Goal: Task Accomplishment & Management: Manage account settings

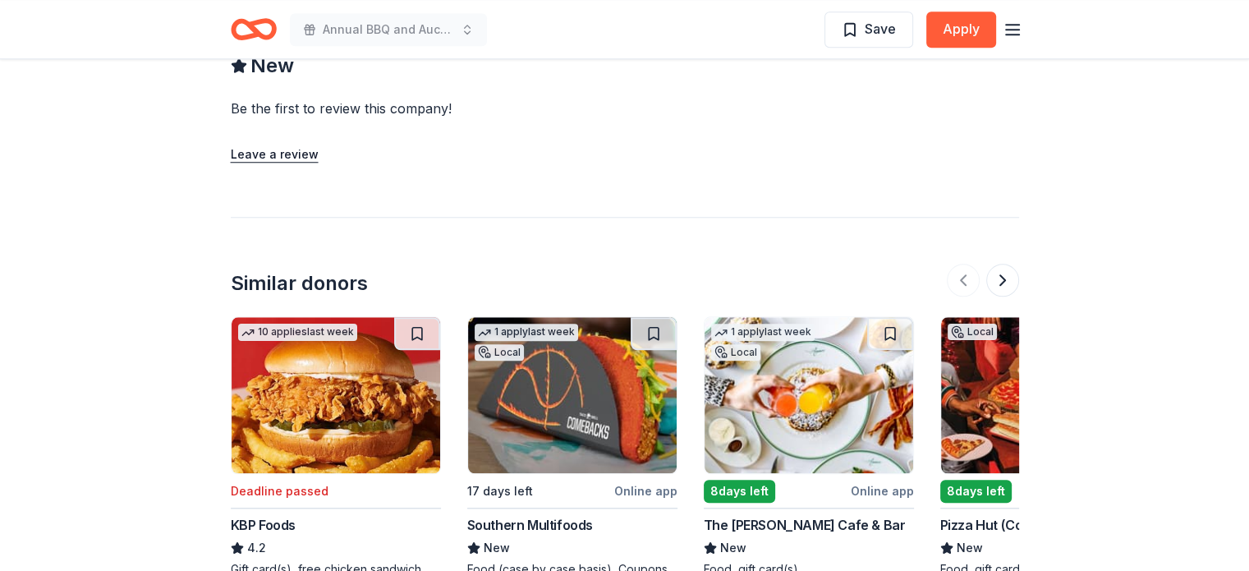
scroll to position [1450, 0]
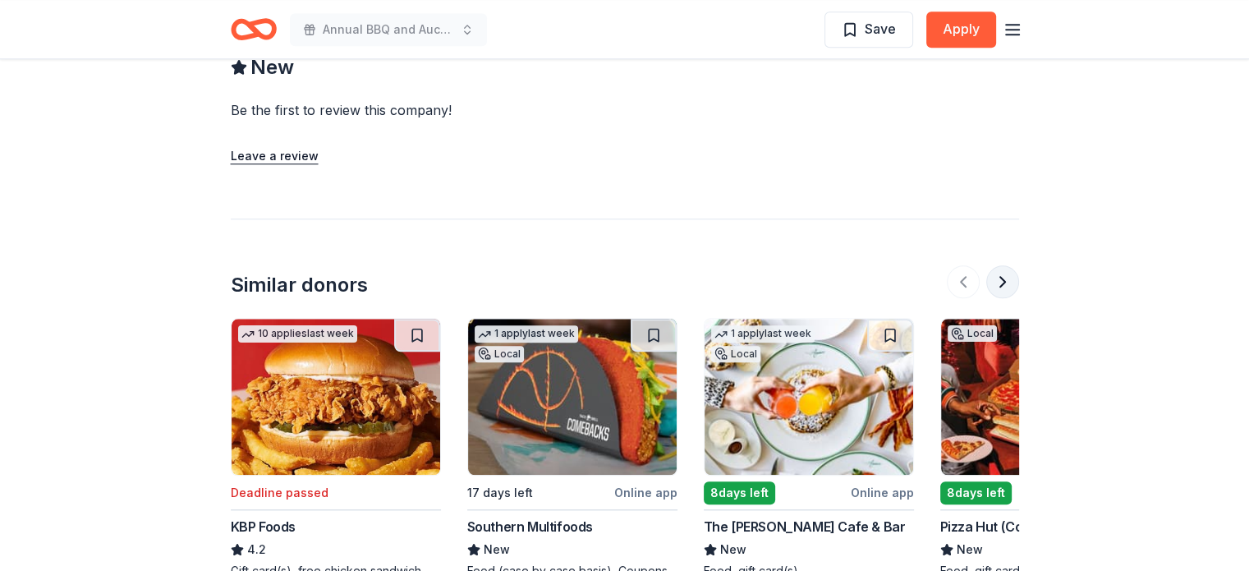
click at [1004, 288] on button at bounding box center [1002, 281] width 33 height 33
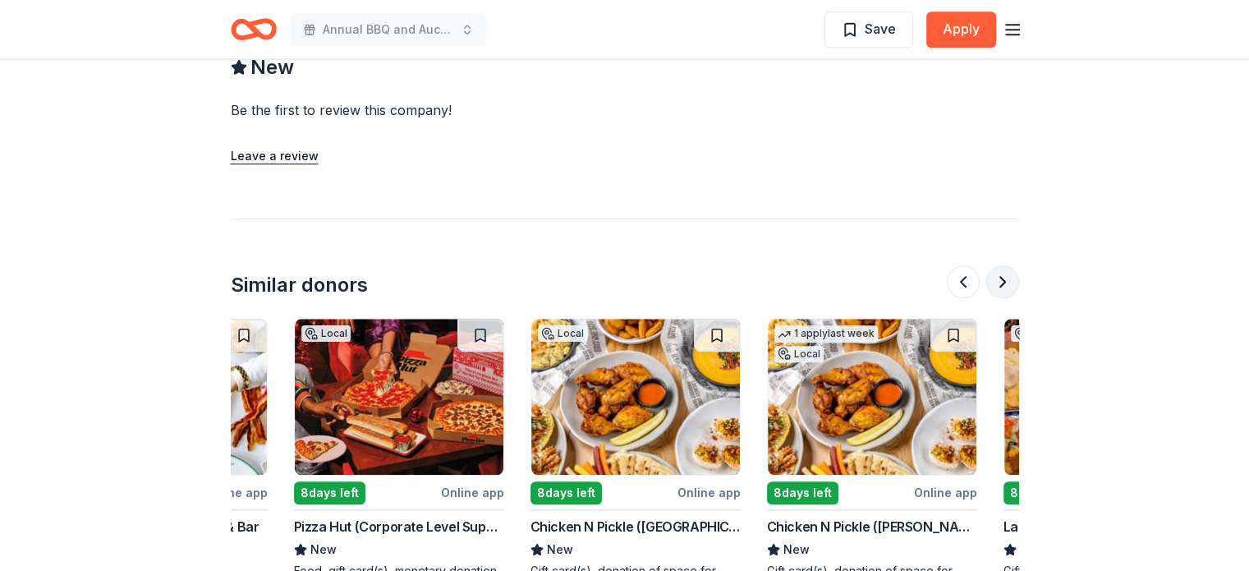
scroll to position [0, 710]
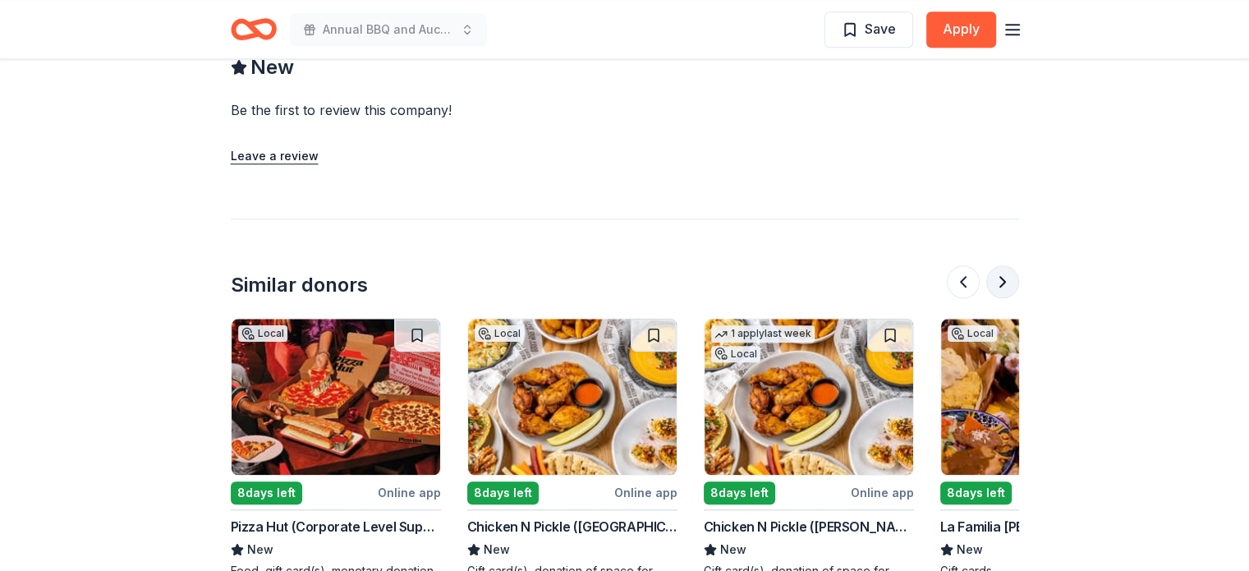
click at [1004, 288] on button at bounding box center [1002, 281] width 33 height 33
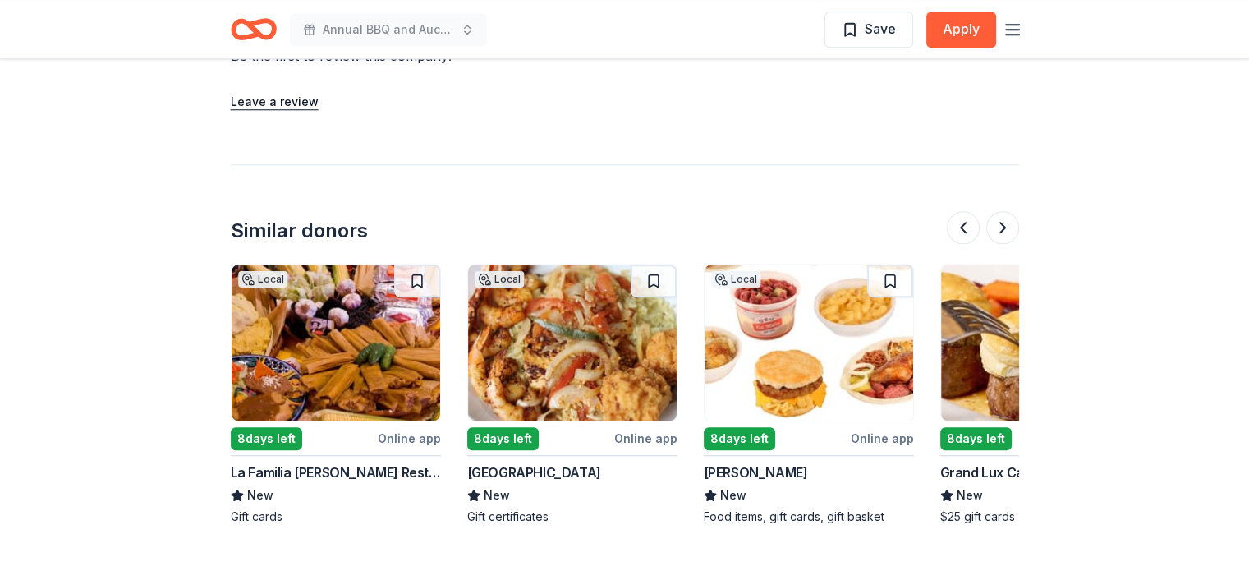
scroll to position [1532, 0]
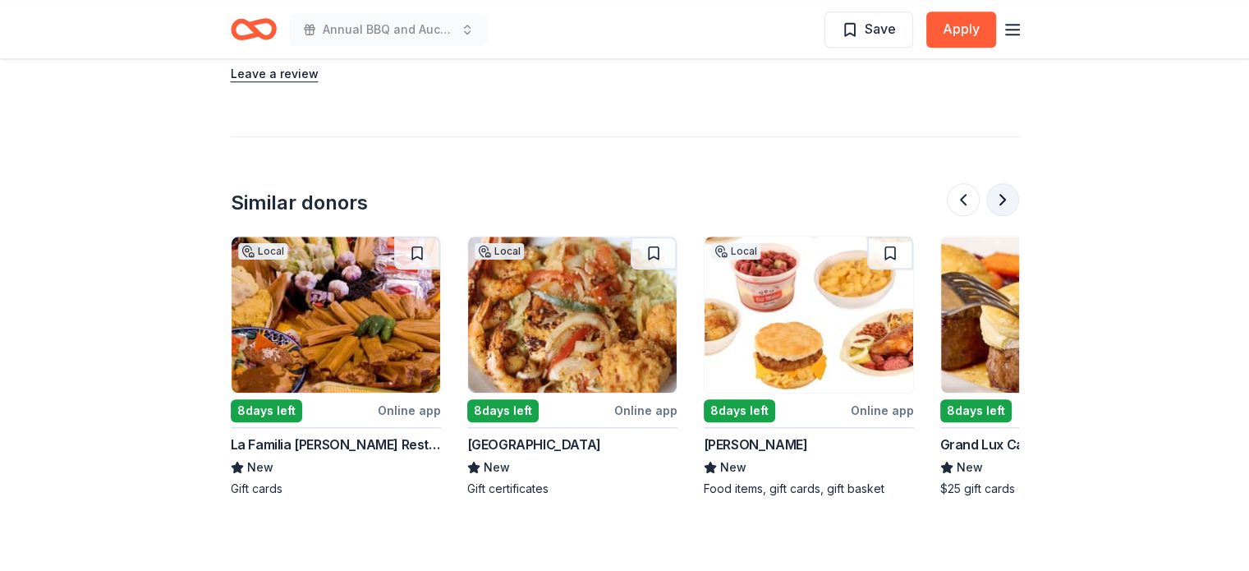
click at [1011, 195] on button at bounding box center [1002, 199] width 33 height 33
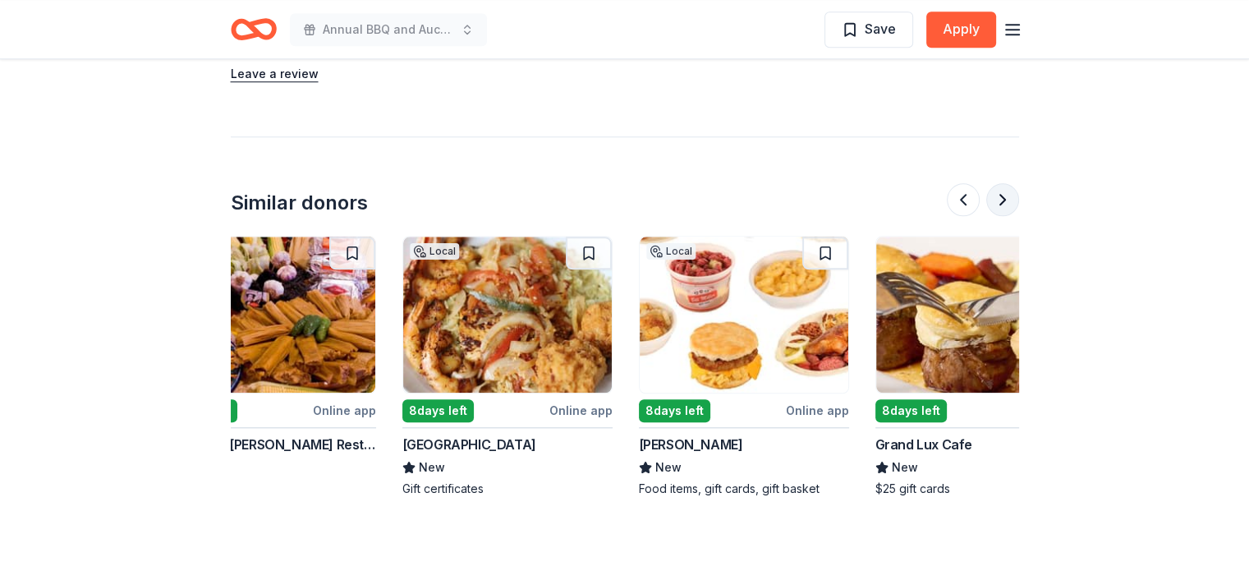
scroll to position [0, 1551]
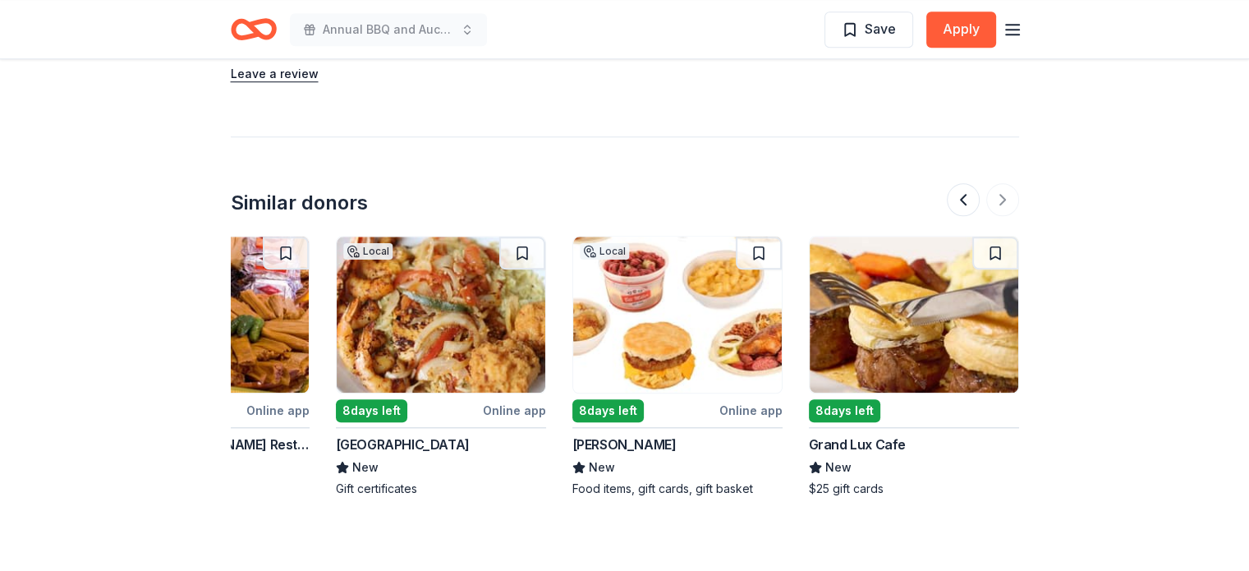
click at [1004, 195] on div at bounding box center [983, 199] width 72 height 33
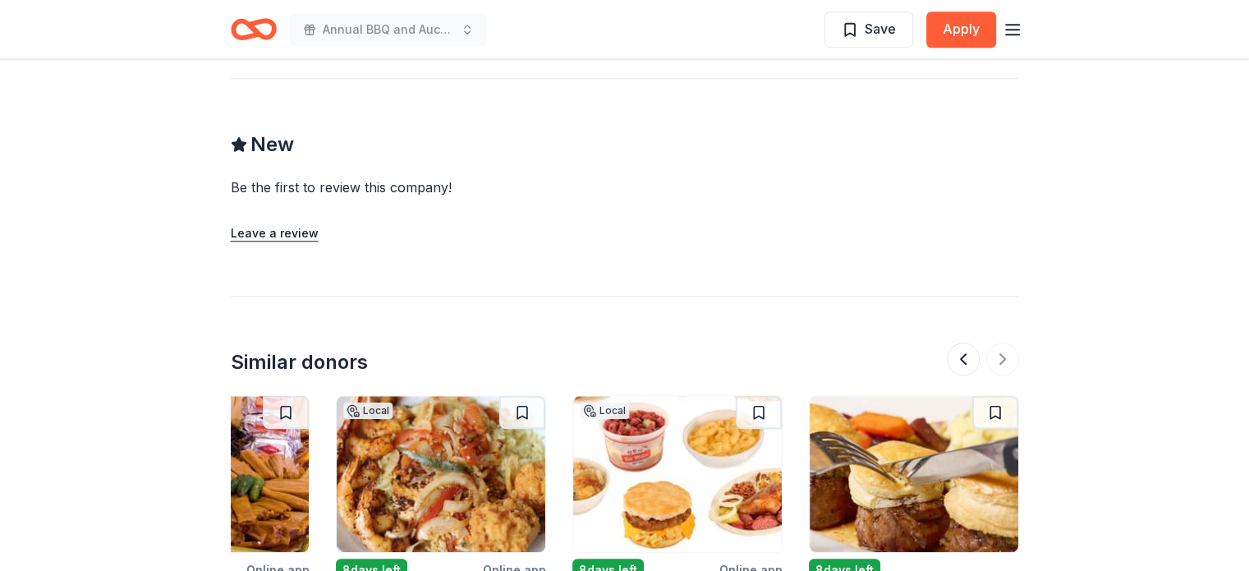
scroll to position [1368, 0]
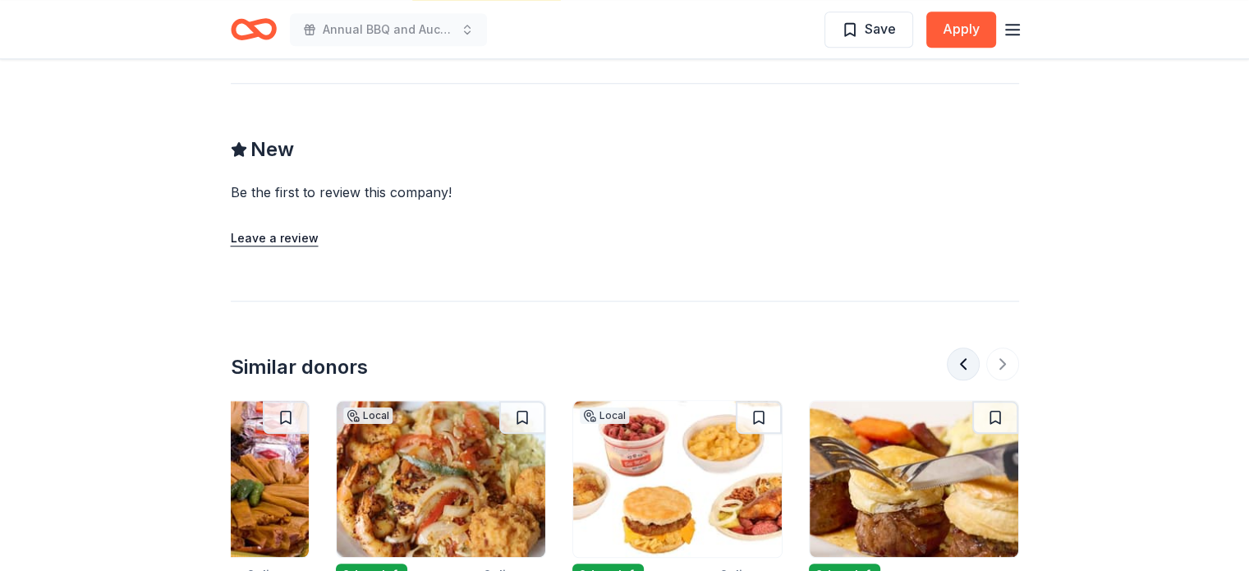
click at [953, 356] on button at bounding box center [963, 363] width 33 height 33
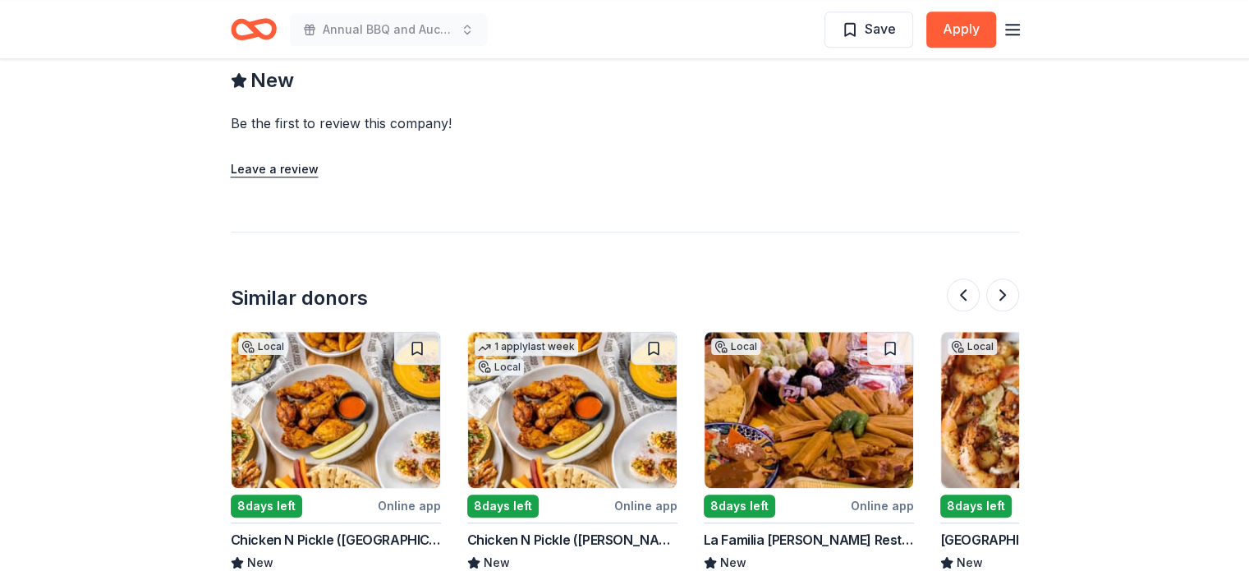
scroll to position [1532, 0]
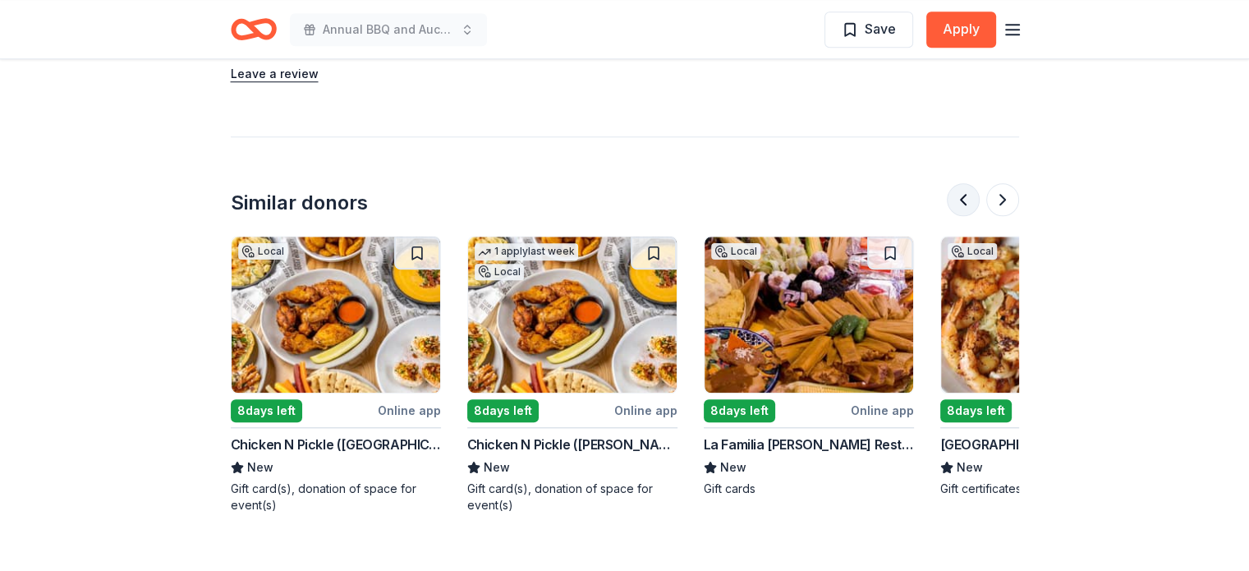
click at [965, 204] on button at bounding box center [963, 199] width 33 height 33
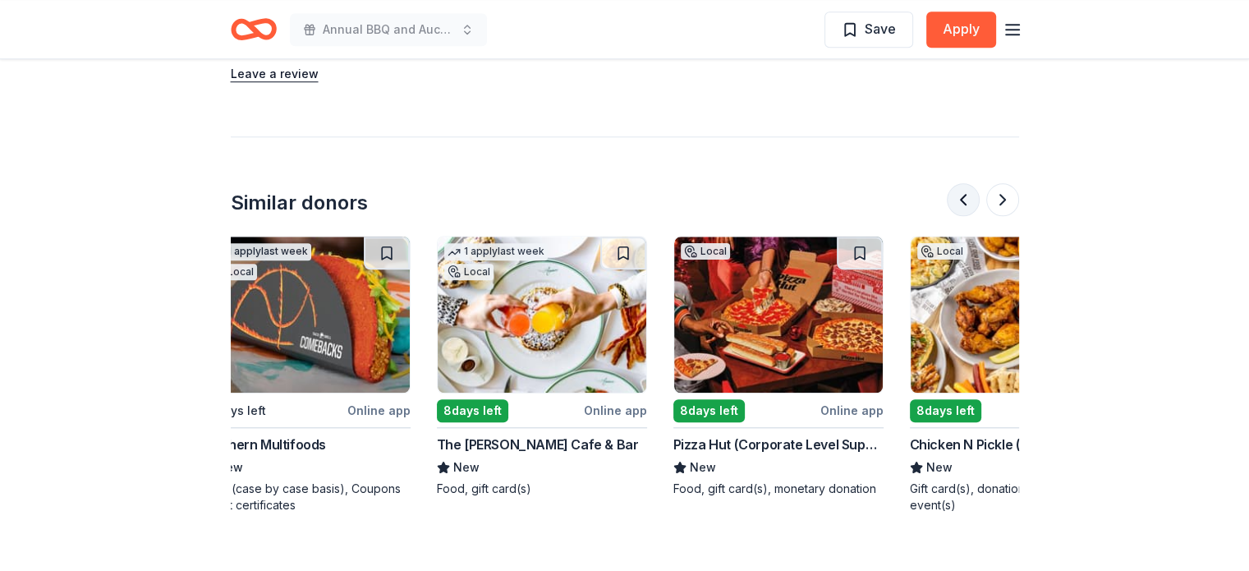
scroll to position [0, 237]
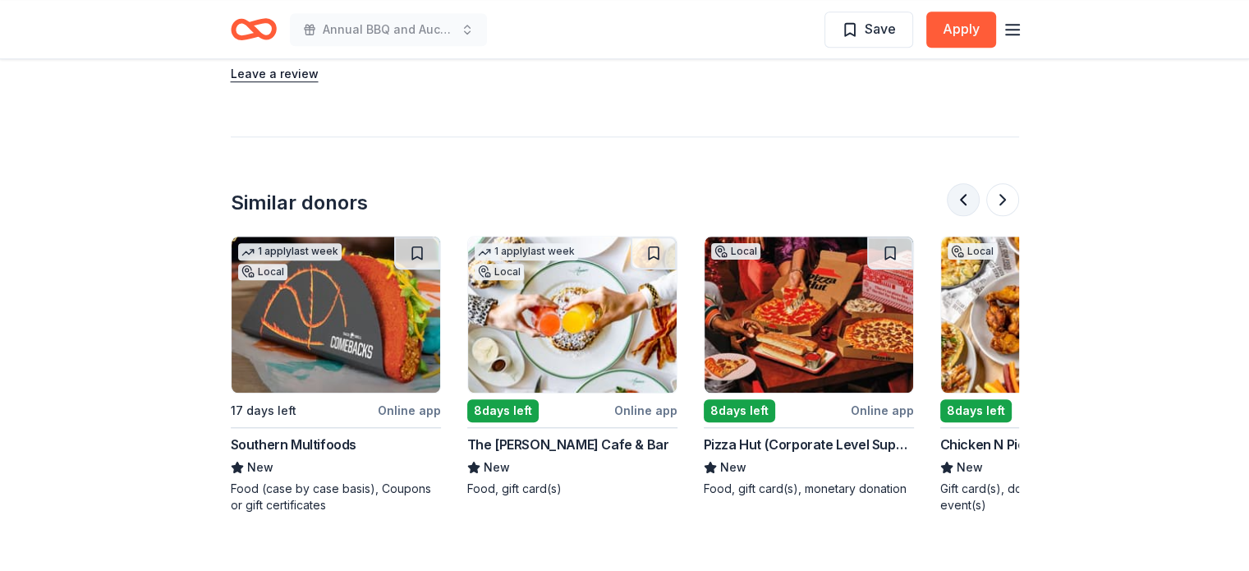
click at [965, 204] on button at bounding box center [963, 199] width 33 height 33
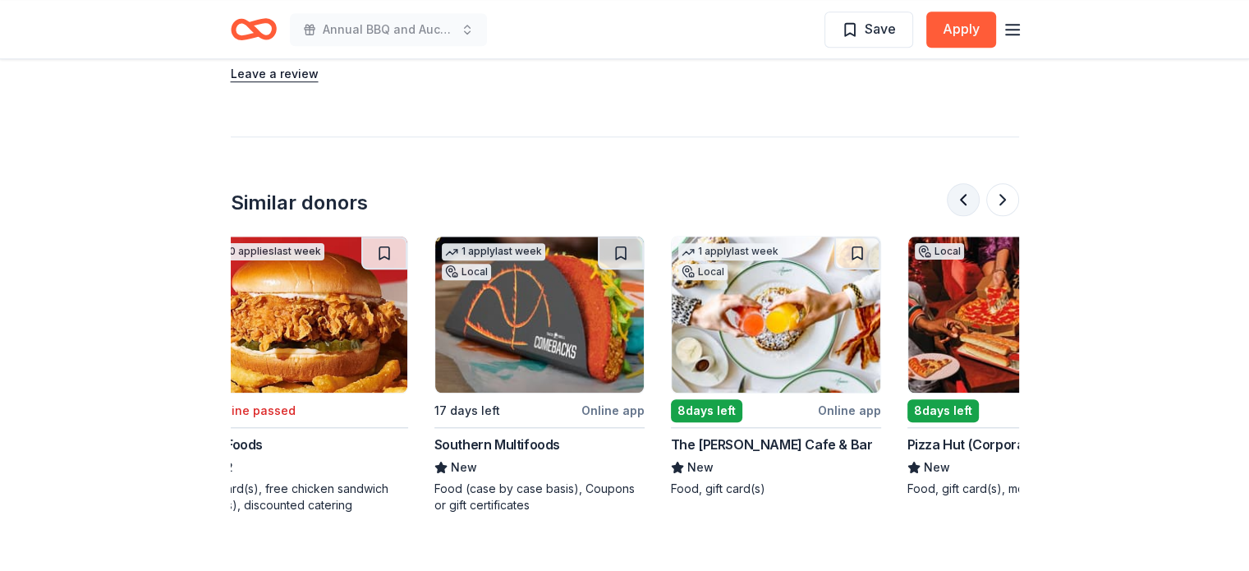
scroll to position [0, 0]
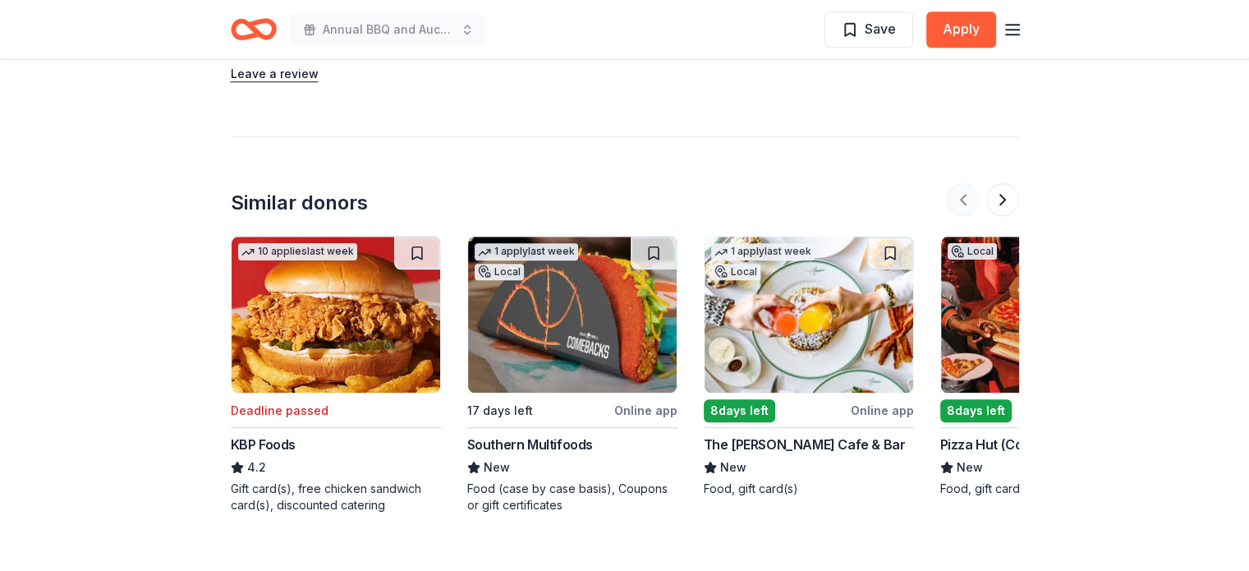
click at [965, 204] on div at bounding box center [983, 199] width 72 height 33
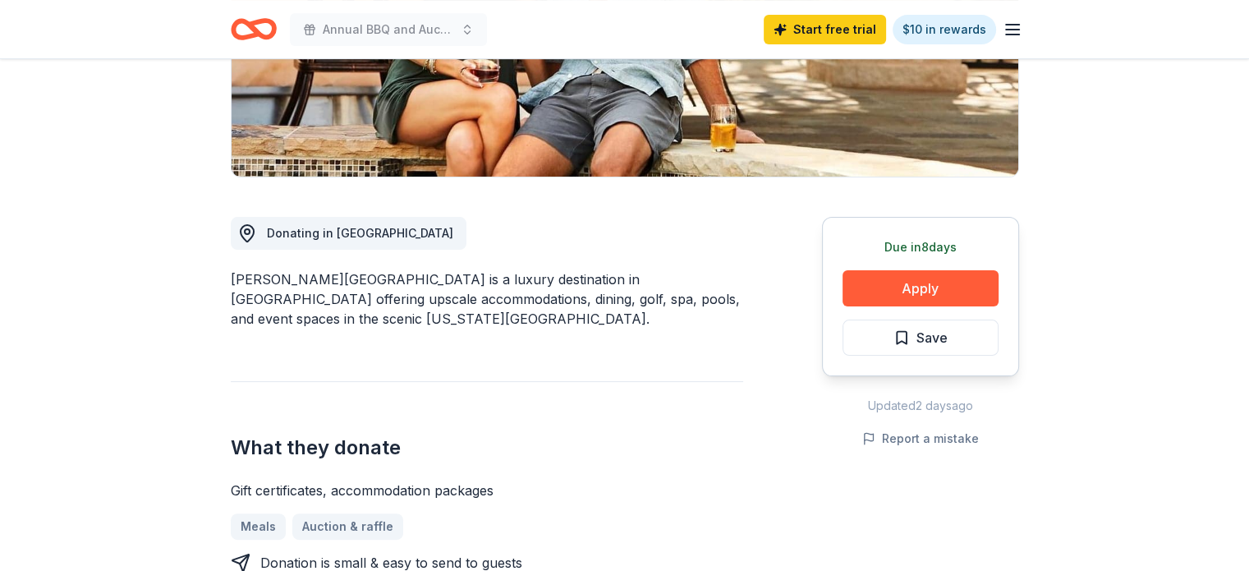
scroll to position [329, 0]
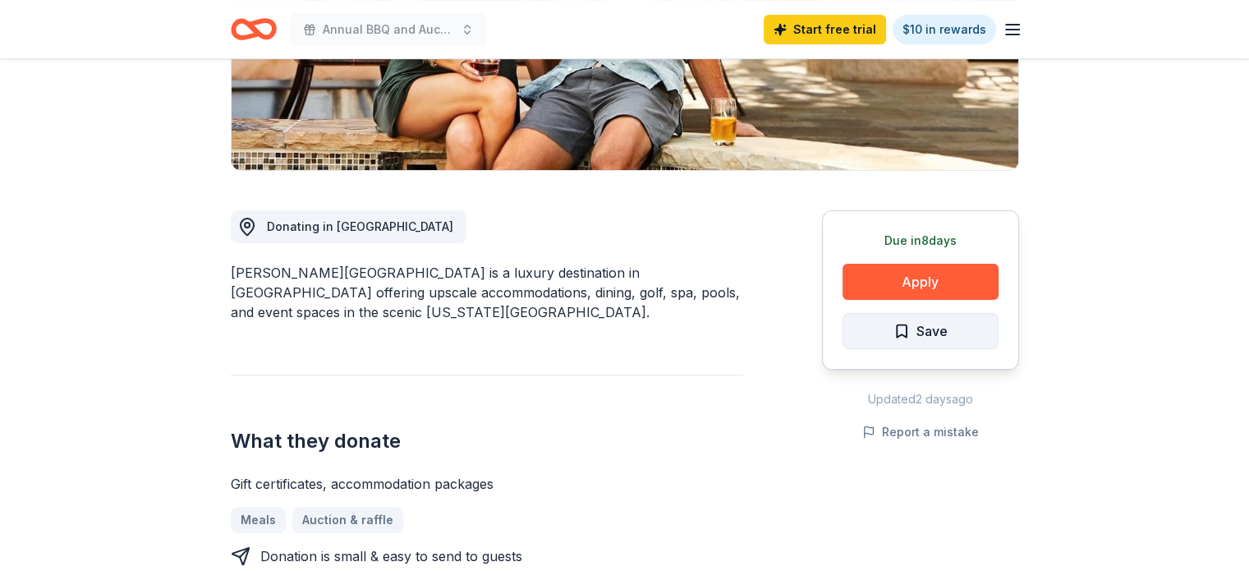
click at [959, 341] on button "Save" at bounding box center [921, 331] width 156 height 36
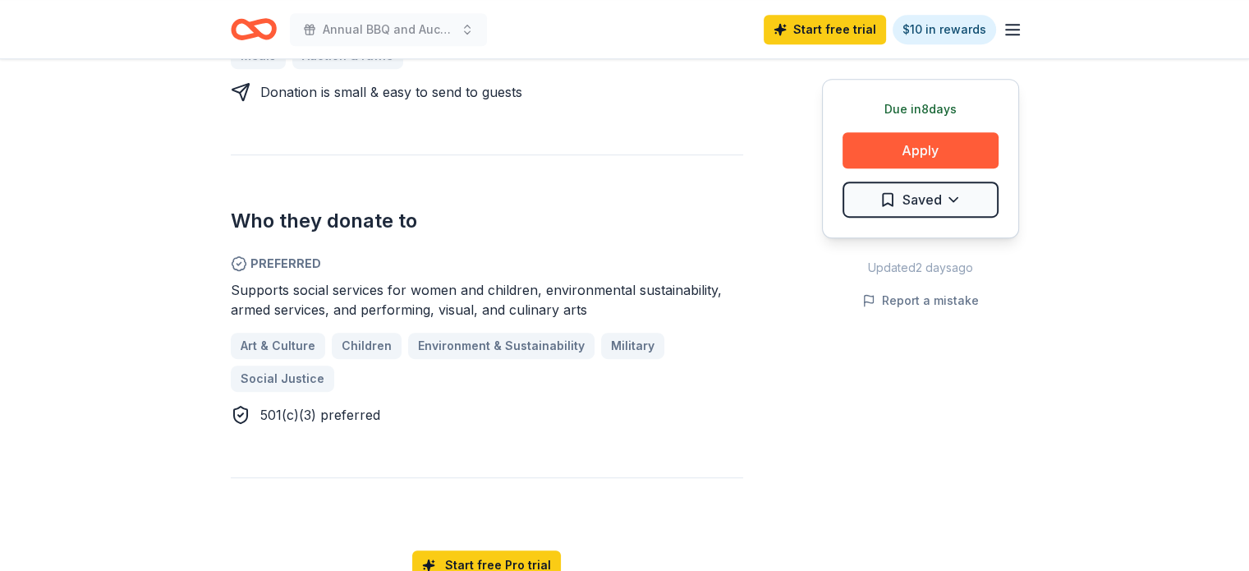
scroll to position [821, 0]
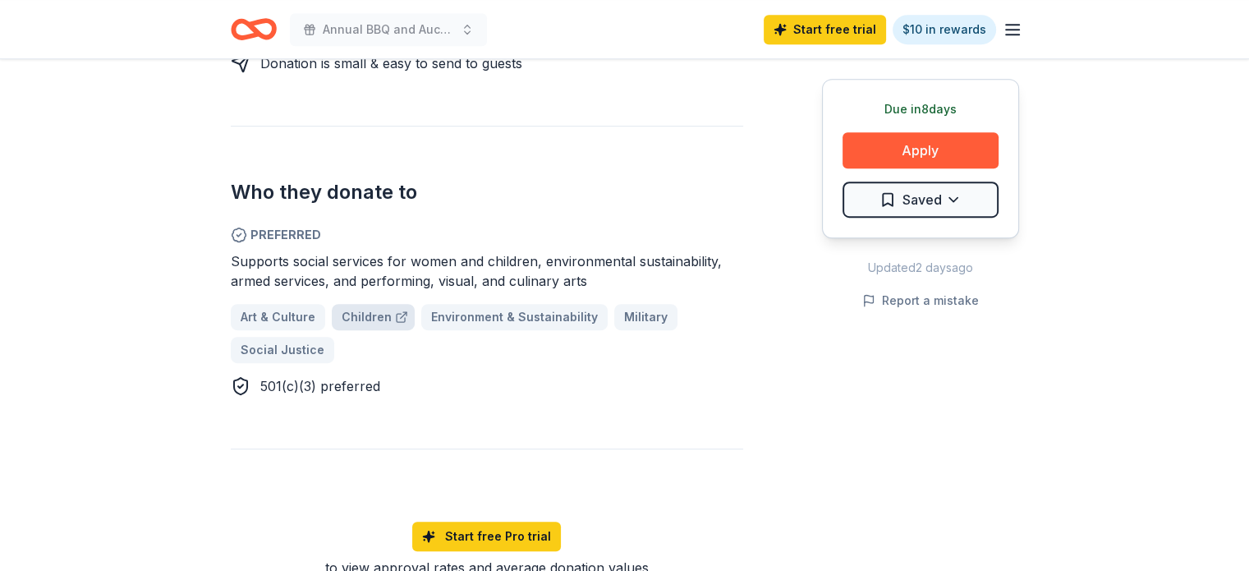
click at [371, 321] on span "Children" at bounding box center [367, 317] width 50 height 20
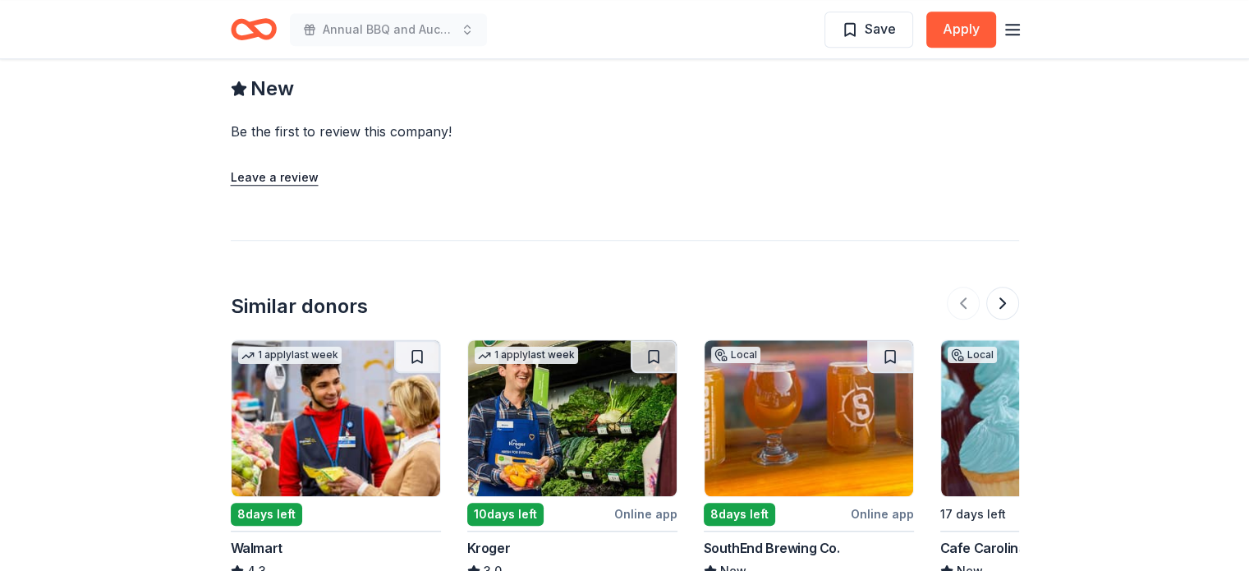
scroll to position [1478, 0]
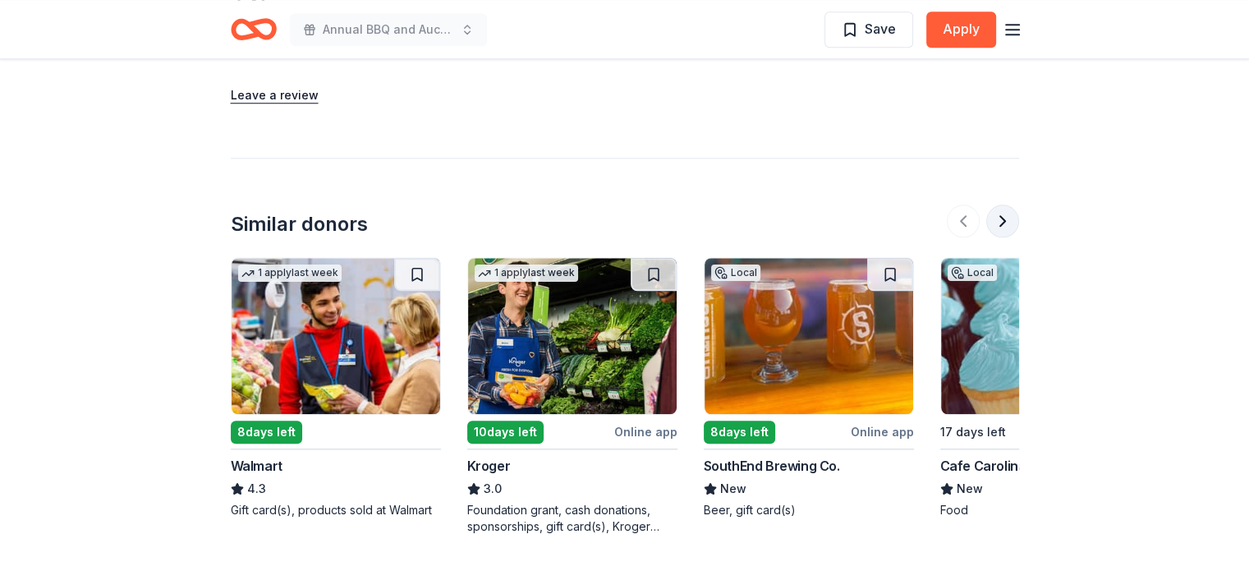
click at [999, 222] on button at bounding box center [1002, 220] width 33 height 33
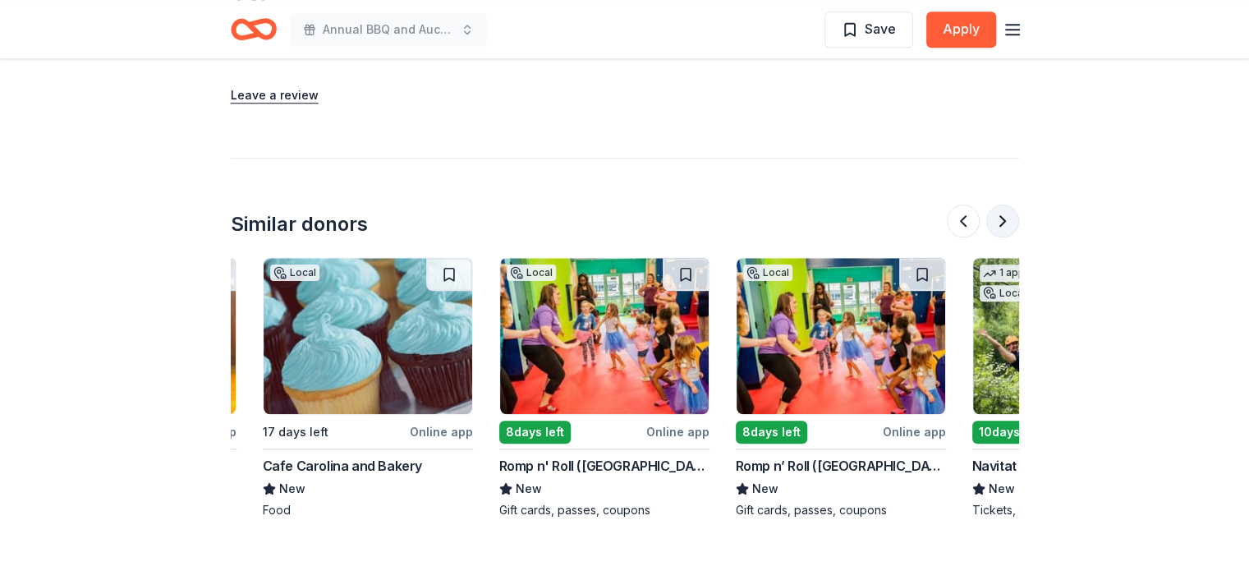
scroll to position [0, 710]
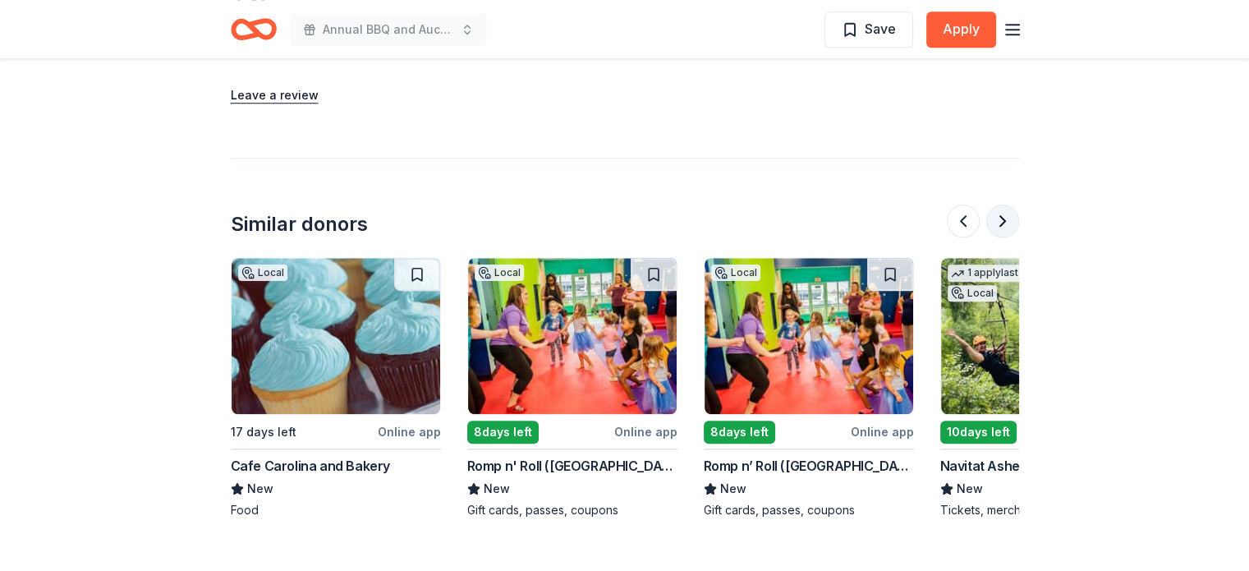
click at [999, 222] on button at bounding box center [1002, 220] width 33 height 33
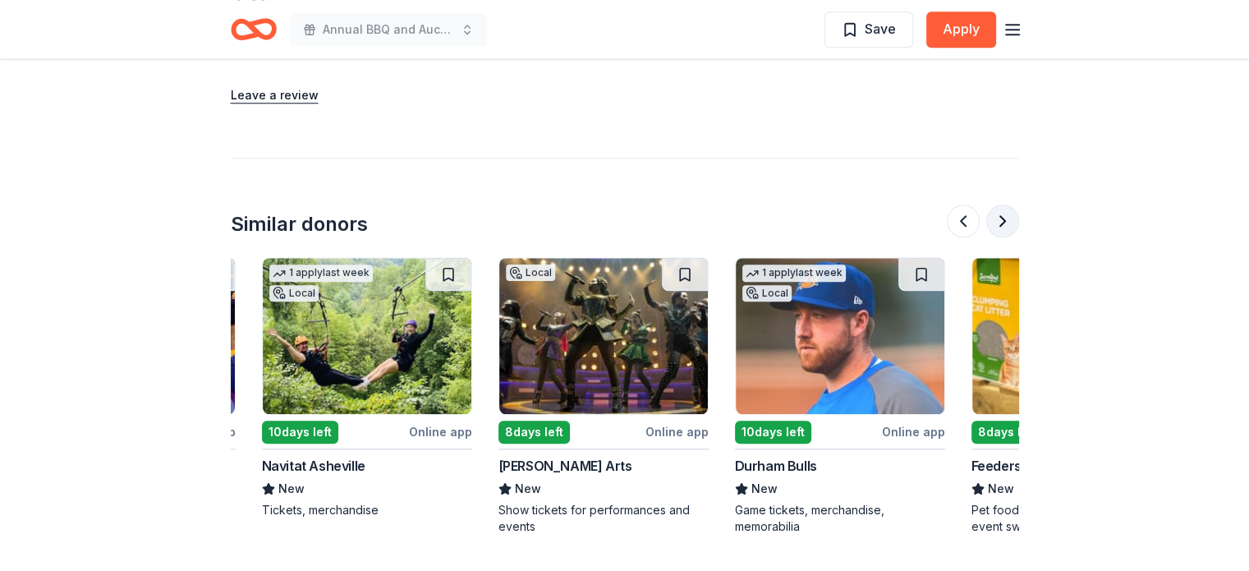
scroll to position [0, 1419]
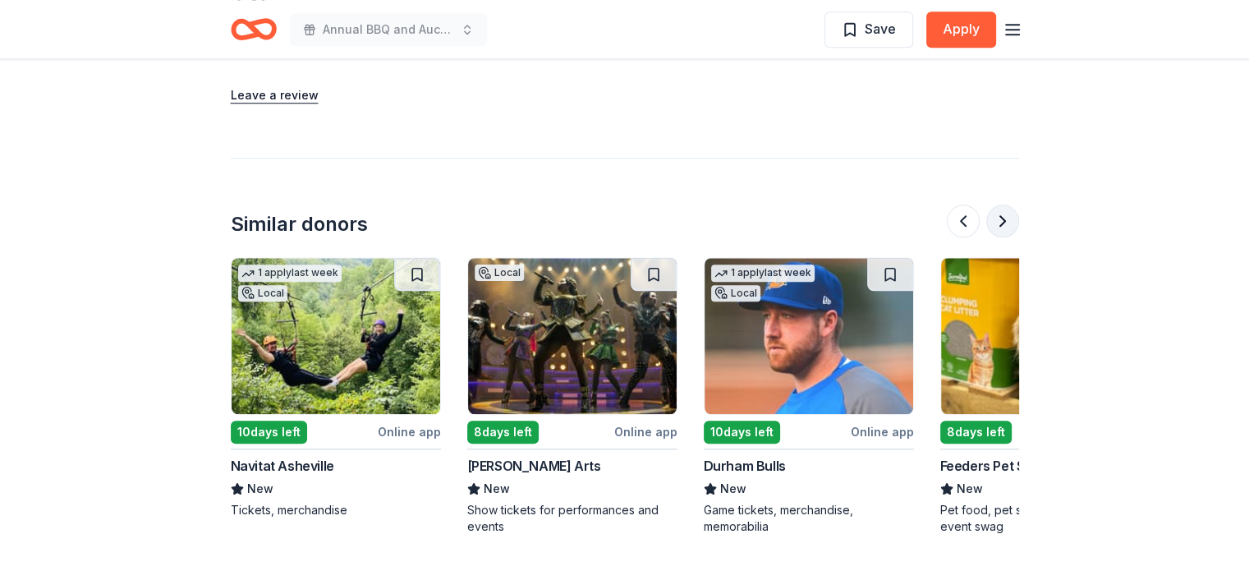
click at [999, 222] on button at bounding box center [1002, 220] width 33 height 33
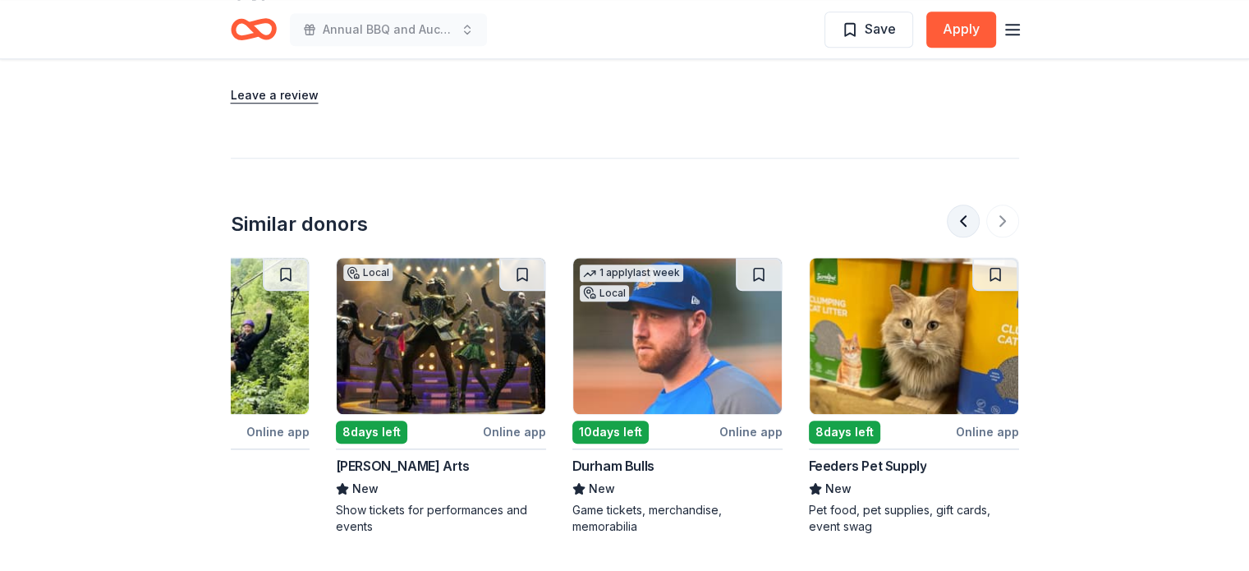
click at [962, 218] on button at bounding box center [963, 220] width 33 height 33
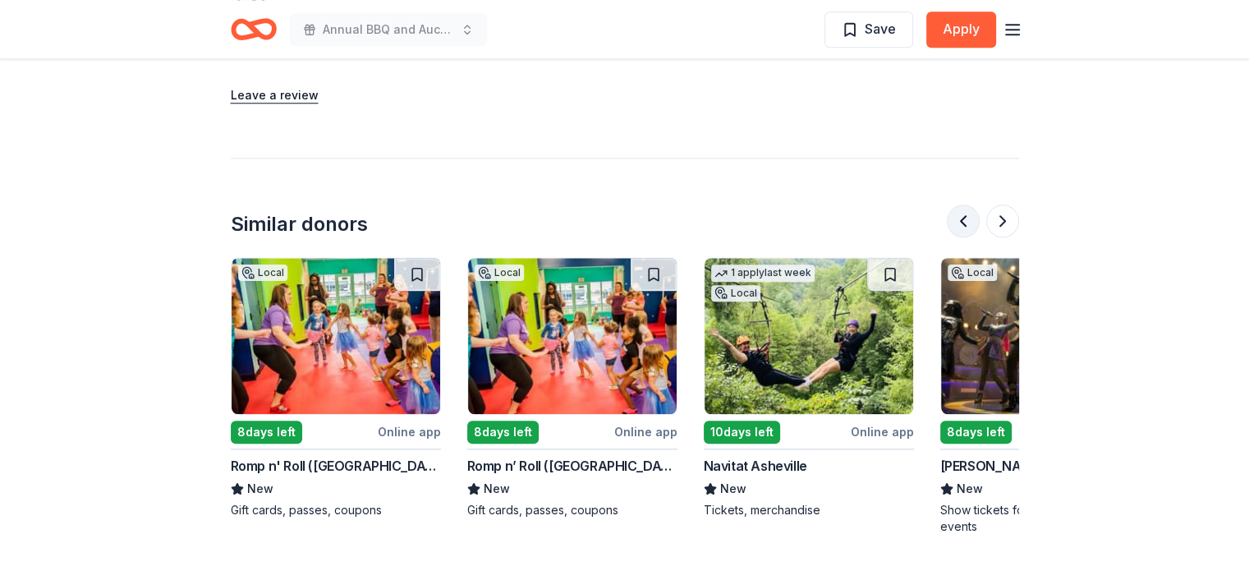
click at [962, 218] on button at bounding box center [963, 220] width 33 height 33
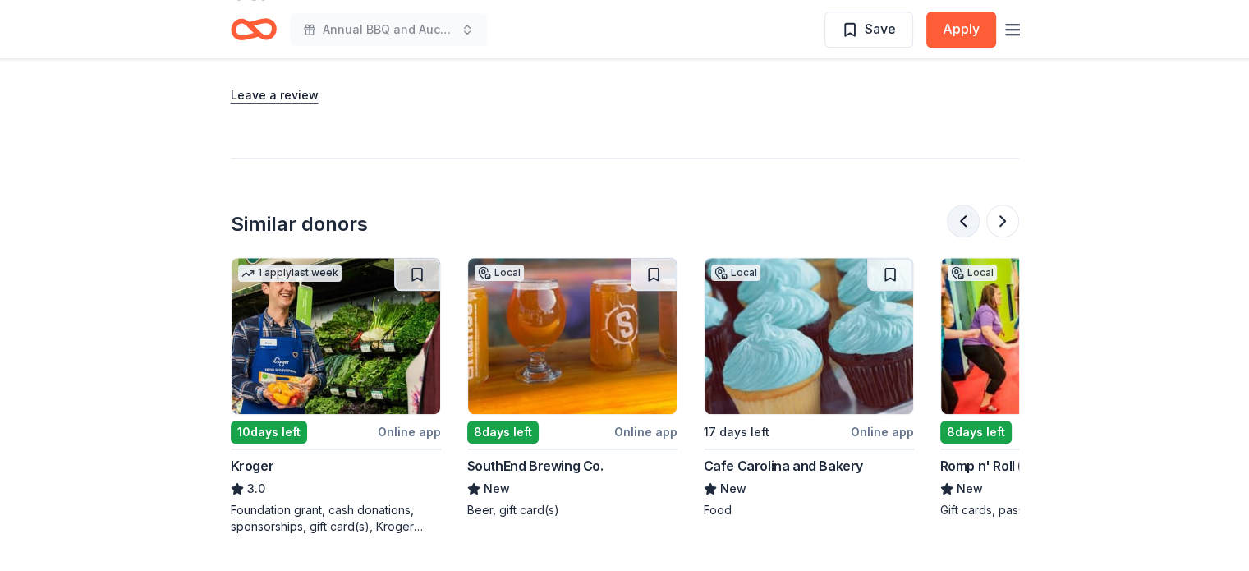
click at [962, 218] on button at bounding box center [963, 220] width 33 height 33
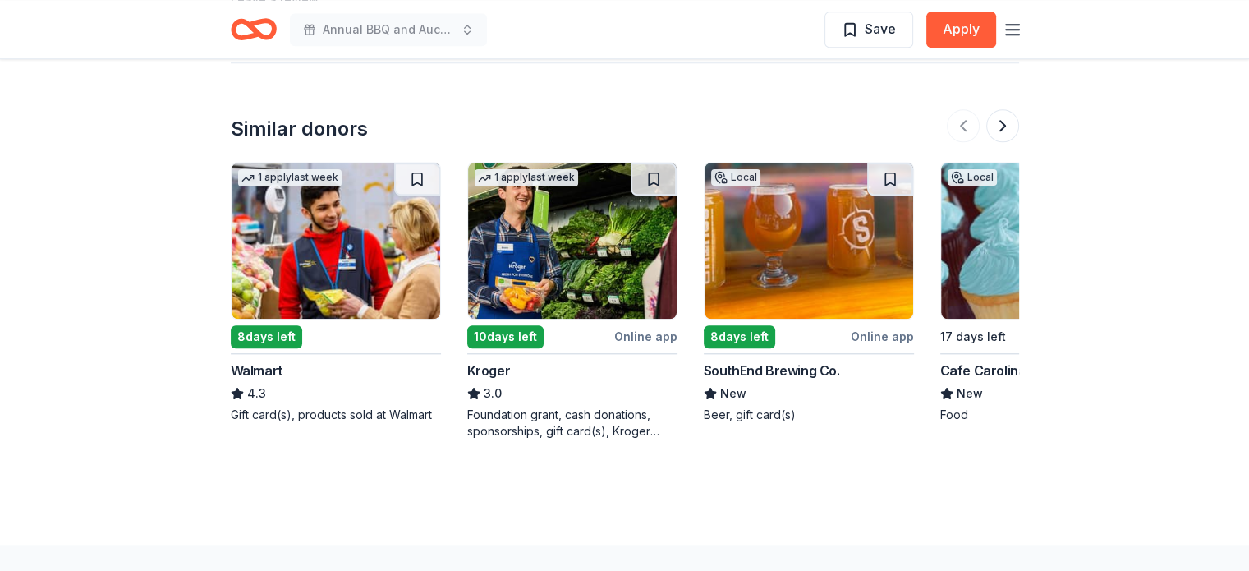
scroll to position [1478, 0]
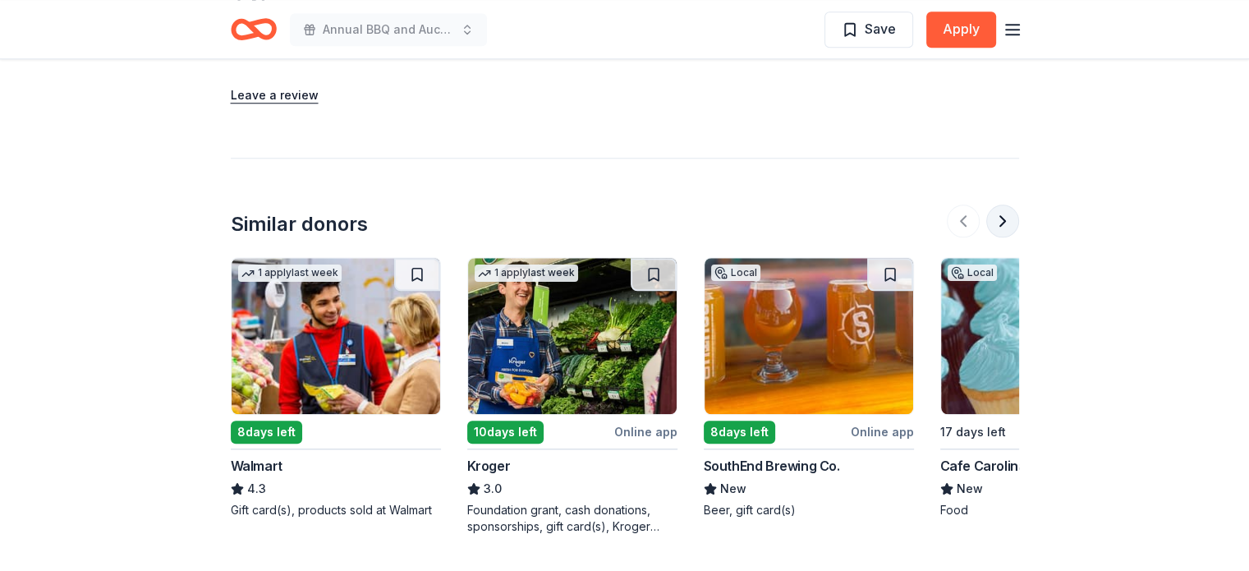
click at [997, 216] on button at bounding box center [1002, 220] width 33 height 33
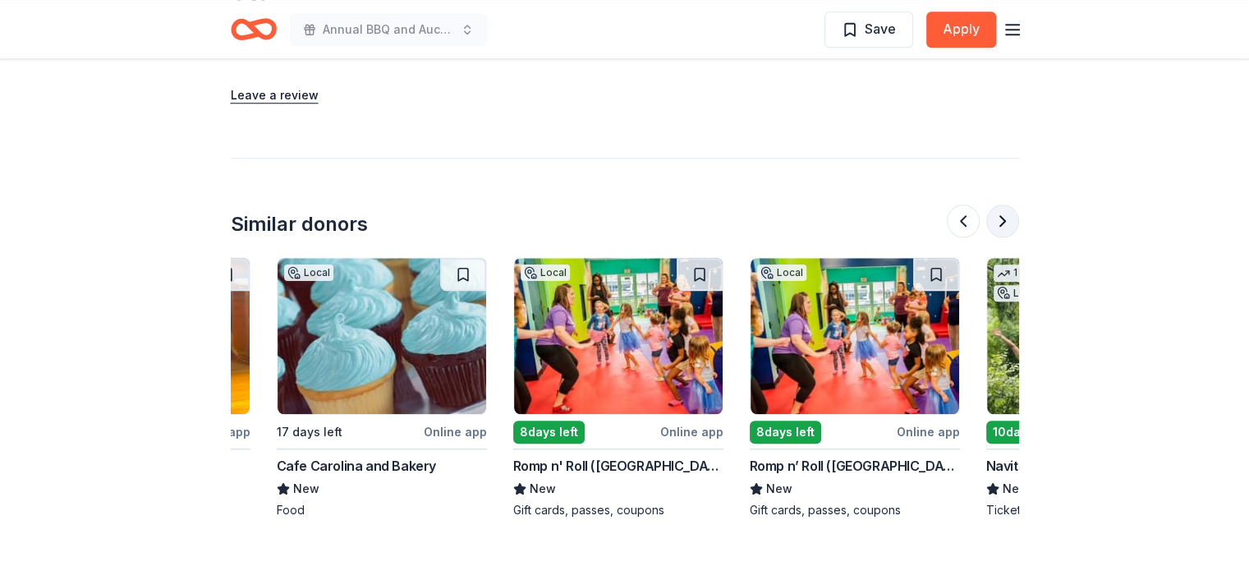
scroll to position [0, 710]
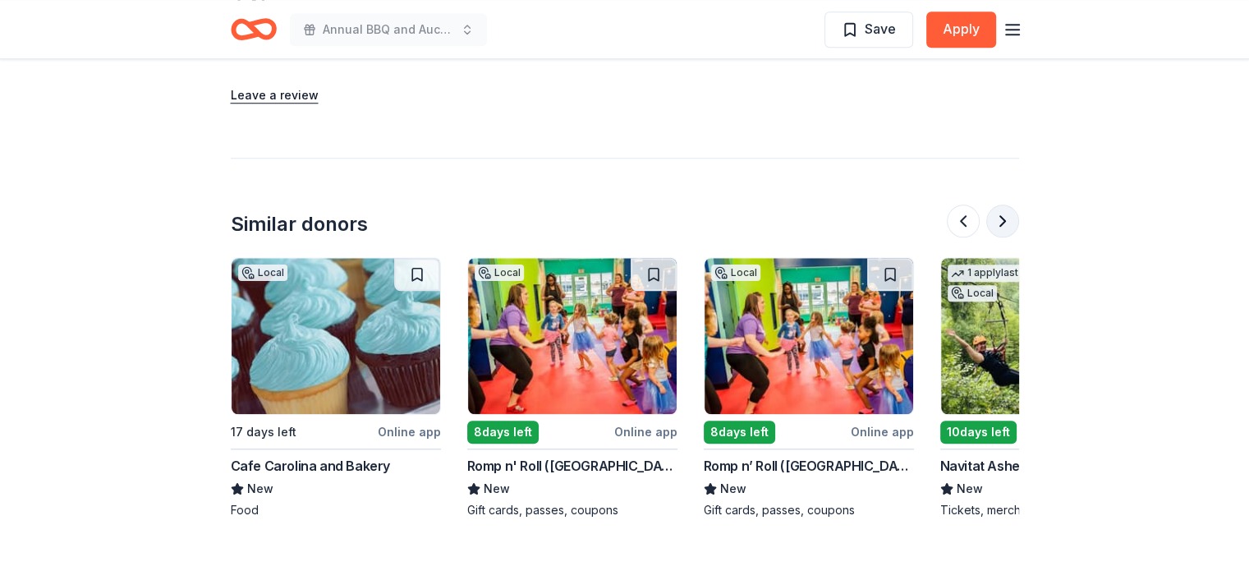
click at [997, 216] on button at bounding box center [1002, 220] width 33 height 33
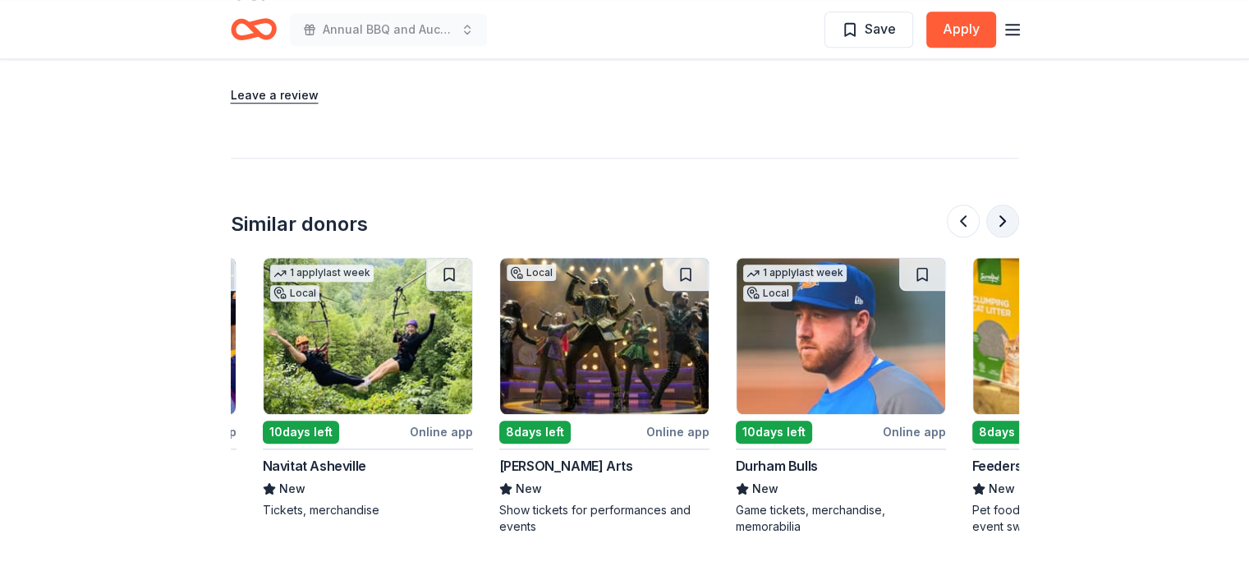
scroll to position [0, 1419]
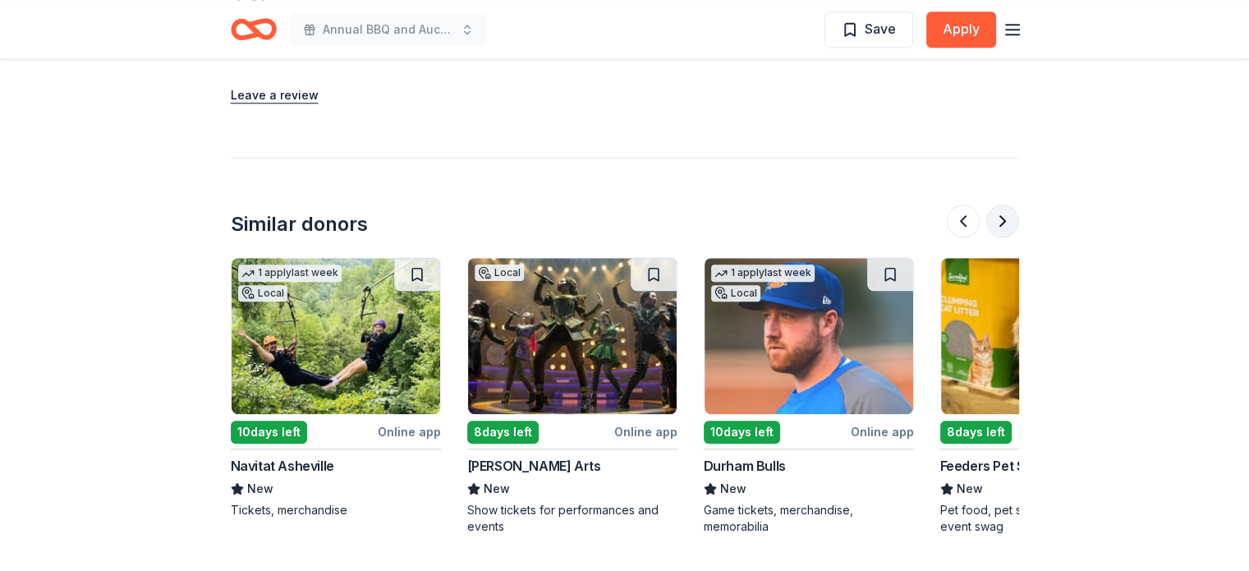
click at [997, 216] on button at bounding box center [1002, 220] width 33 height 33
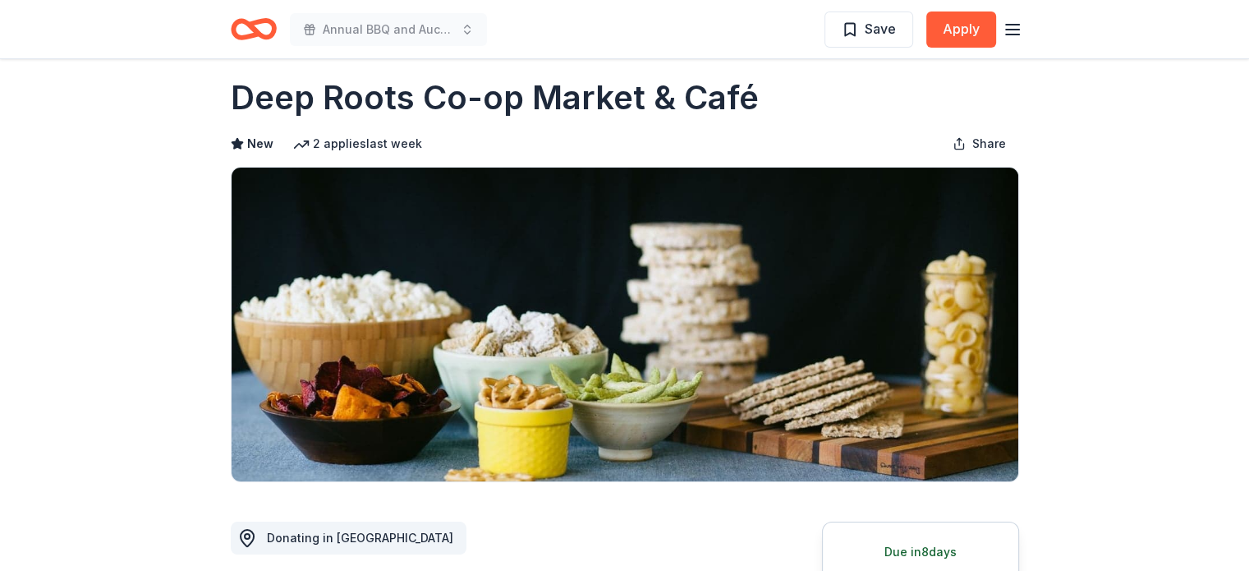
scroll to position [0, 0]
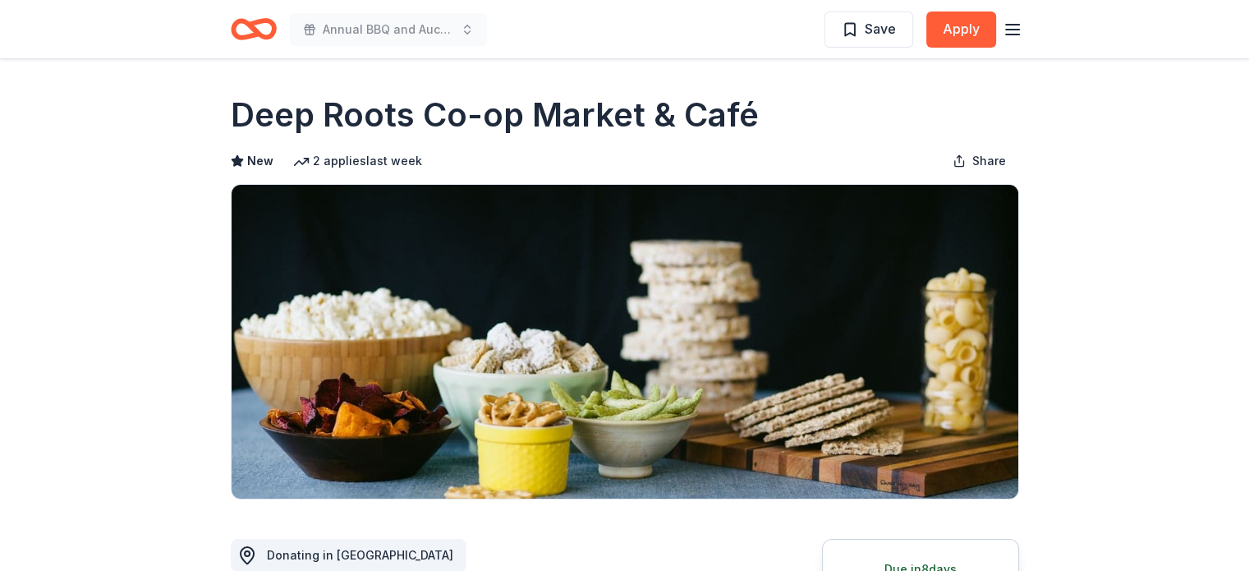
click at [1022, 27] on div "Annual BBQ and Auction Save Apply" at bounding box center [624, 29] width 841 height 58
click at [1015, 34] on line "button" at bounding box center [1012, 34] width 13 height 0
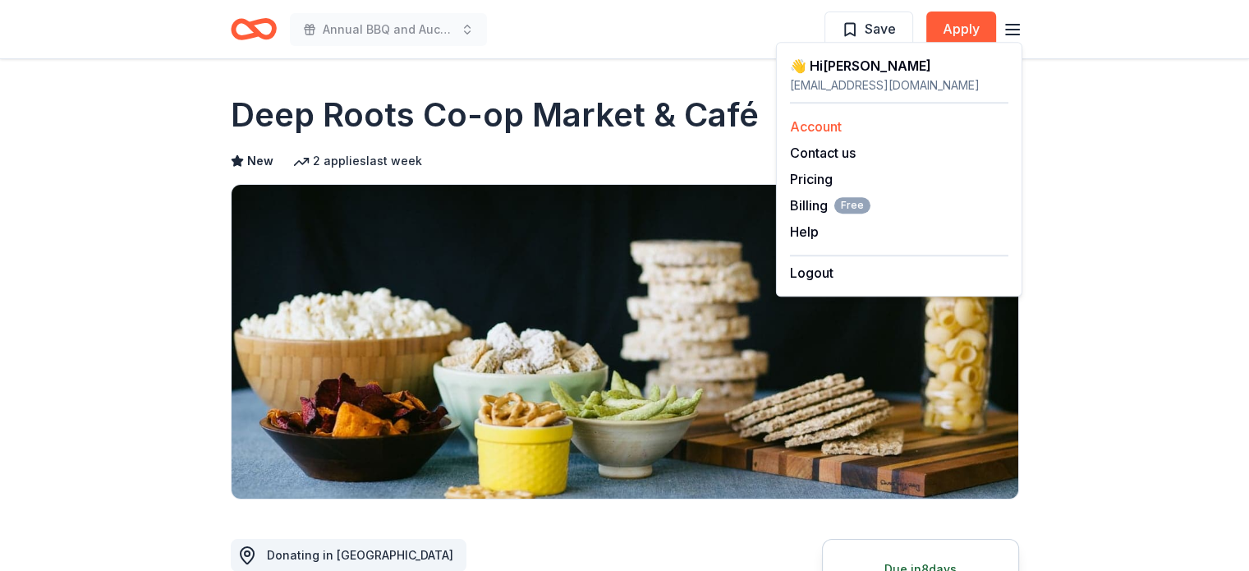
click at [808, 122] on link "Account" at bounding box center [816, 126] width 52 height 16
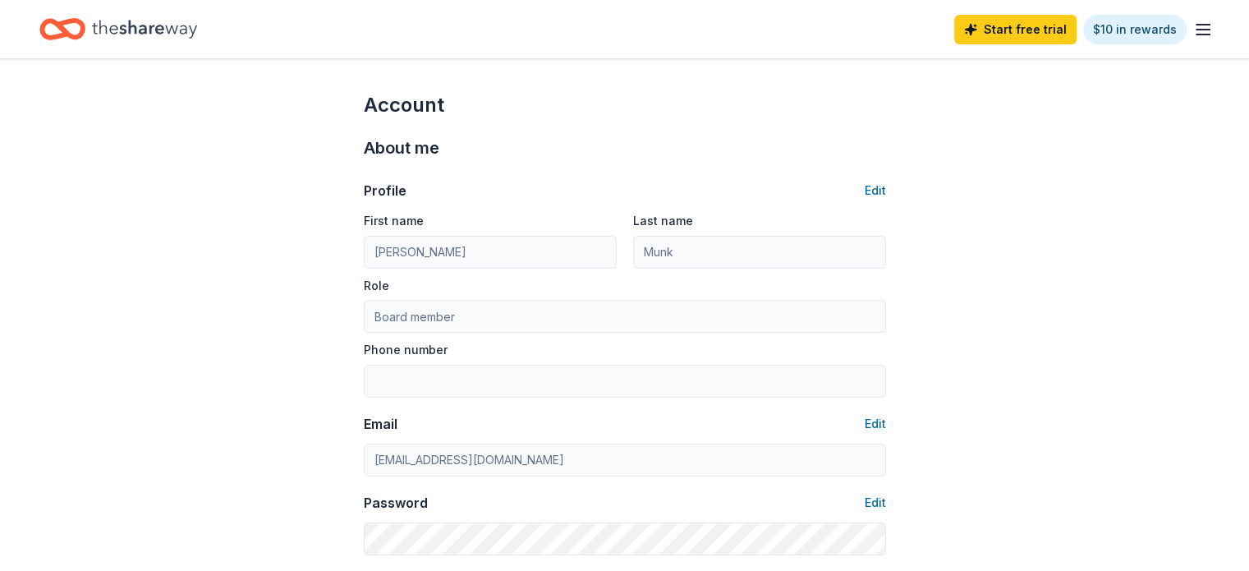
click at [1188, 28] on div "Start free trial $10 in rewards" at bounding box center [624, 29] width 1249 height 58
click at [1193, 32] on icon "button" at bounding box center [1203, 30] width 20 height 20
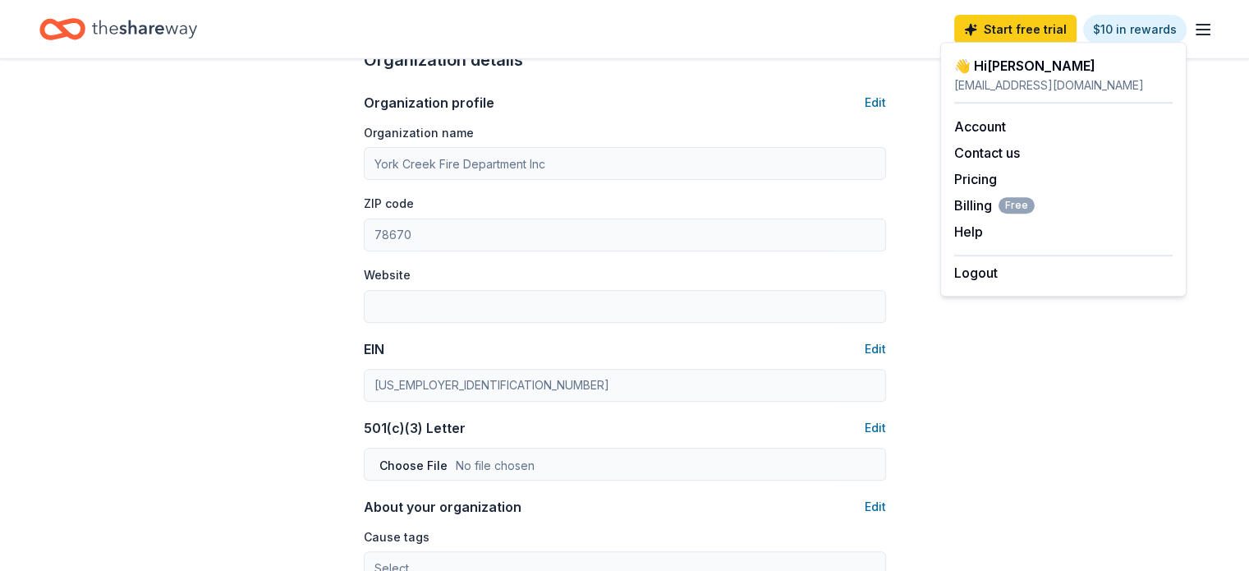
scroll to position [663, 0]
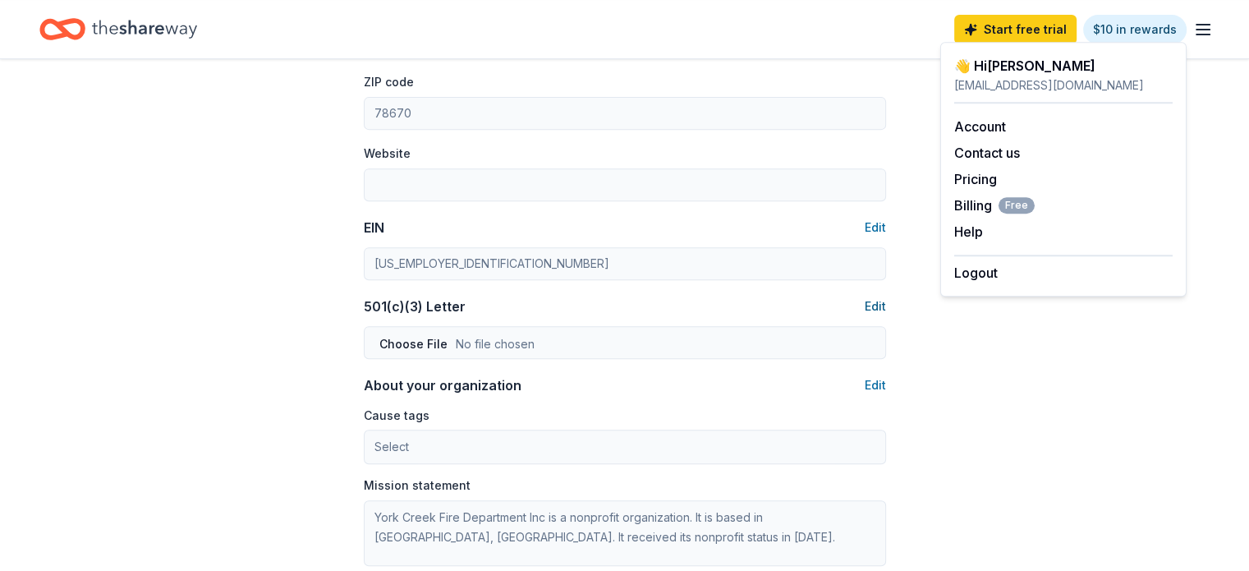
click at [873, 306] on button "Edit" at bounding box center [875, 306] width 21 height 20
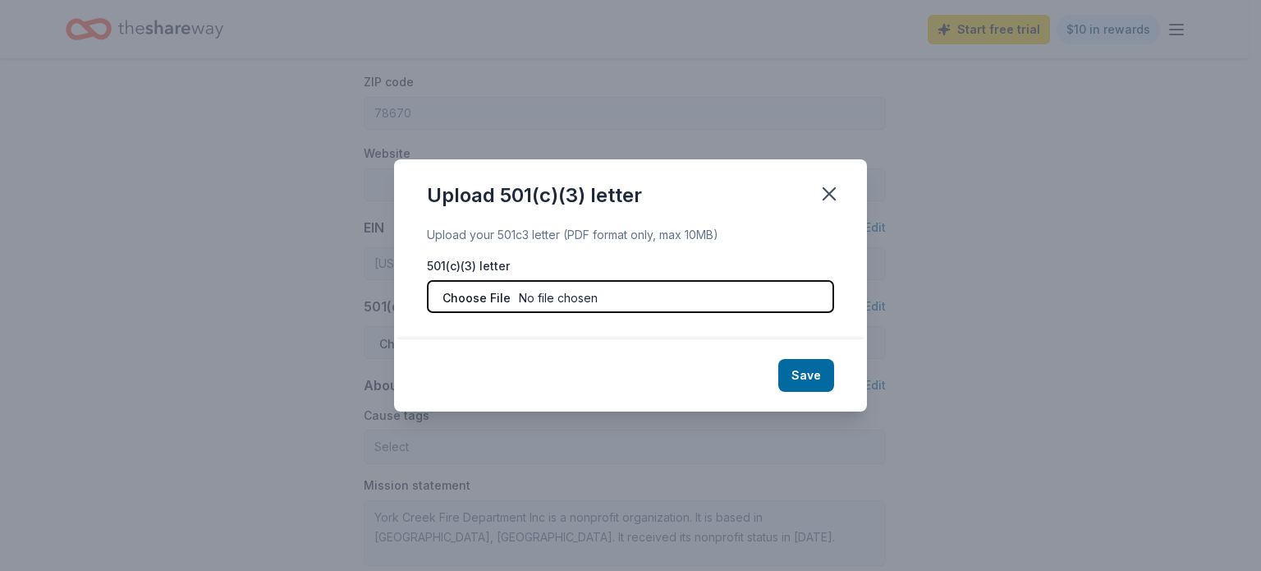
click at [553, 298] on input "file" at bounding box center [630, 296] width 407 height 33
type input "C:\fakepath\YCVFD Tax Letter.pdf"
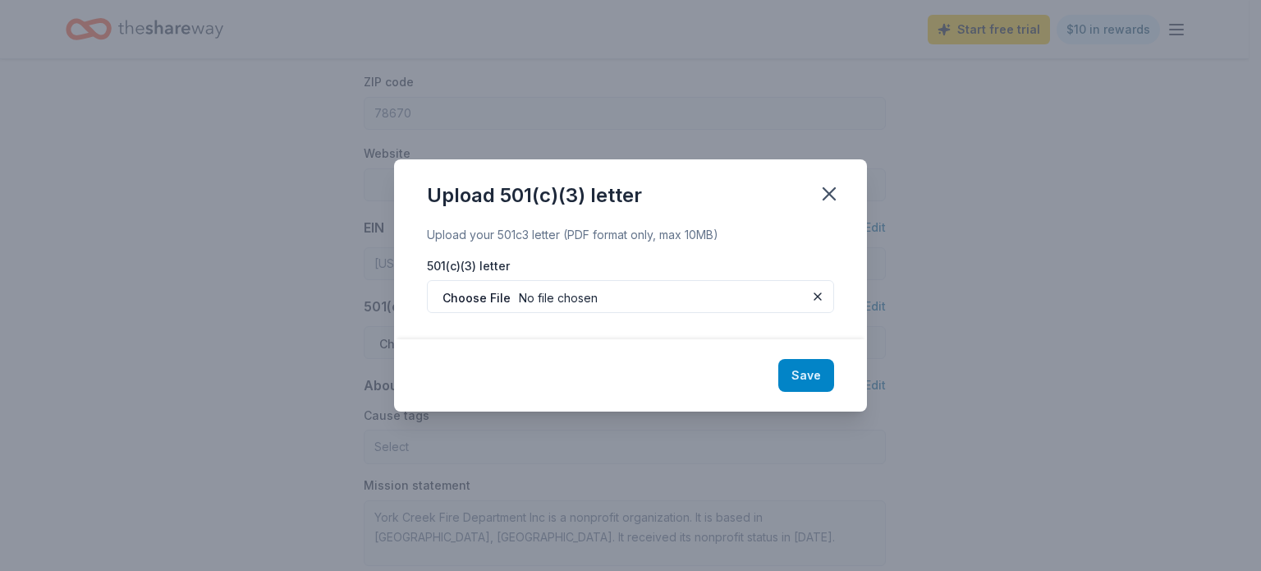
click at [808, 391] on button "Save" at bounding box center [807, 375] width 56 height 33
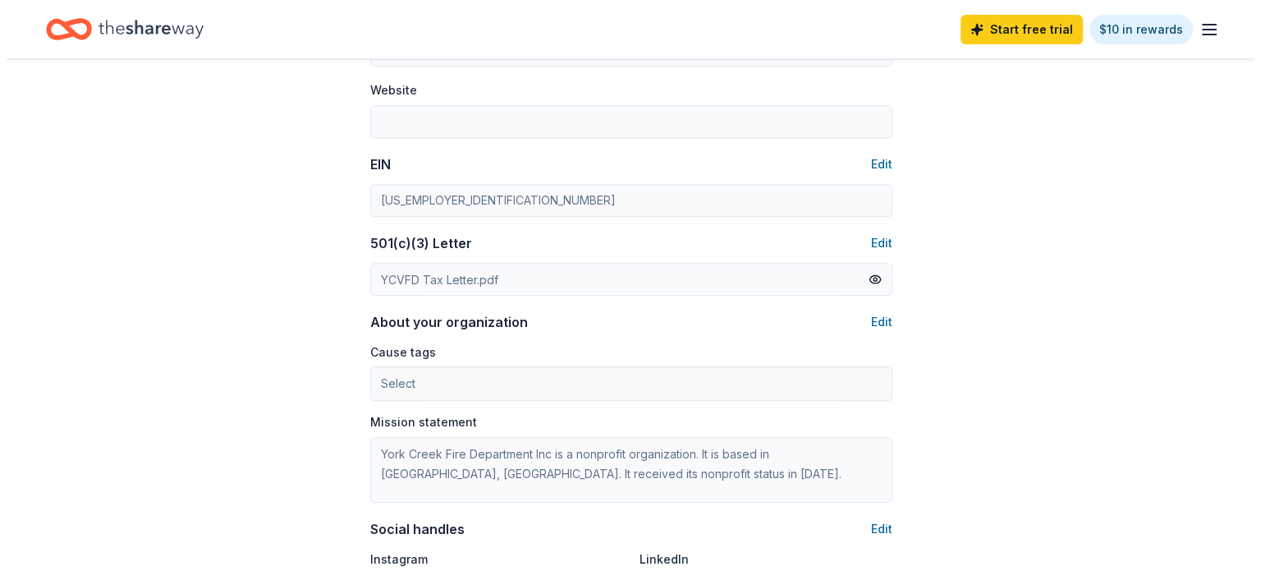
scroll to position [909, 0]
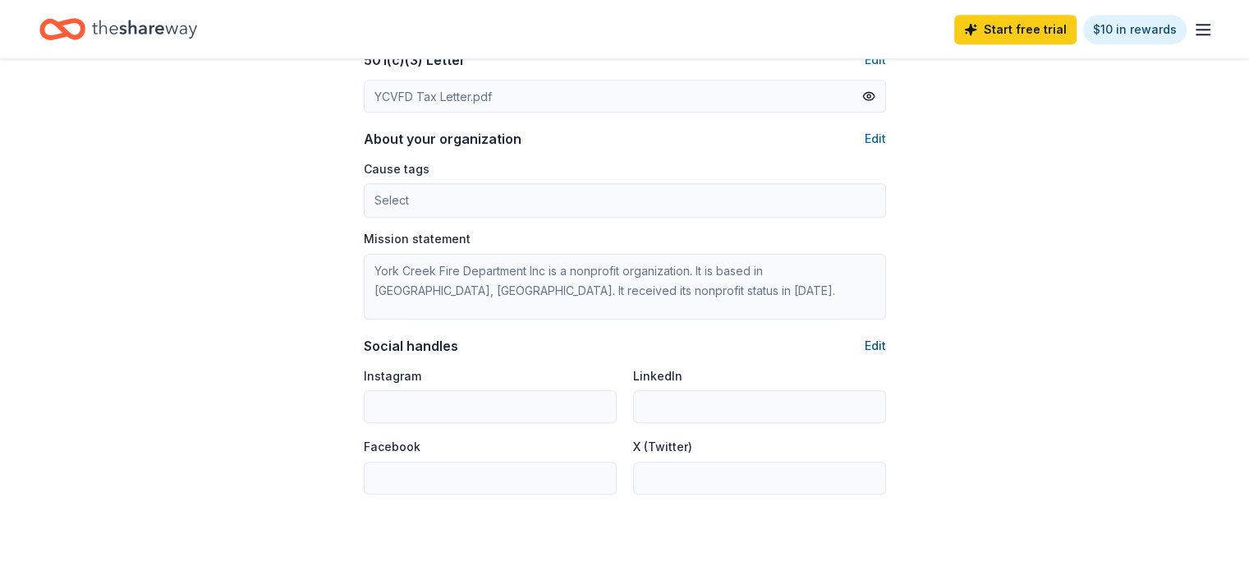
click at [879, 345] on button "Edit" at bounding box center [875, 346] width 21 height 20
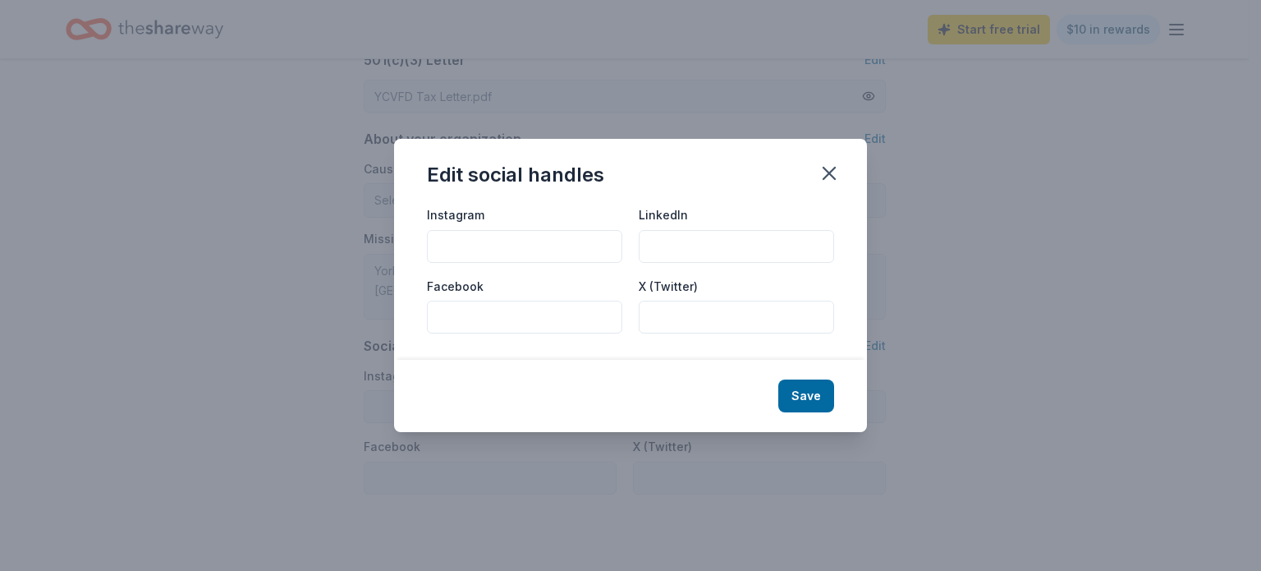
click at [463, 318] on input "Facebook" at bounding box center [524, 317] width 195 height 33
paste input "[URL][DOMAIN_NAME]"
type input "[URL][DOMAIN_NAME]"
click at [809, 397] on button "Save" at bounding box center [807, 395] width 56 height 33
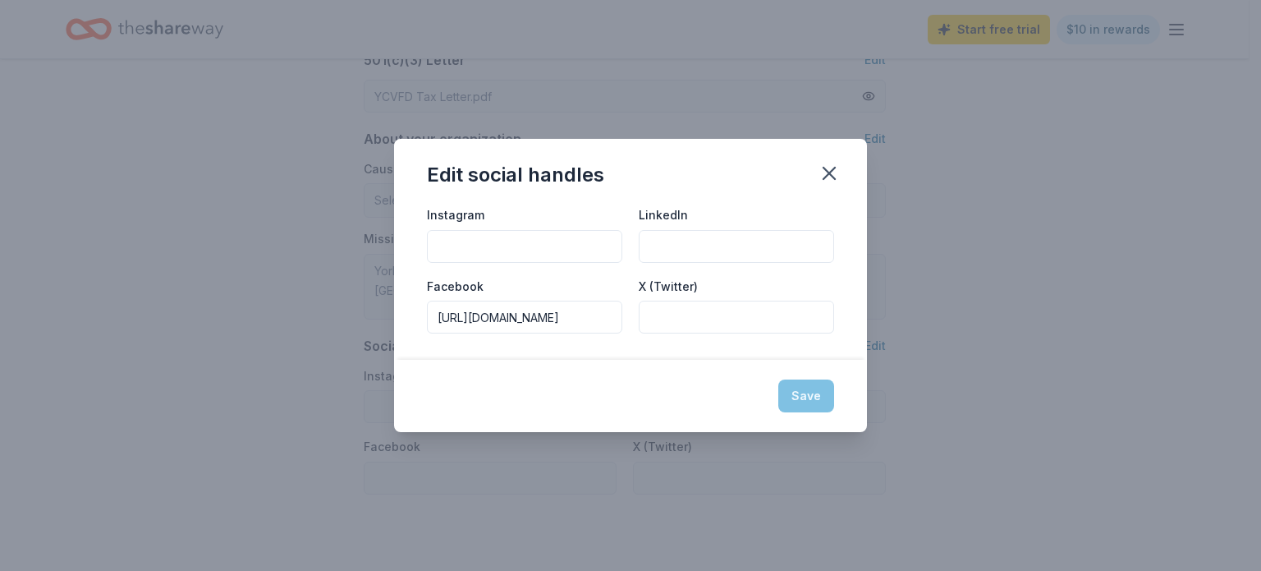
scroll to position [0, 0]
type input "[URL][DOMAIN_NAME]"
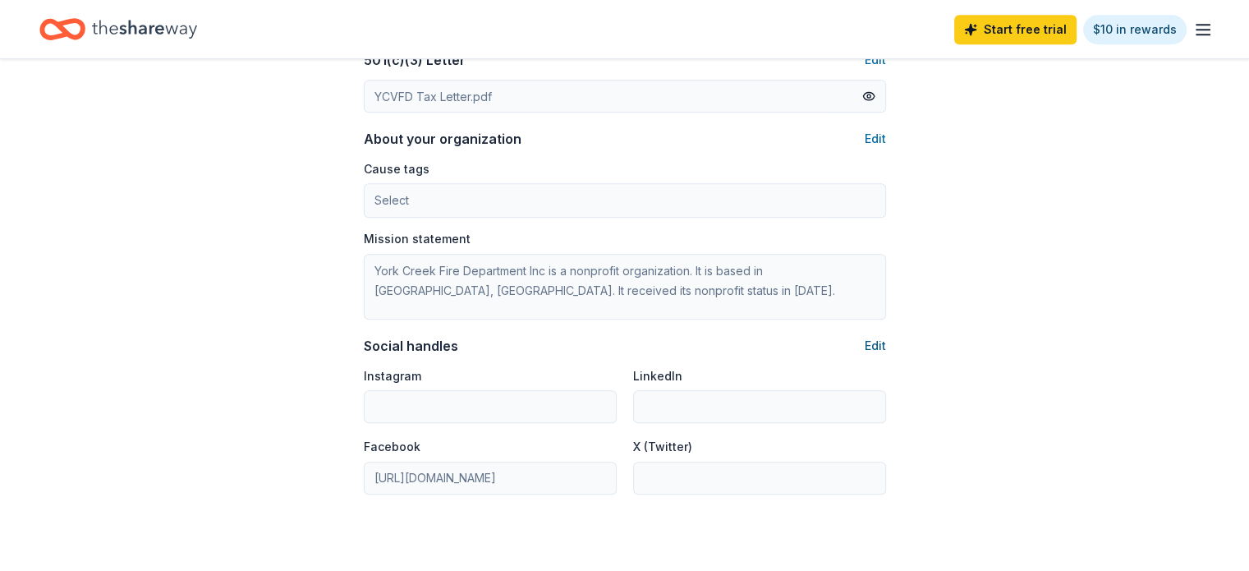
click at [872, 343] on button "Edit" at bounding box center [875, 346] width 21 height 20
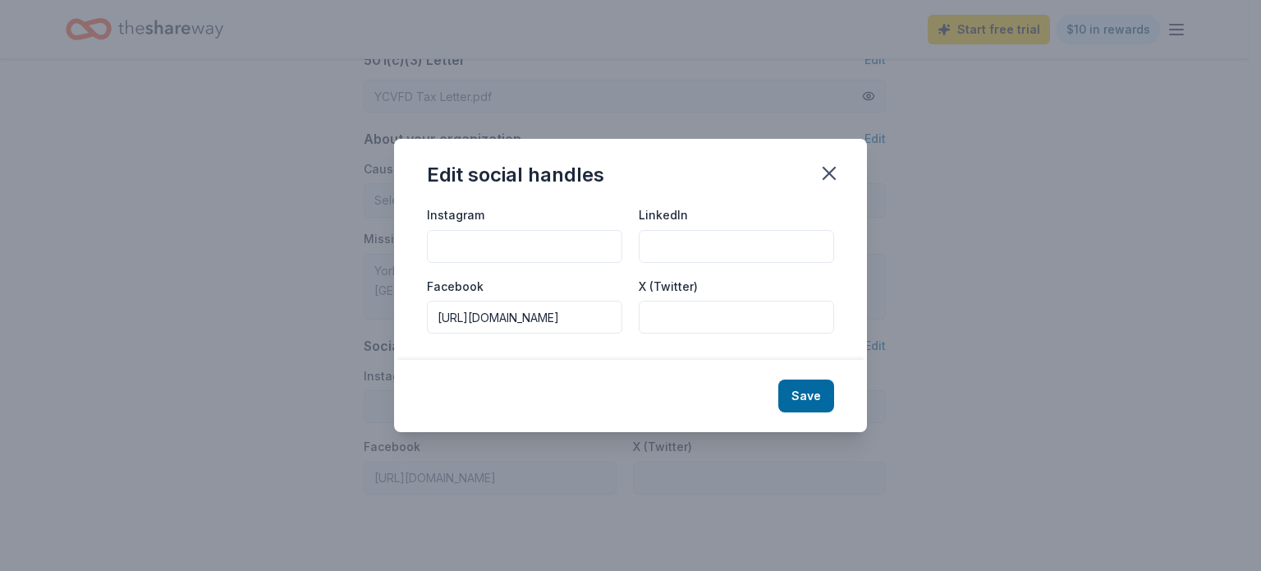
click at [496, 250] on input "Instagram" at bounding box center [524, 246] width 195 height 33
paste input "[URL][DOMAIN_NAME]"
drag, startPoint x: 604, startPoint y: 246, endPoint x: 314, endPoint y: 245, distance: 290.7
click at [314, 245] on div "Edit social handles Instagram [URL][DOMAIN_NAME] LinkedIn Facebook [URL][DOMAIN…" at bounding box center [630, 285] width 1261 height 571
type input "[URL][DOMAIN_NAME]"
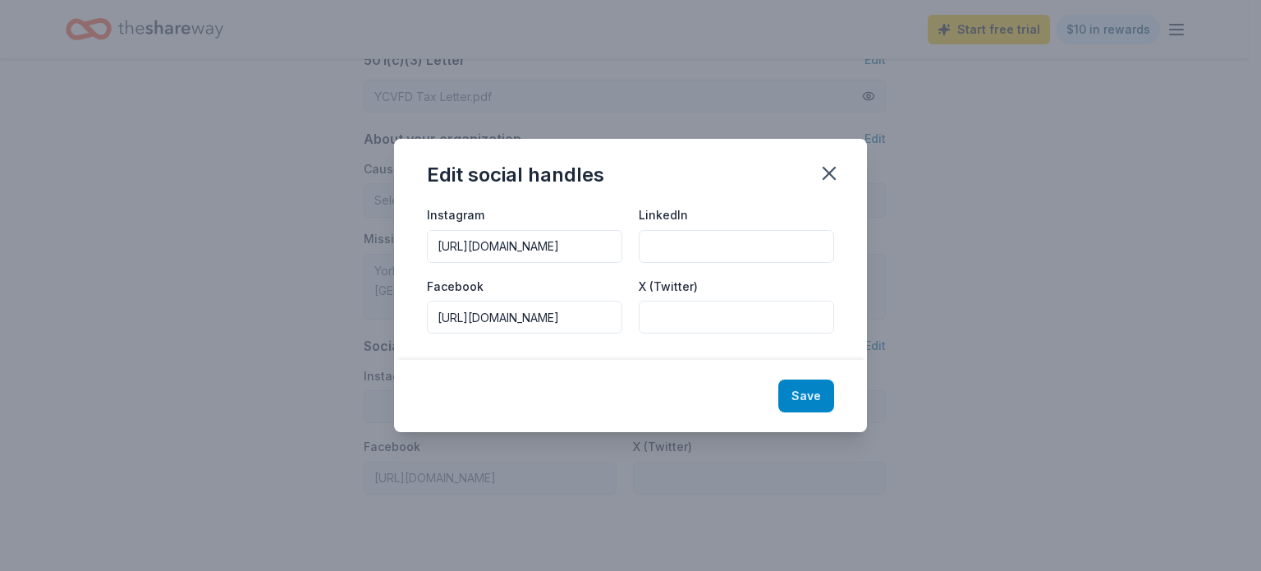
click at [804, 398] on button "Save" at bounding box center [807, 395] width 56 height 33
type input "[URL][DOMAIN_NAME]"
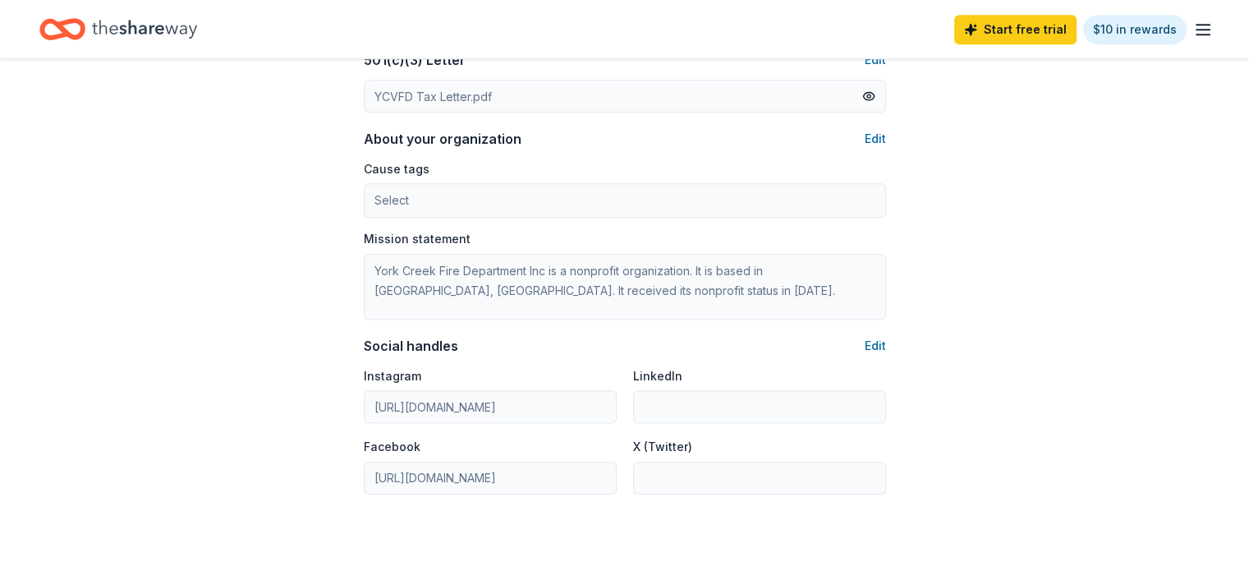
click at [880, 139] on button "Edit" at bounding box center [875, 139] width 21 height 20
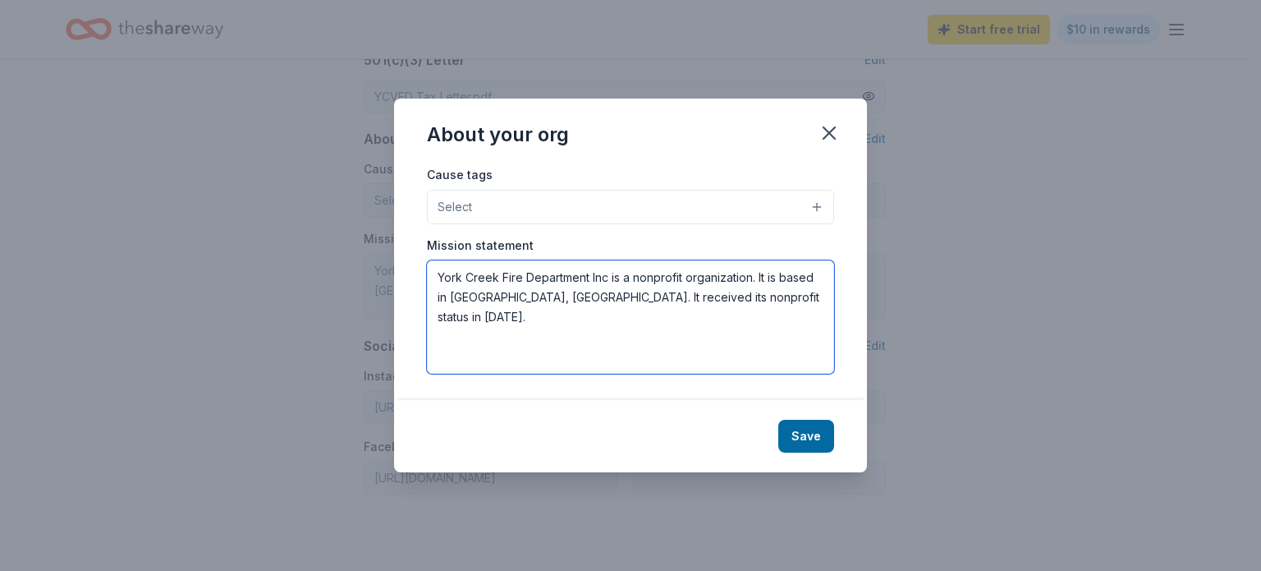
click at [726, 295] on textarea "York Creek Fire Department Inc is a nonprofit organization. It is based in [GEO…" at bounding box center [630, 316] width 407 height 113
paste textarea "York Creek VFD along with 9 other Volunteer departments serve rural [GEOGRAPHIC…"
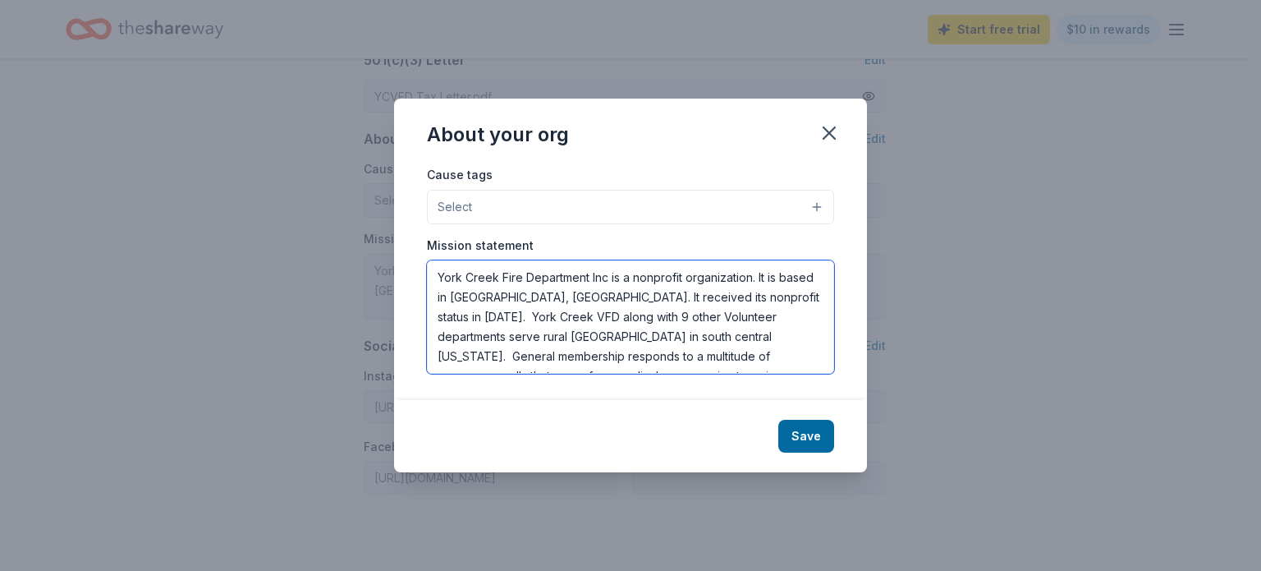
click at [772, 297] on textarea "York Creek Fire Department Inc is a nonprofit organization. It is based in [GEO…" at bounding box center [630, 316] width 407 height 113
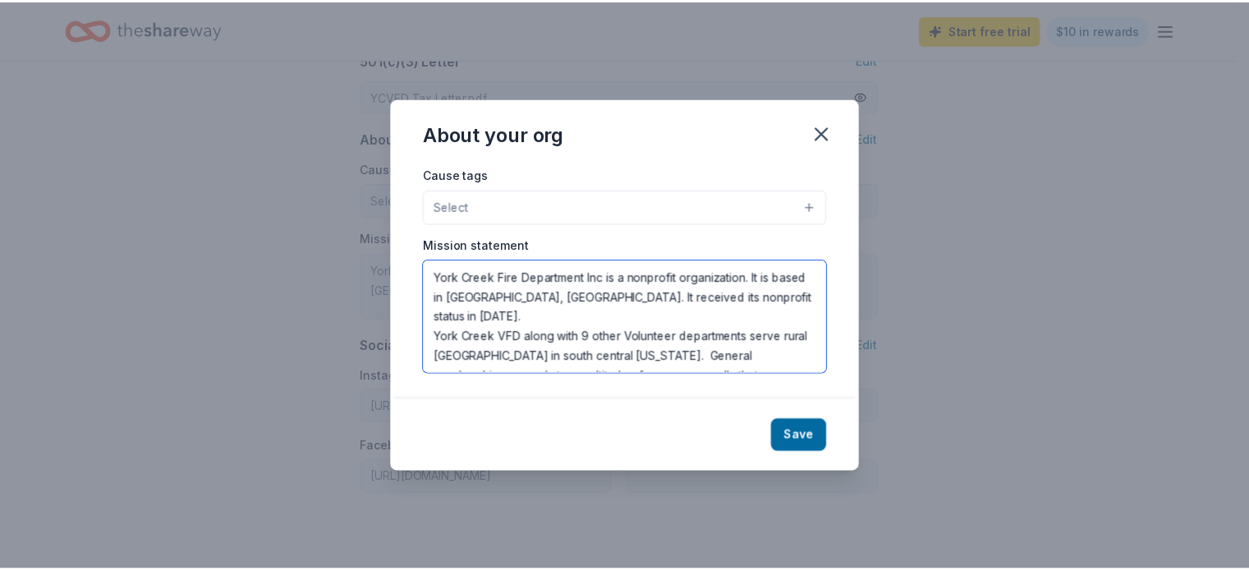
scroll to position [59, 0]
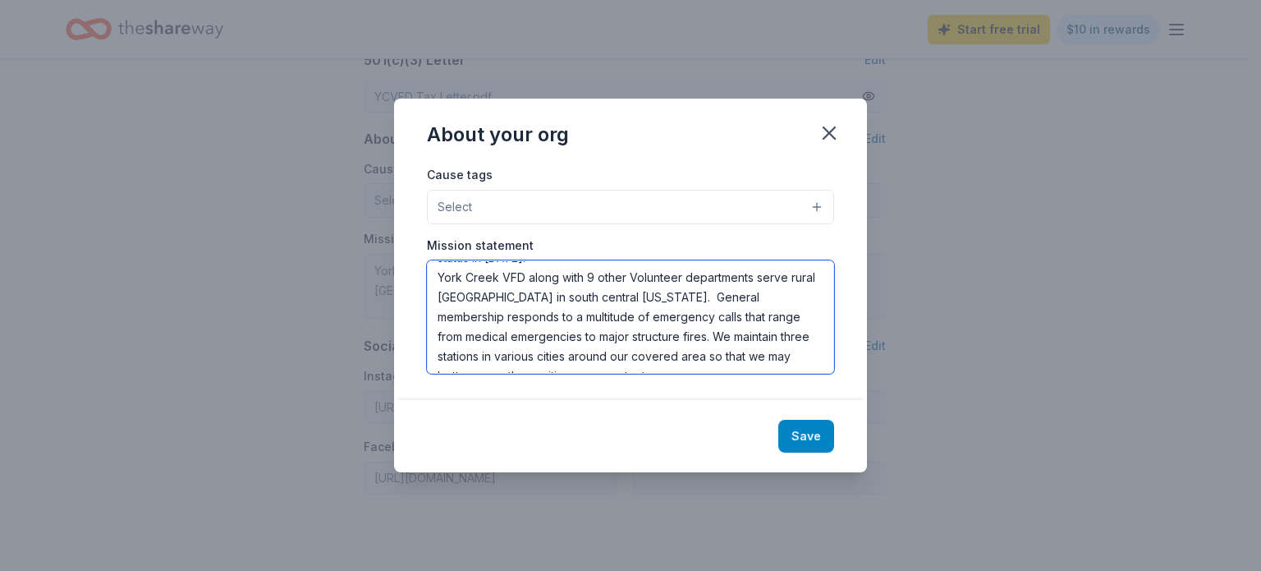
type textarea "York Creek Fire Department Inc is a nonprofit organization. It is based in [GEO…"
click at [807, 430] on button "Save" at bounding box center [807, 436] width 56 height 33
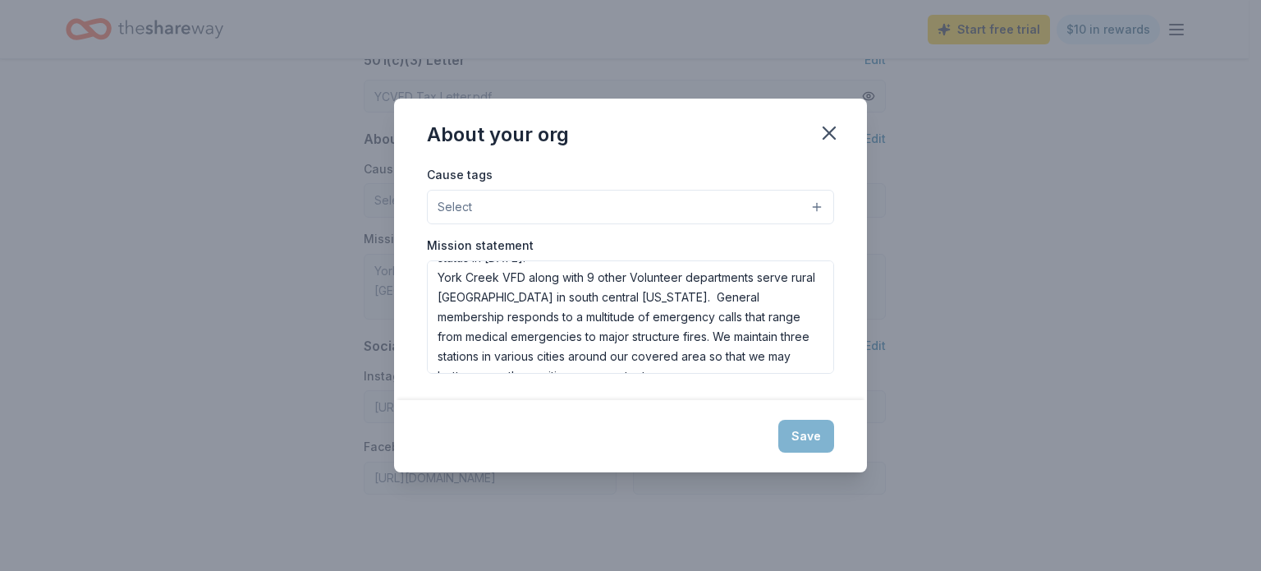
type textarea "York Creek Fire Department Inc is a nonprofit organization. It is based in [GEO…"
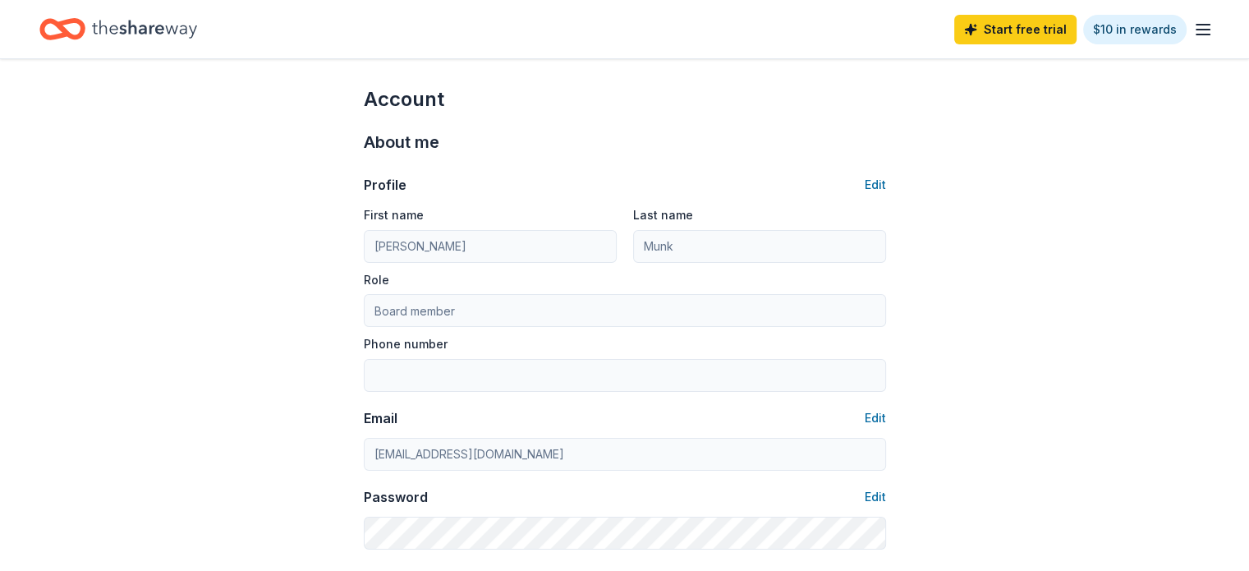
scroll to position [0, 0]
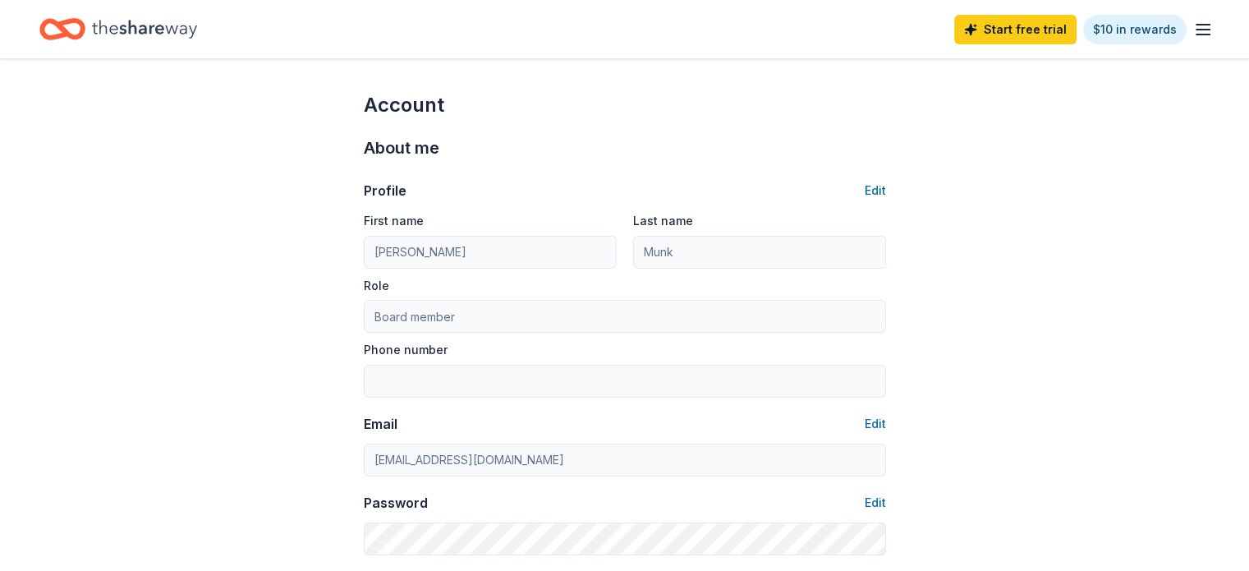
click at [1193, 32] on icon "button" at bounding box center [1203, 30] width 20 height 20
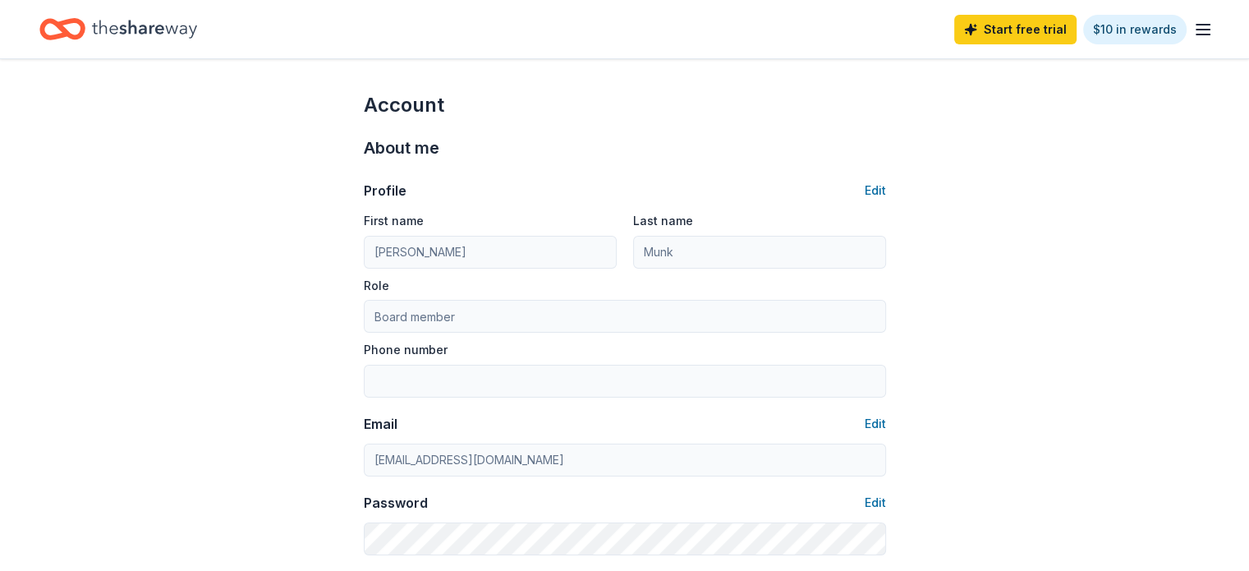
click at [83, 29] on icon "Home" at bounding box center [69, 29] width 25 height 16
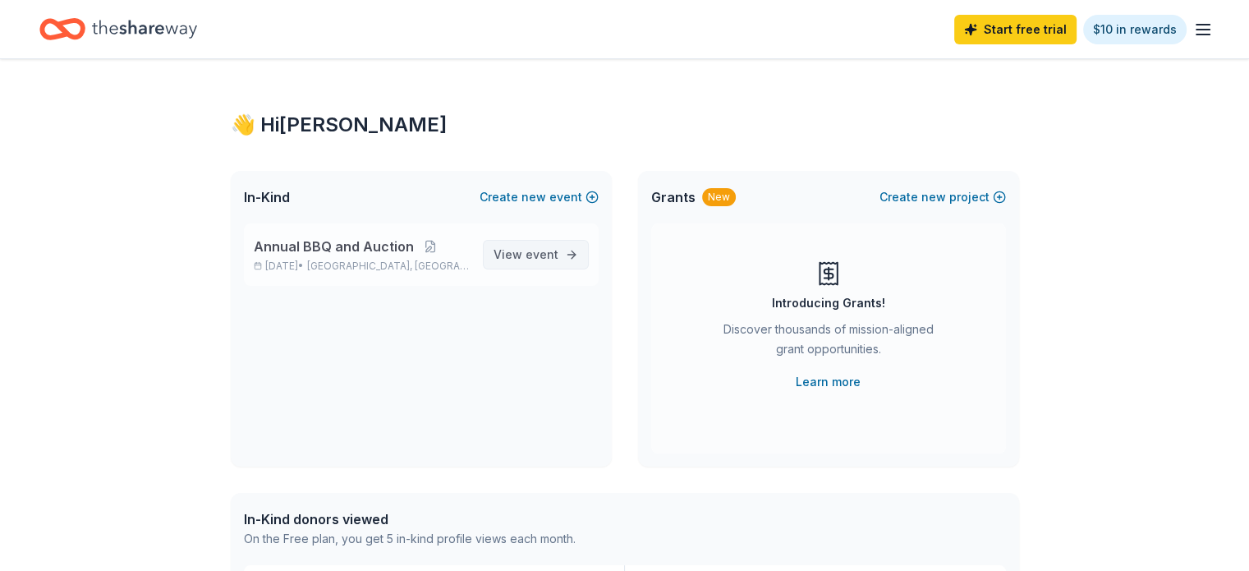
click at [550, 248] on span "event" at bounding box center [542, 254] width 33 height 14
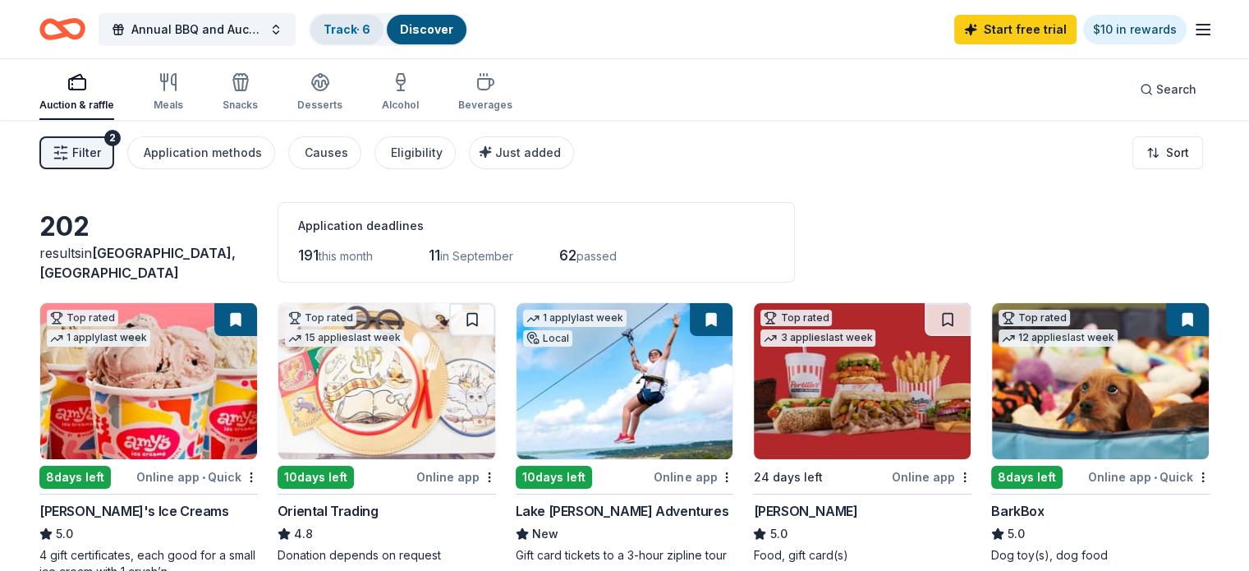
click at [370, 27] on link "Track · 6" at bounding box center [347, 29] width 47 height 14
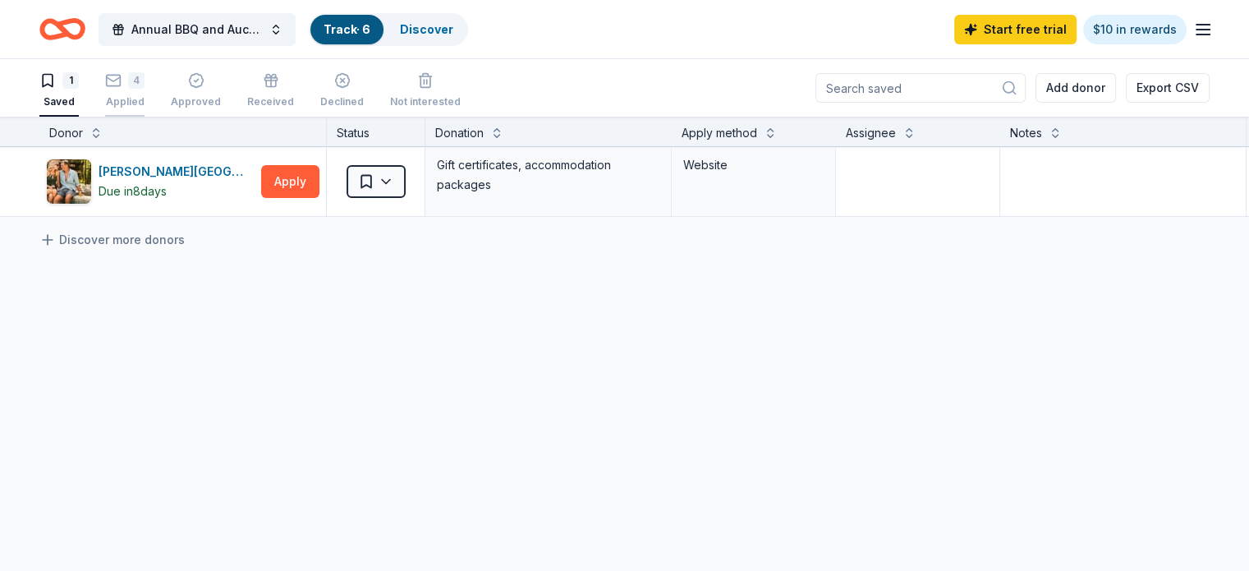
click at [145, 95] on div "Applied" at bounding box center [124, 101] width 39 height 13
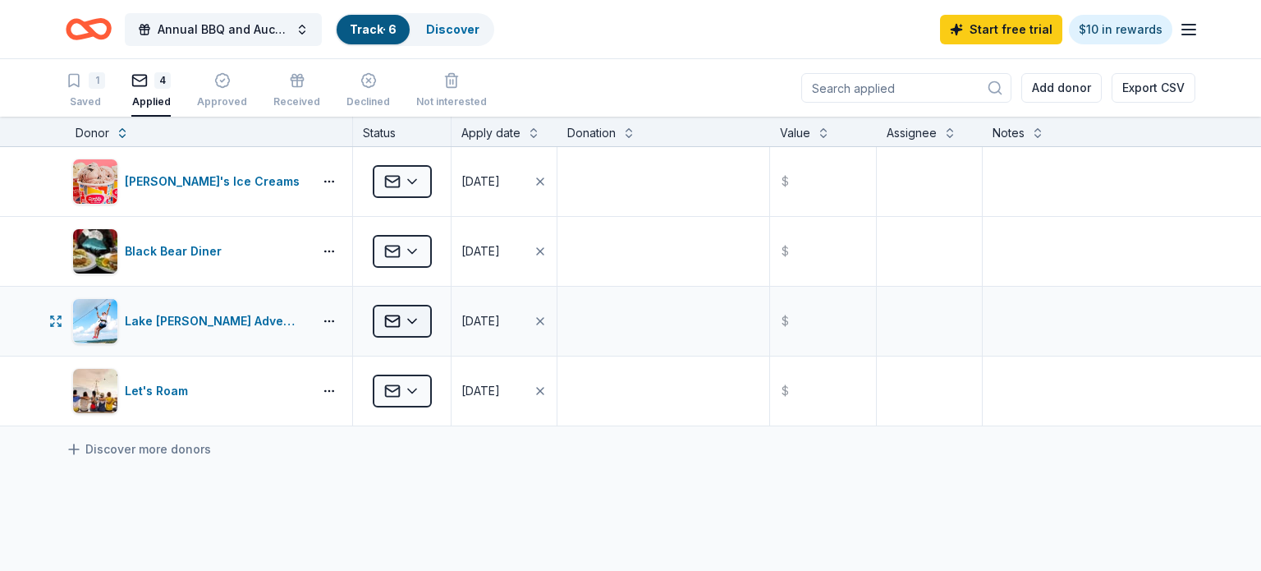
click at [419, 321] on html "Annual BBQ and Auction Track · 6 Discover Start free trial $10 in rewards 1 Sav…" at bounding box center [630, 285] width 1261 height 571
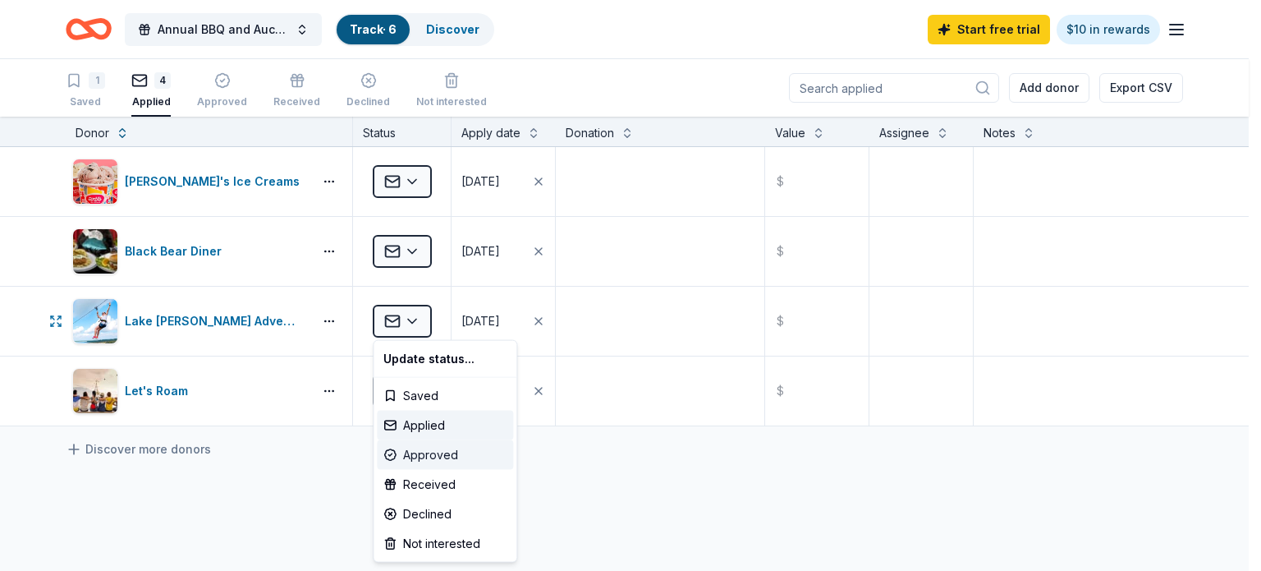
click at [437, 446] on div "Approved" at bounding box center [445, 455] width 136 height 30
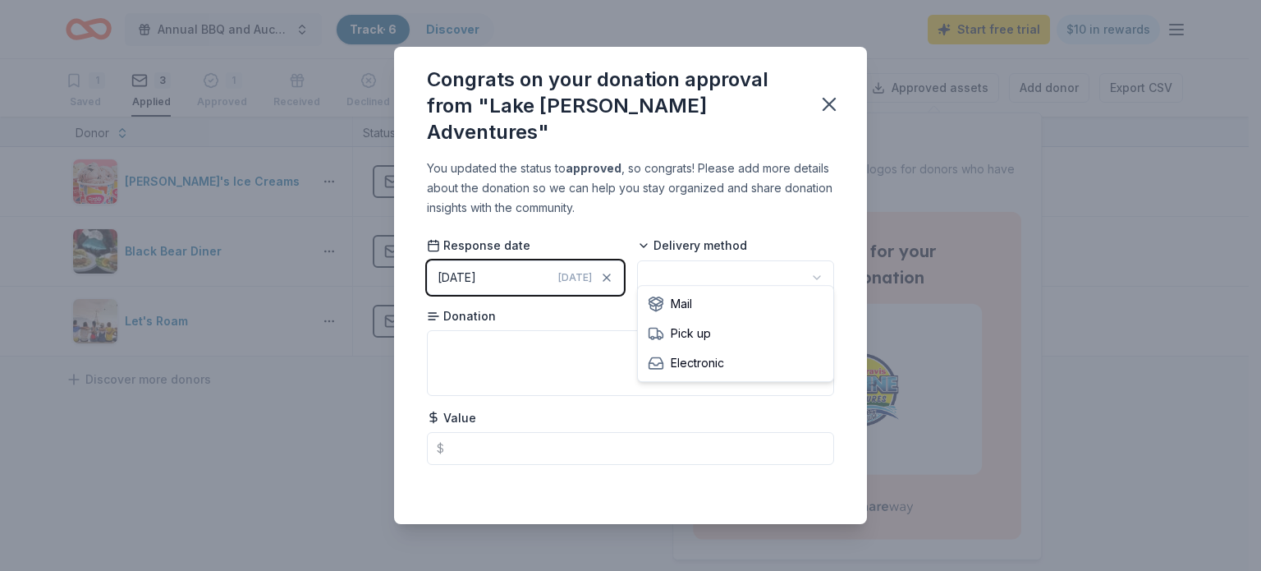
click at [644, 268] on html "Annual BBQ and Auction Track · 6 Discover Start free trial $10 in rewards 1 Sav…" at bounding box center [630, 285] width 1261 height 571
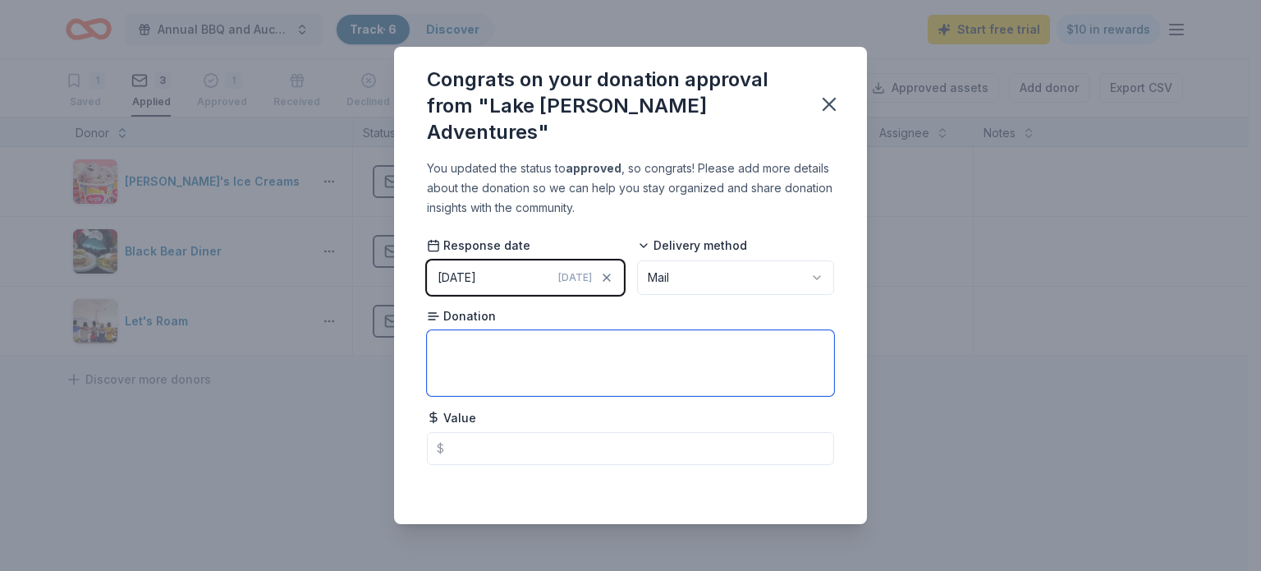
click at [481, 338] on textarea at bounding box center [630, 363] width 407 height 66
type textarea "g"
type textarea "Gift Certificates"
click at [818, 124] on div "Congrats on your donation approval from "Lake [PERSON_NAME] Adventures"" at bounding box center [630, 103] width 473 height 112
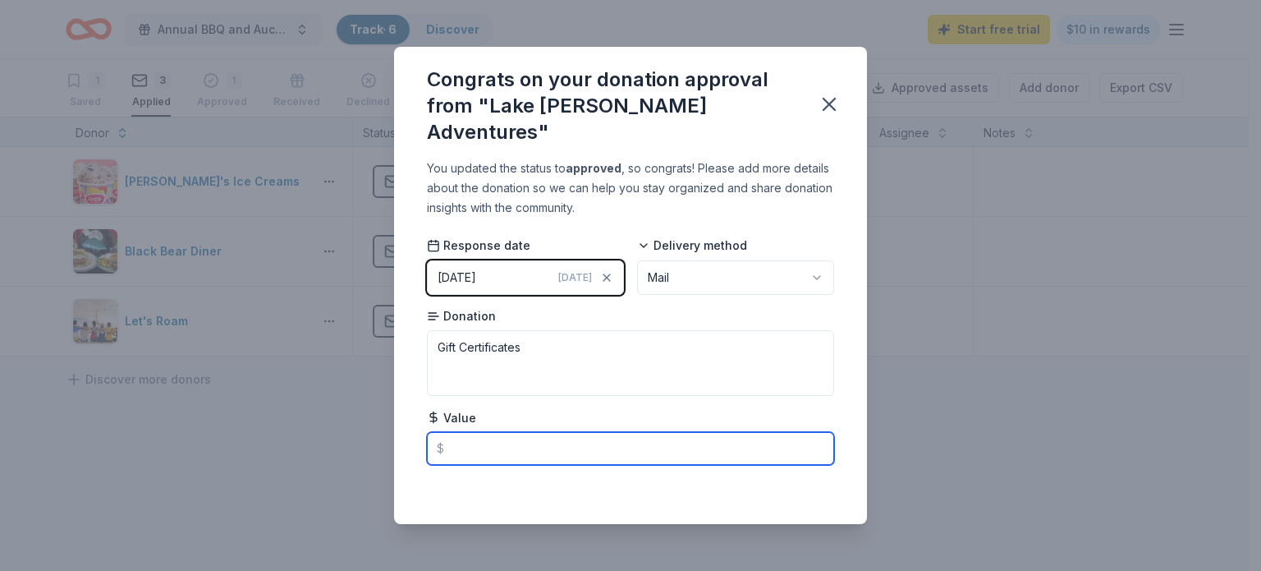
click at [512, 437] on input "text" at bounding box center [630, 448] width 407 height 33
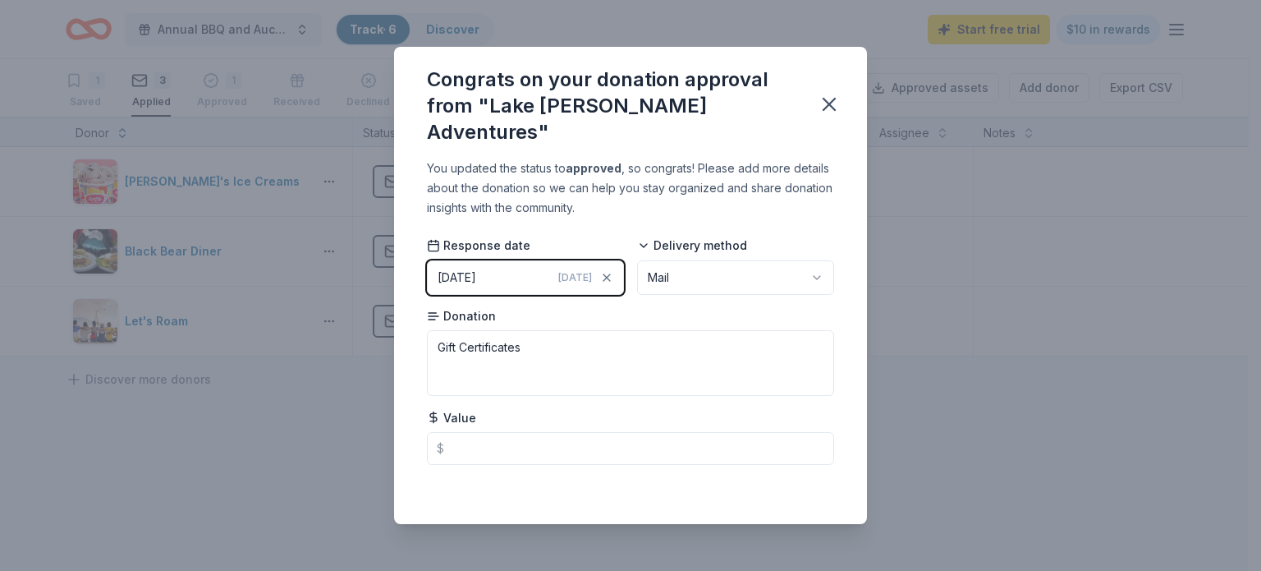
click at [560, 108] on div "Congrats on your donation approval from "Lake [PERSON_NAME] Adventures"" at bounding box center [612, 106] width 371 height 79
click at [839, 114] on button "button" at bounding box center [829, 104] width 36 height 36
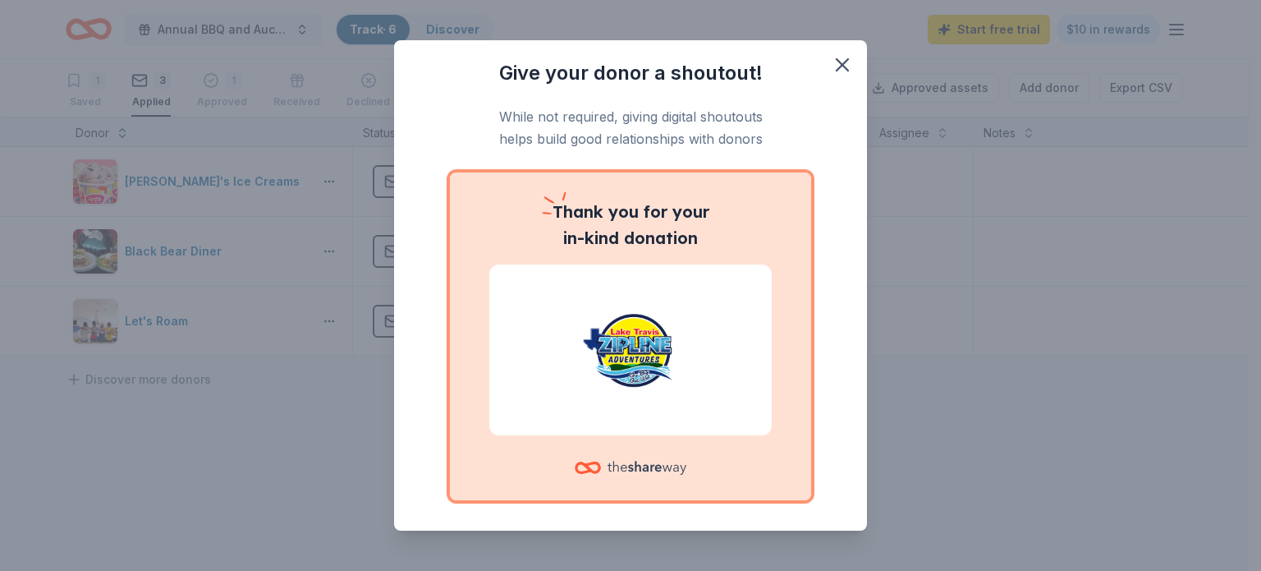
click at [845, 62] on button "button" at bounding box center [843, 65] width 36 height 36
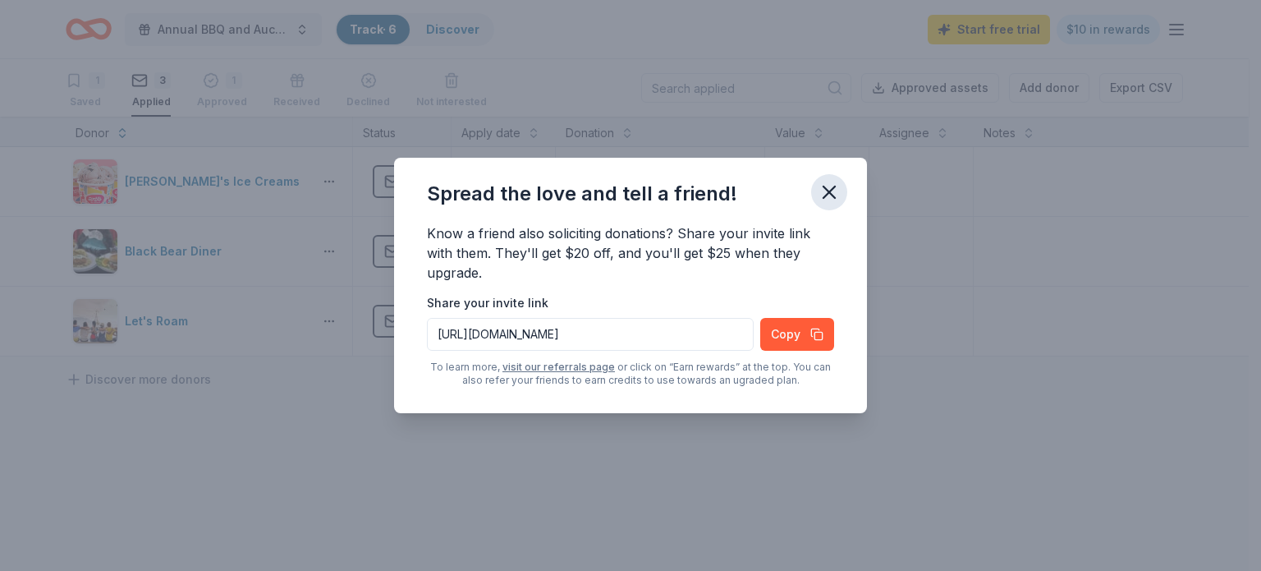
click at [838, 192] on icon "button" at bounding box center [829, 192] width 23 height 23
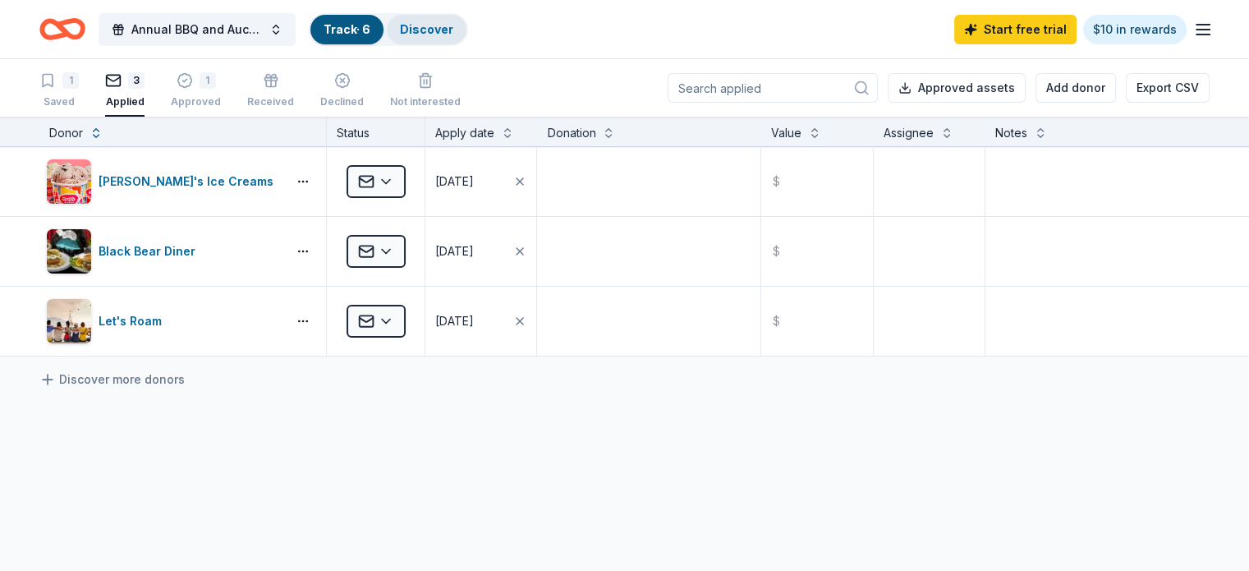
click at [430, 39] on div "Discover" at bounding box center [427, 30] width 80 height 30
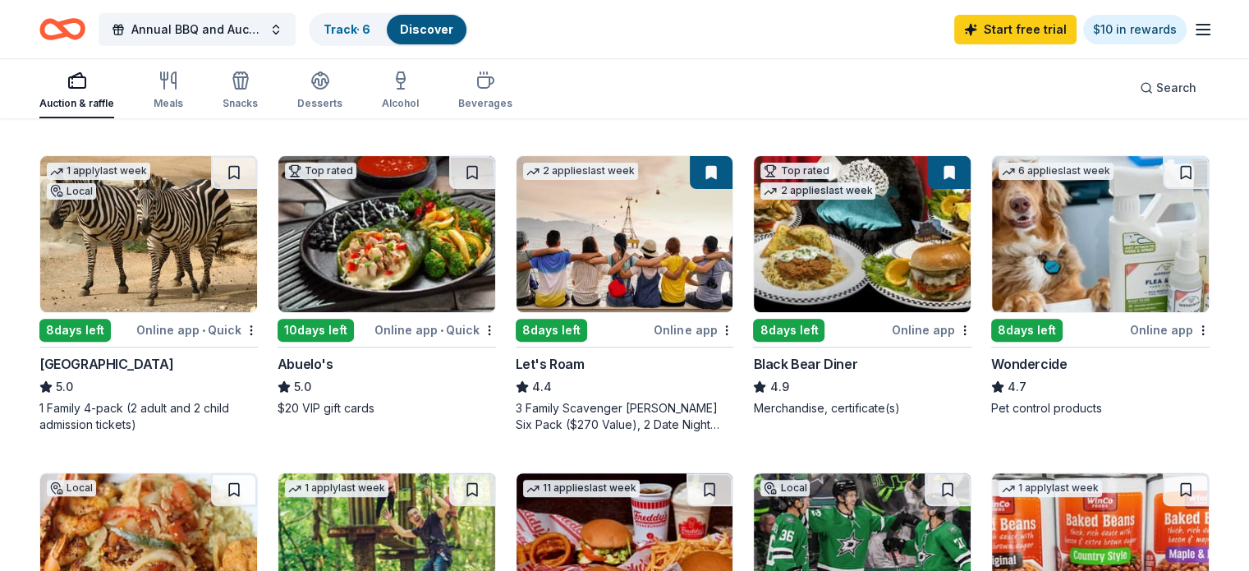
scroll to position [493, 0]
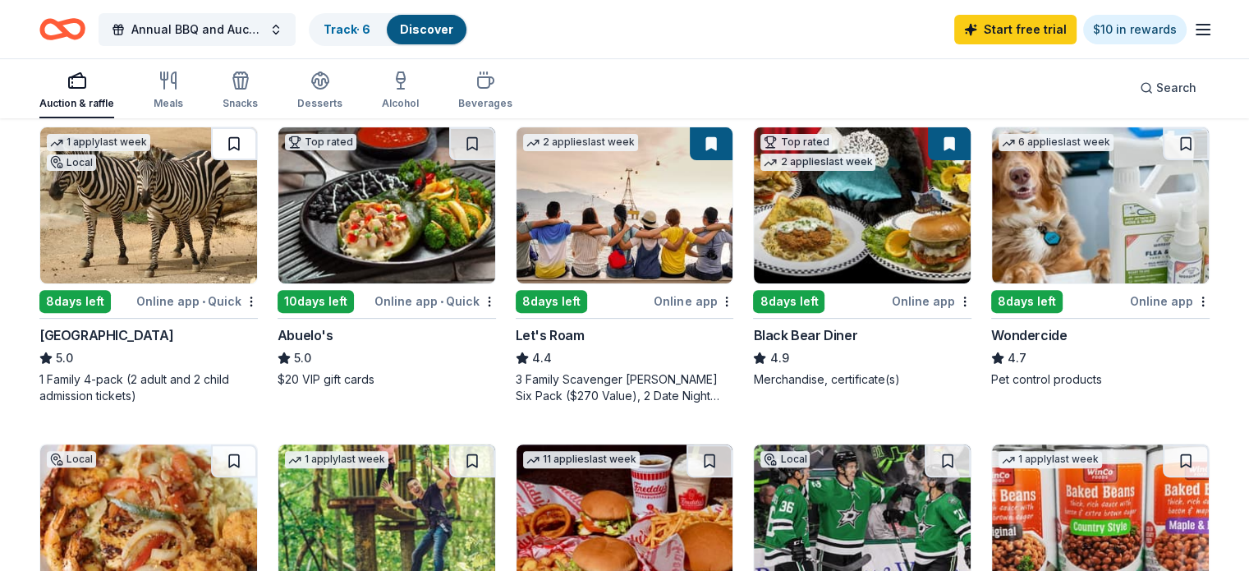
click at [237, 145] on button at bounding box center [234, 143] width 46 height 33
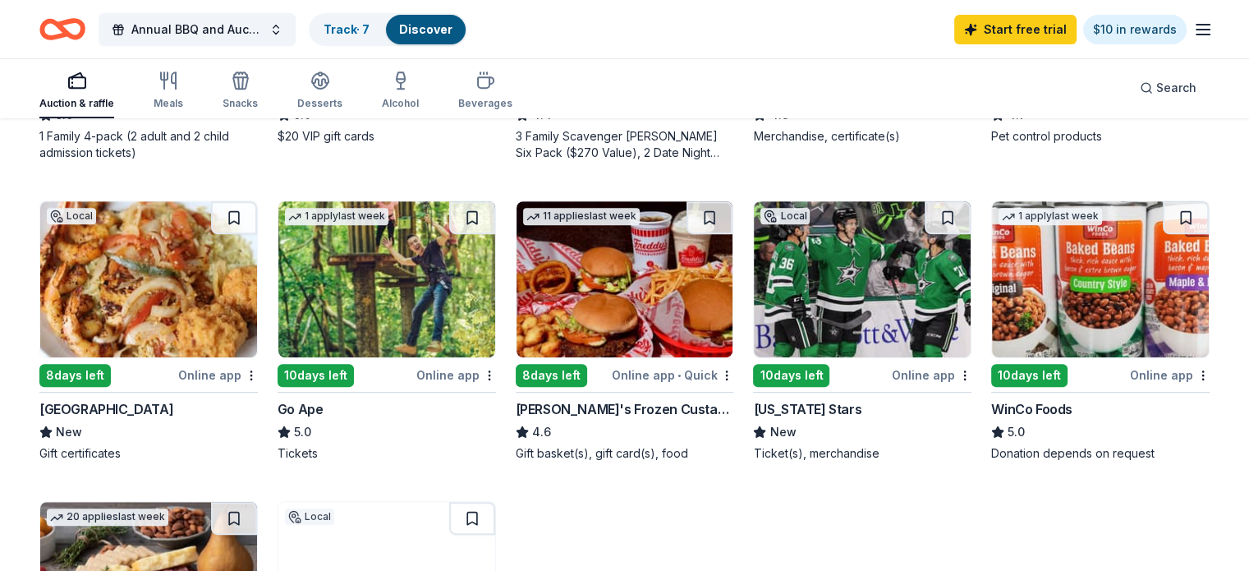
scroll to position [739, 0]
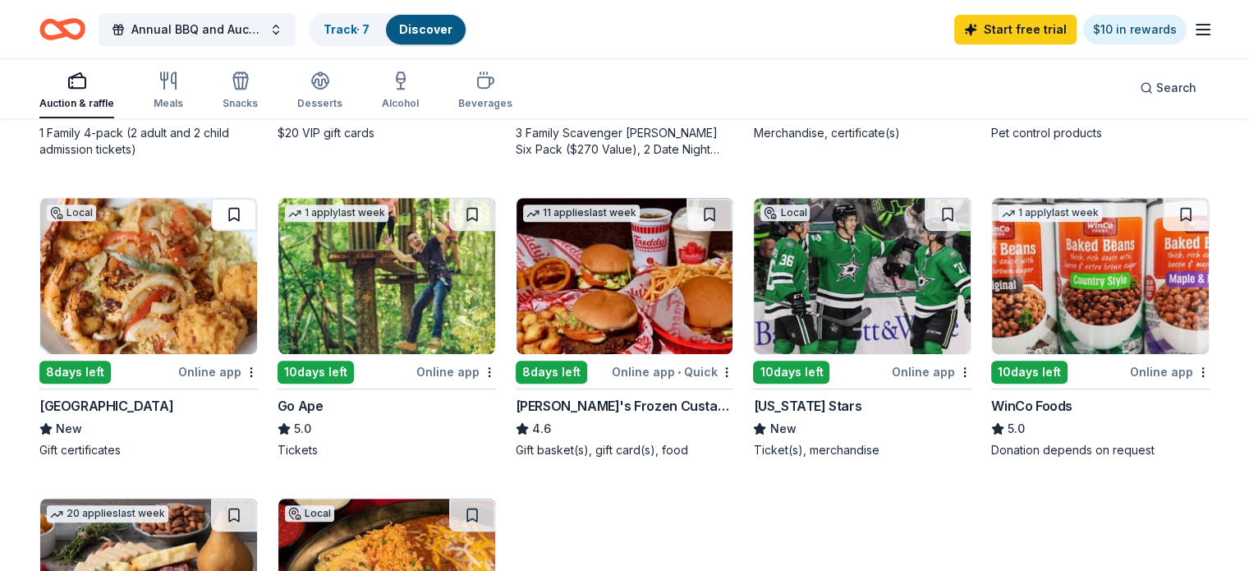
click at [251, 209] on button at bounding box center [234, 214] width 46 height 33
click at [716, 213] on button at bounding box center [710, 214] width 46 height 33
click at [808, 315] on img at bounding box center [862, 276] width 217 height 156
click at [930, 218] on button at bounding box center [948, 214] width 46 height 33
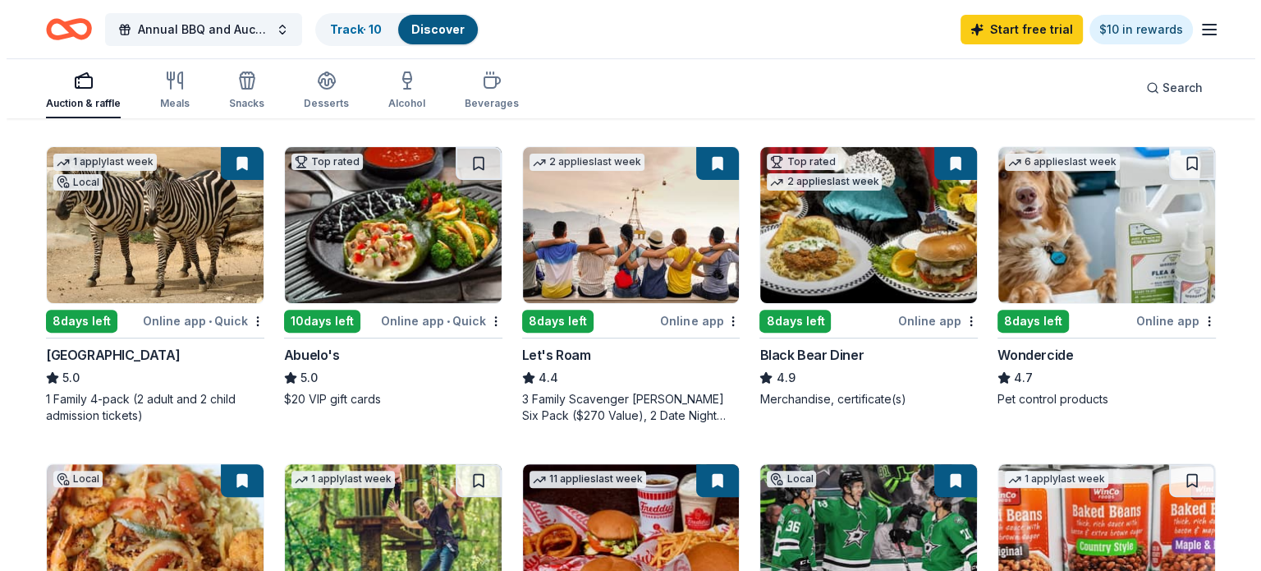
scroll to position [0, 0]
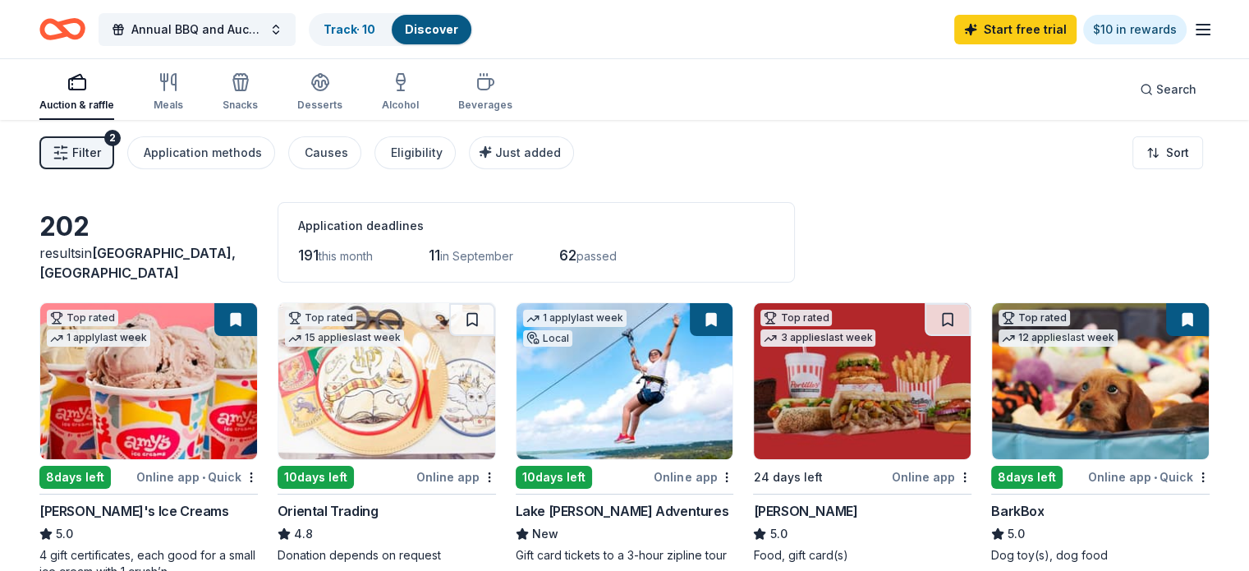
click at [101, 158] on span "Filter" at bounding box center [86, 153] width 29 height 20
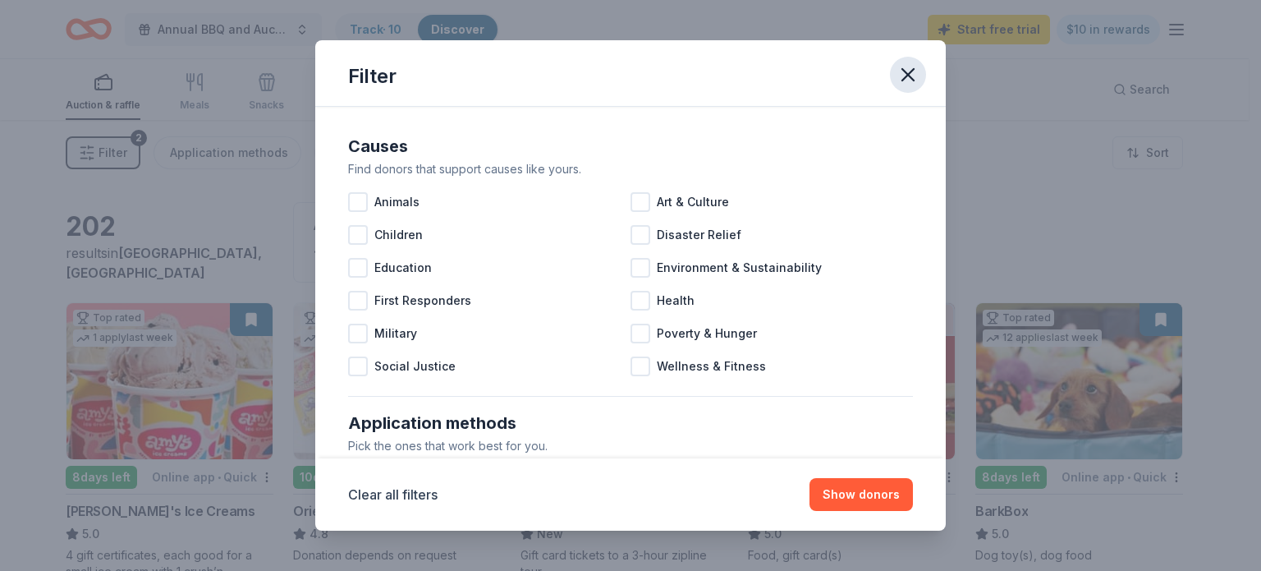
click at [902, 78] on icon "button" at bounding box center [908, 74] width 23 height 23
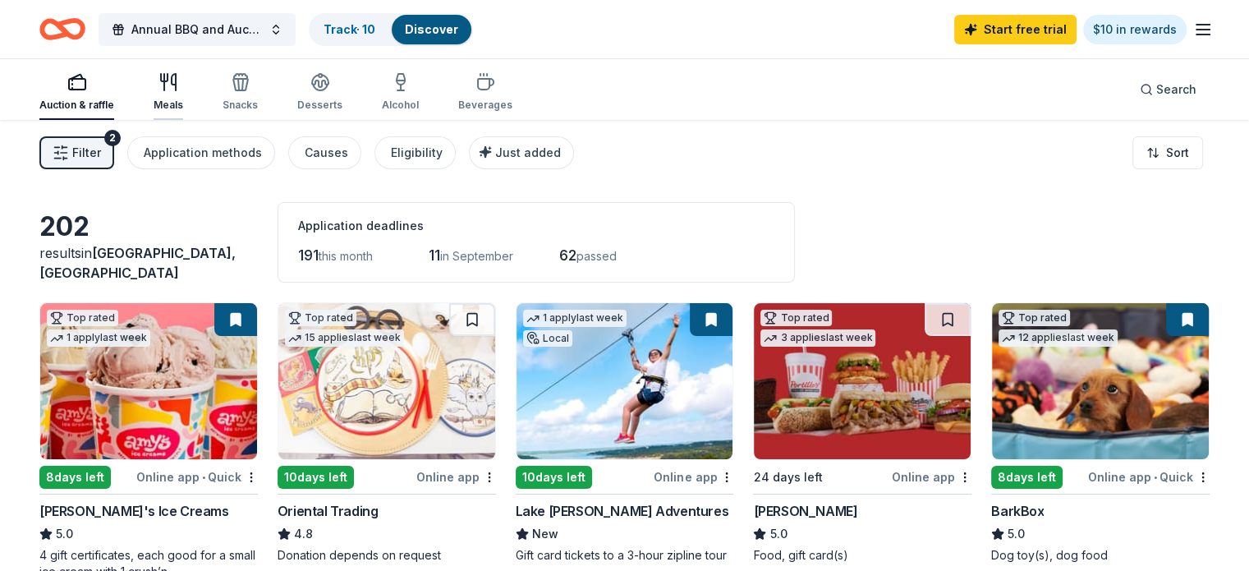
click at [183, 94] on div "Meals" at bounding box center [169, 91] width 30 height 39
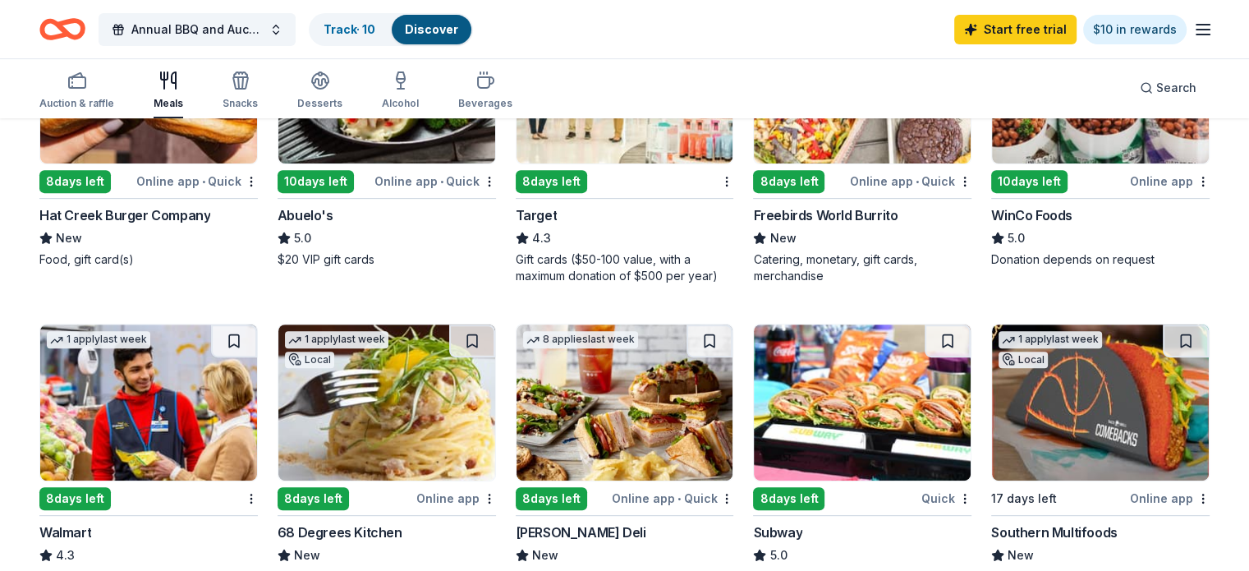
scroll to position [657, 0]
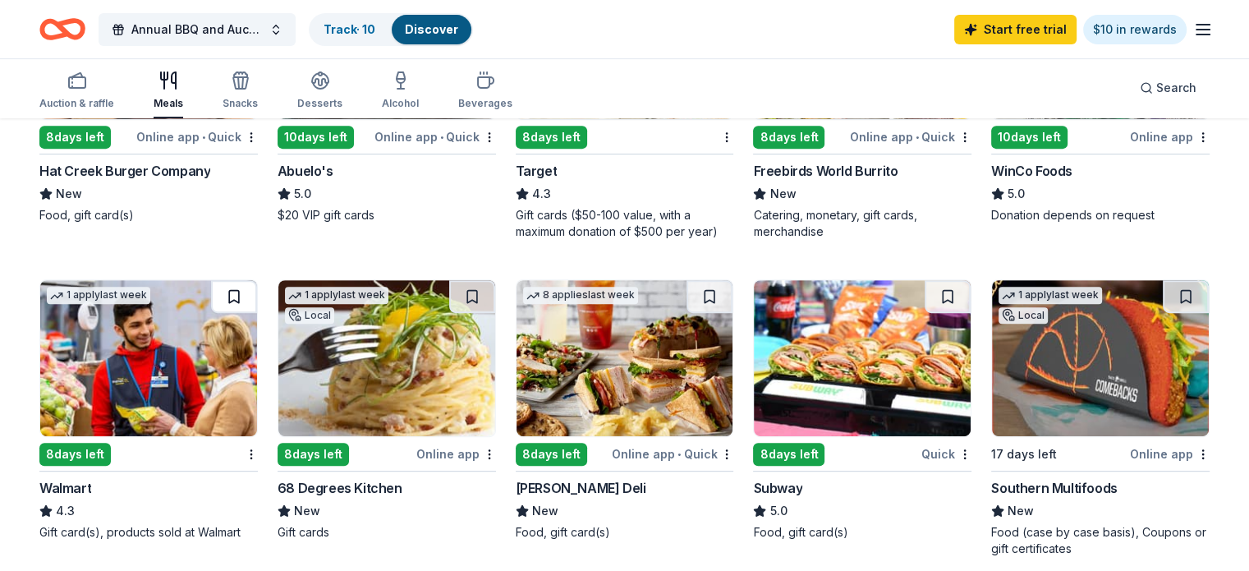
click at [245, 296] on button at bounding box center [234, 296] width 46 height 33
click at [704, 294] on button at bounding box center [710, 296] width 46 height 33
click at [928, 298] on button at bounding box center [948, 296] width 46 height 33
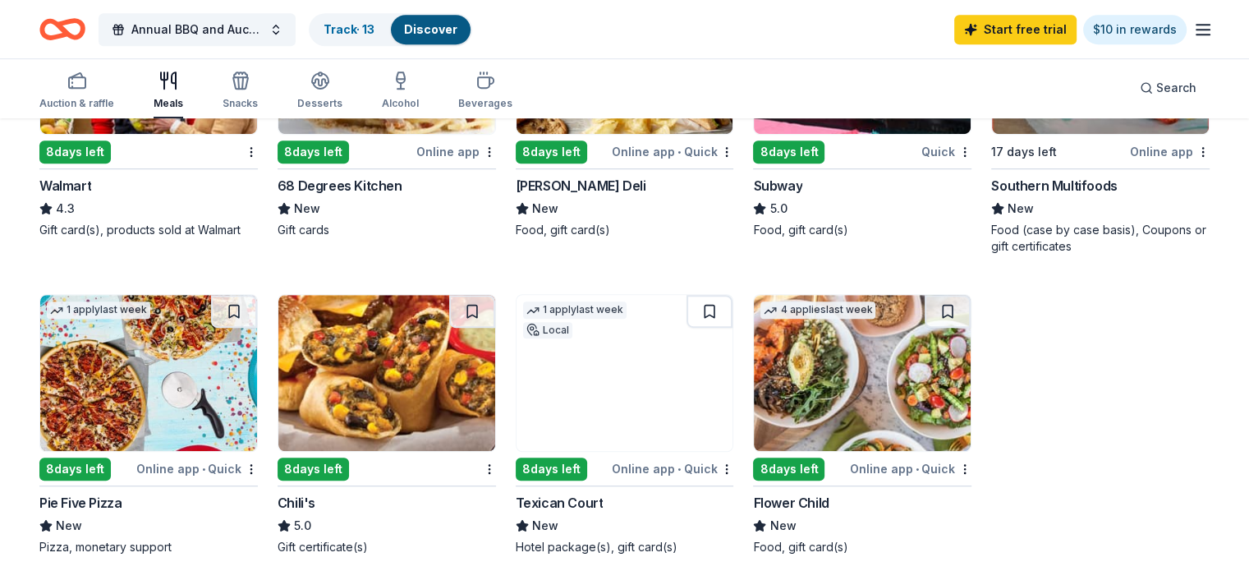
scroll to position [986, 0]
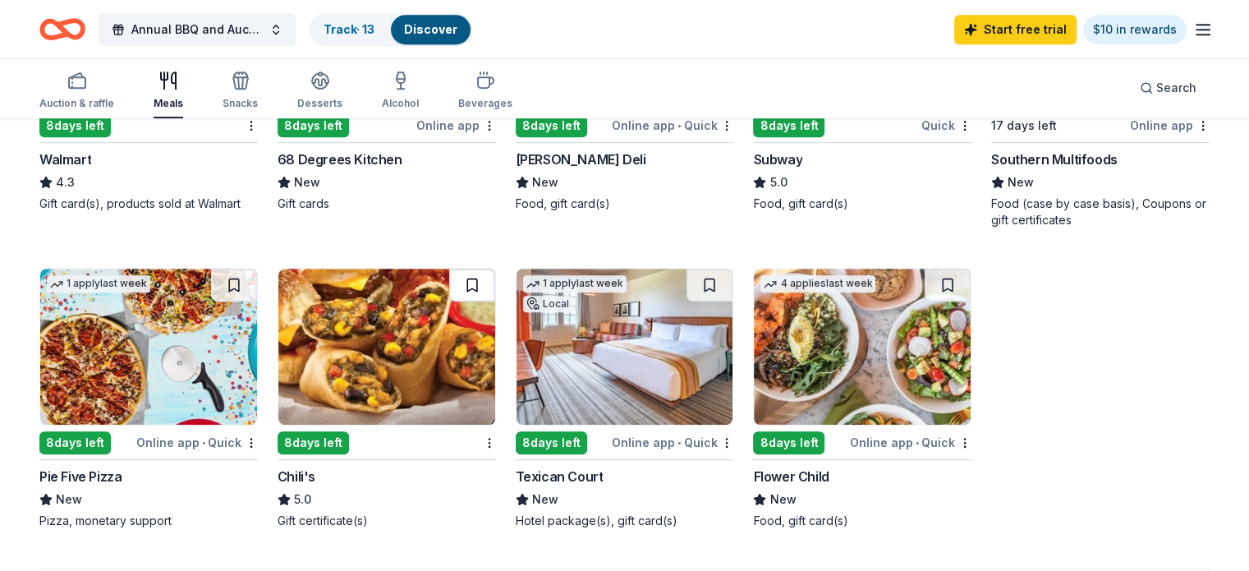
click at [469, 282] on button at bounding box center [472, 285] width 46 height 33
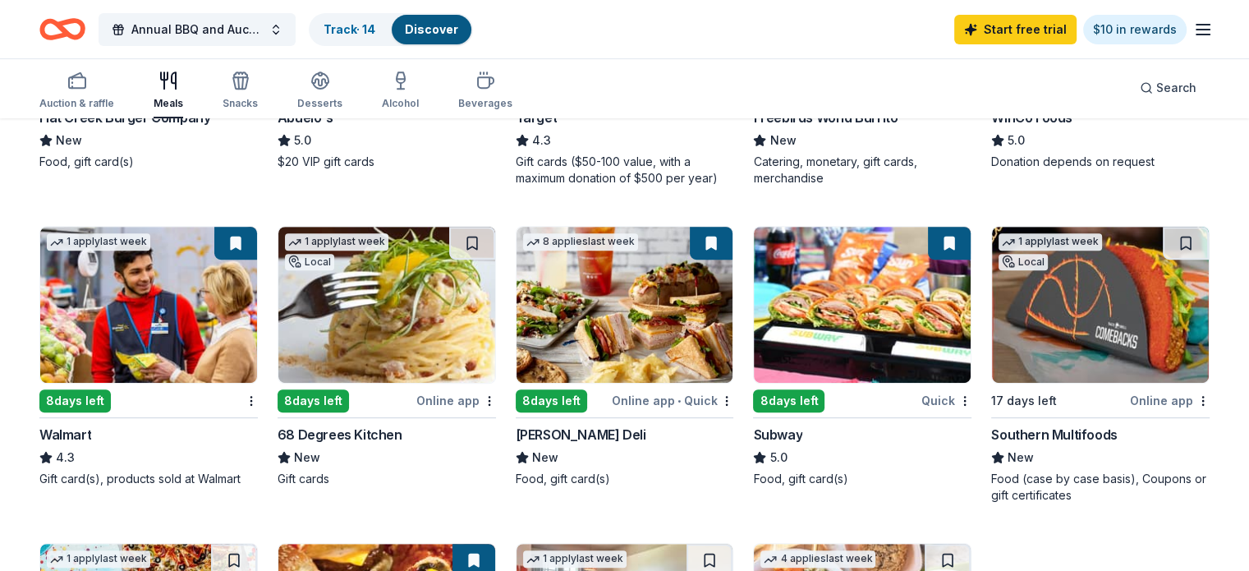
scroll to position [407, 0]
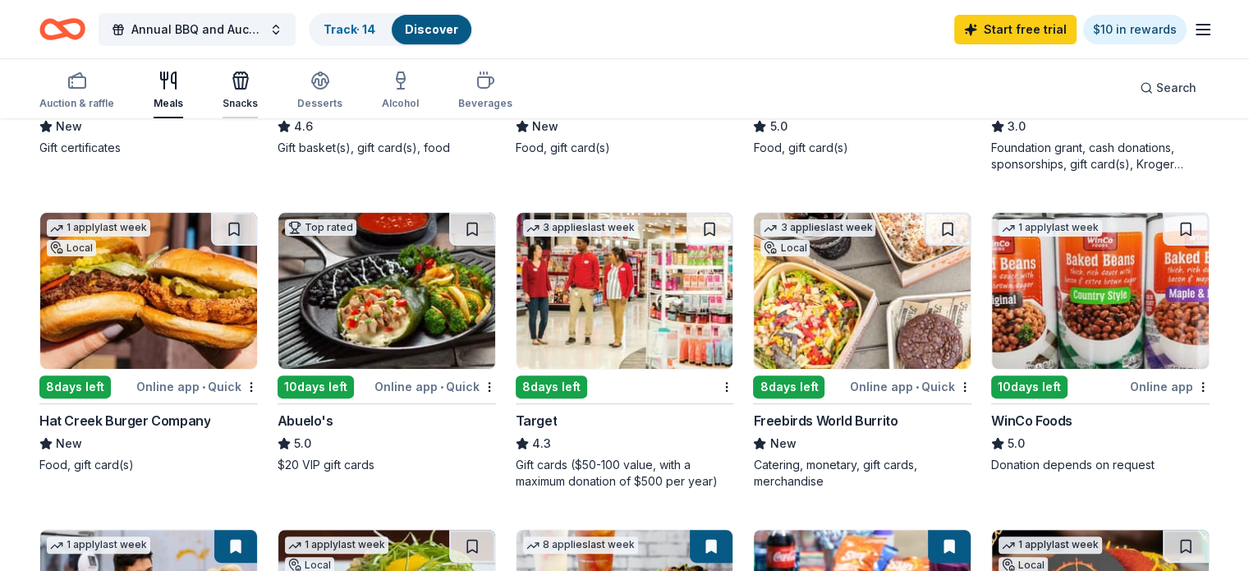
click at [258, 90] on div "Snacks" at bounding box center [240, 90] width 35 height 39
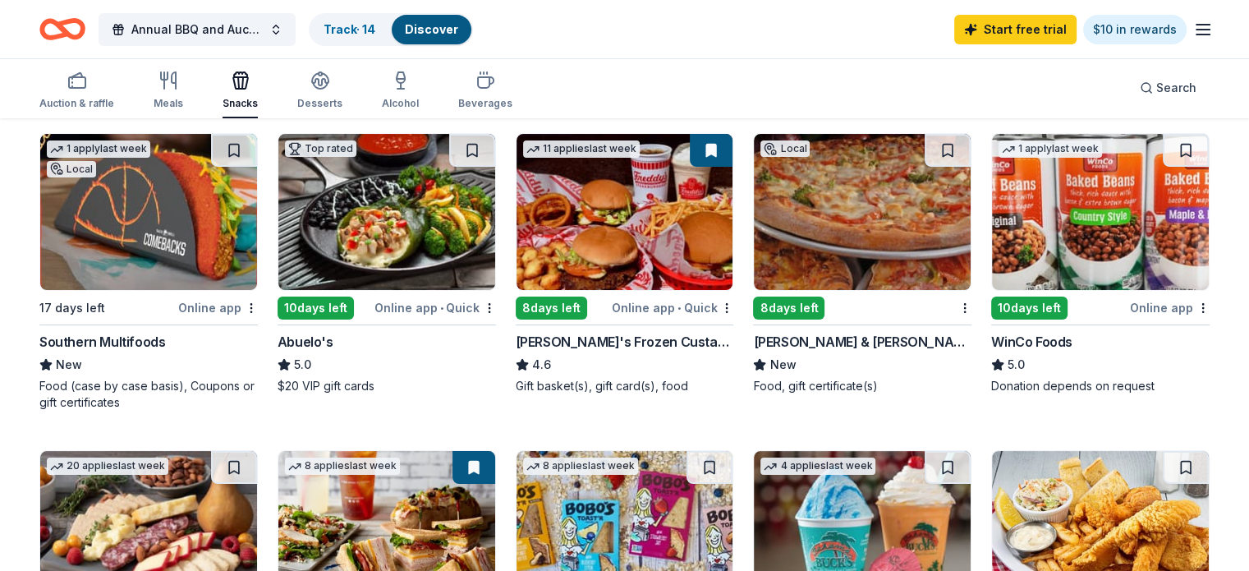
scroll to position [329, 0]
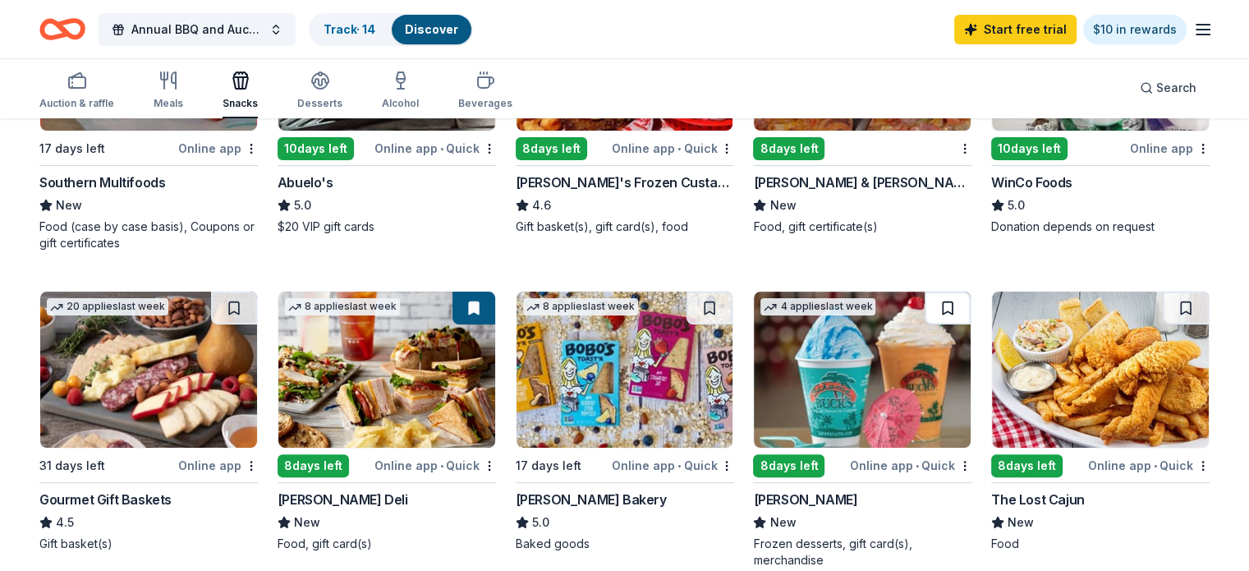
click at [943, 310] on button at bounding box center [948, 308] width 46 height 33
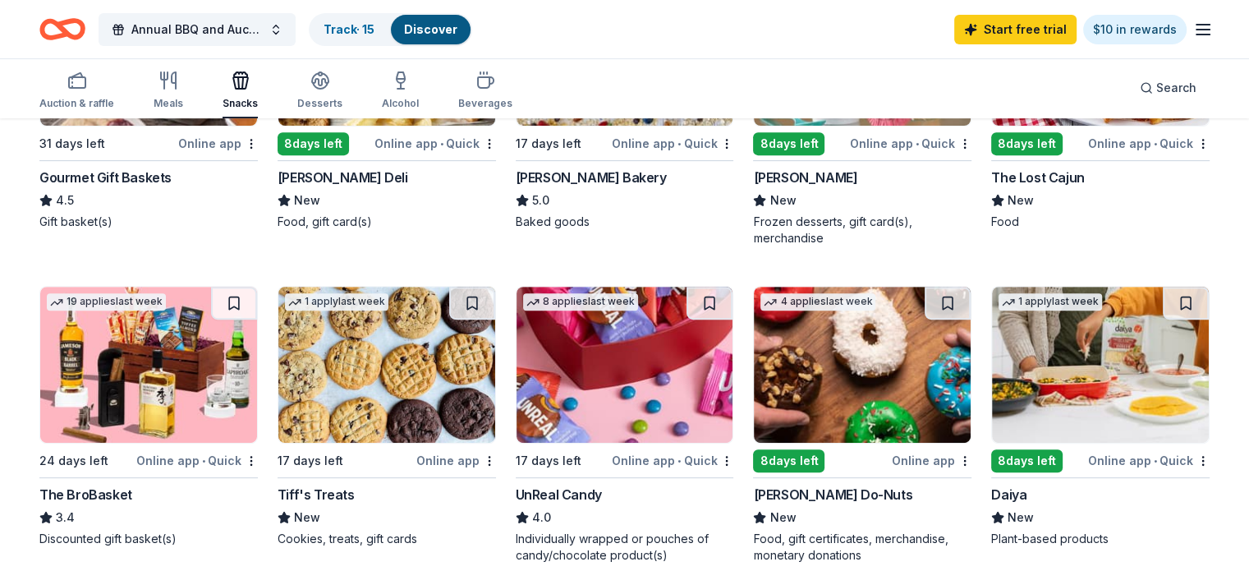
scroll to position [739, 0]
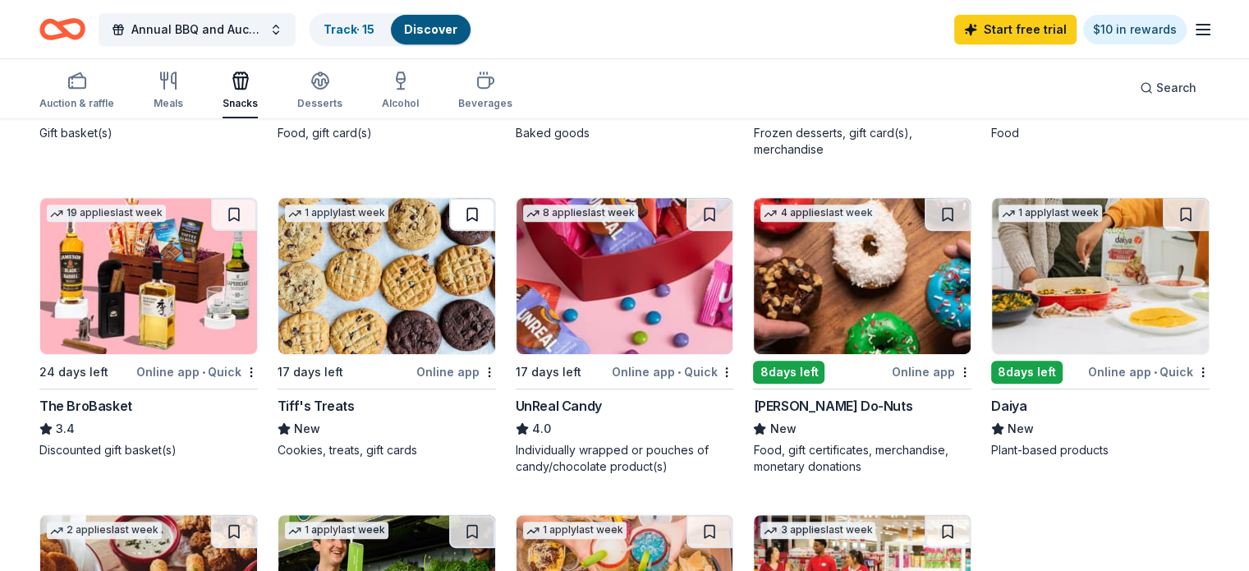
click at [466, 210] on button at bounding box center [472, 214] width 46 height 33
click at [939, 211] on button at bounding box center [948, 214] width 46 height 33
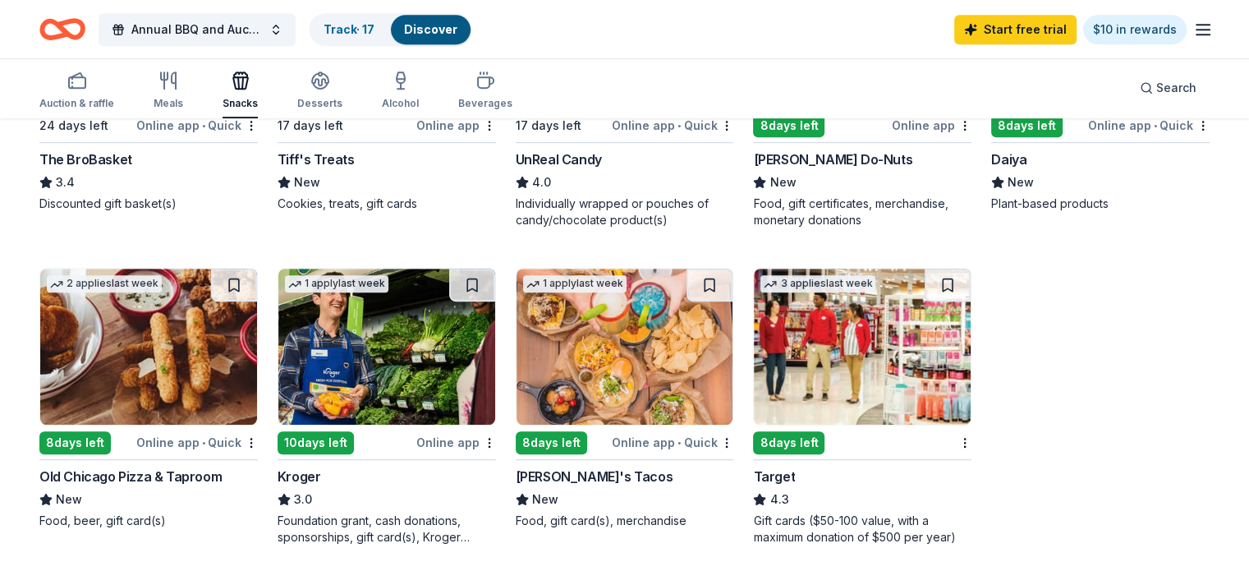
scroll to position [1068, 0]
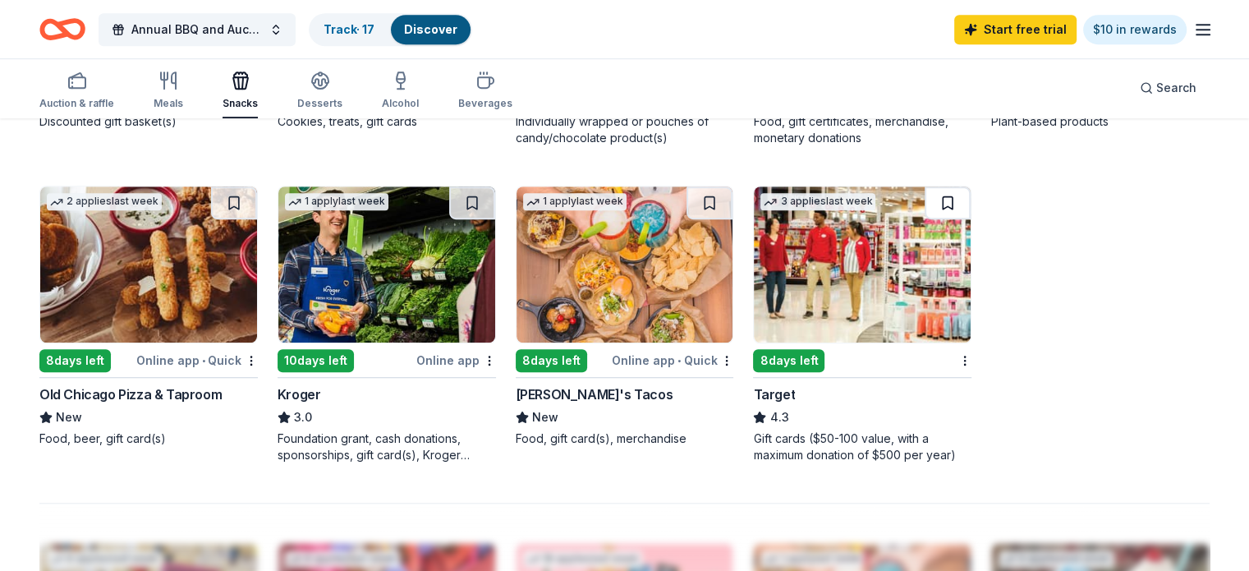
click at [930, 205] on button at bounding box center [948, 202] width 46 height 33
click at [701, 200] on button at bounding box center [710, 202] width 46 height 33
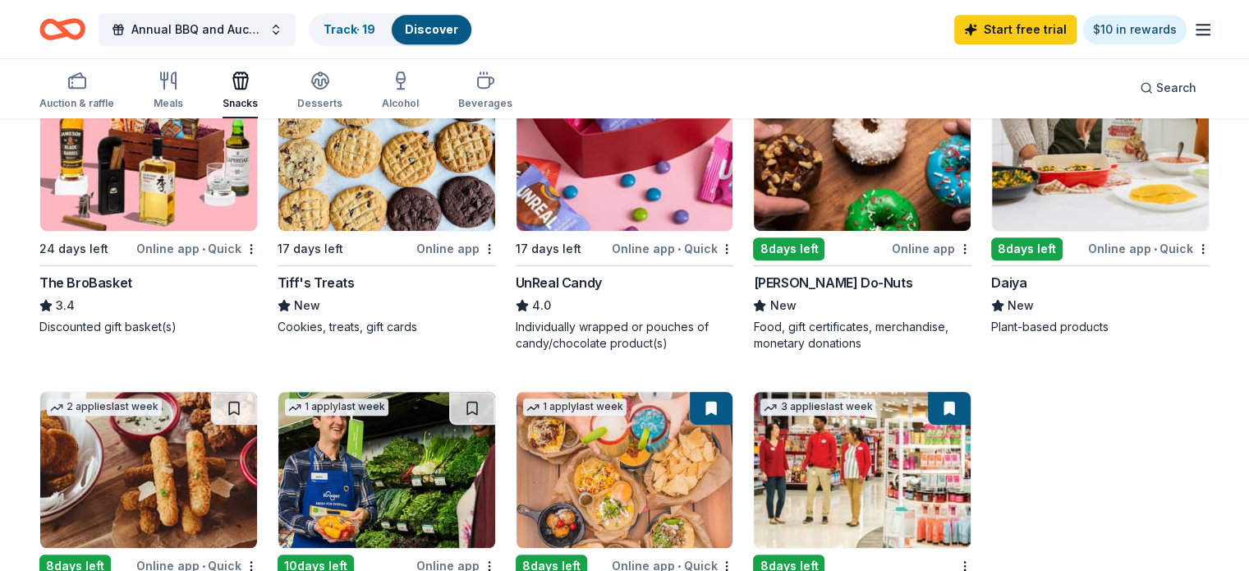
scroll to position [821, 0]
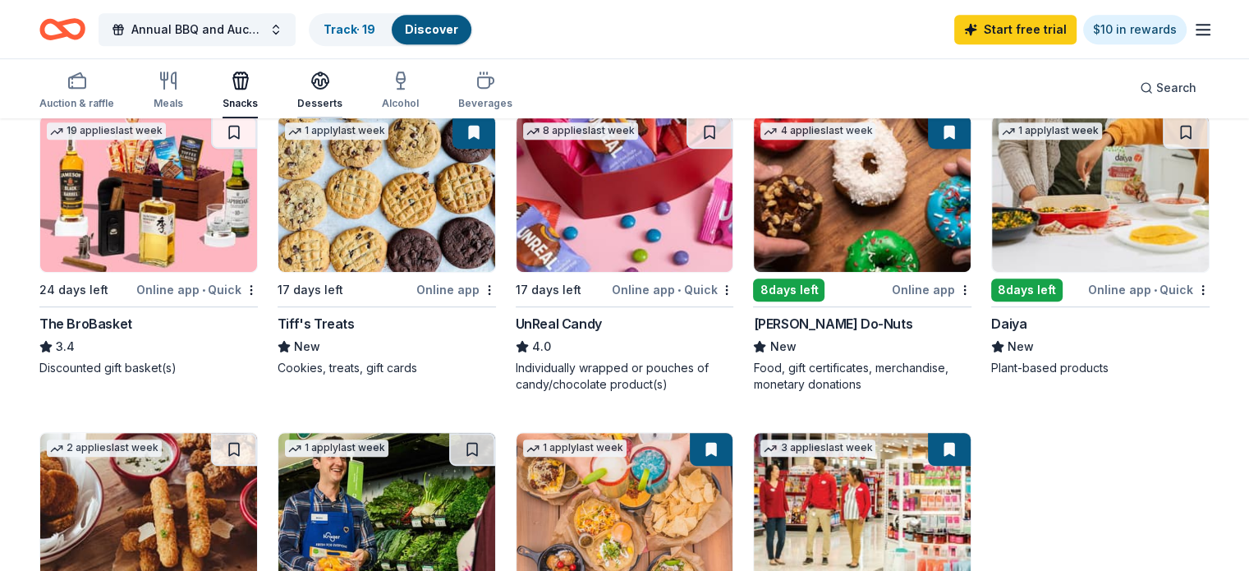
click at [330, 90] on icon "button" at bounding box center [320, 81] width 20 height 20
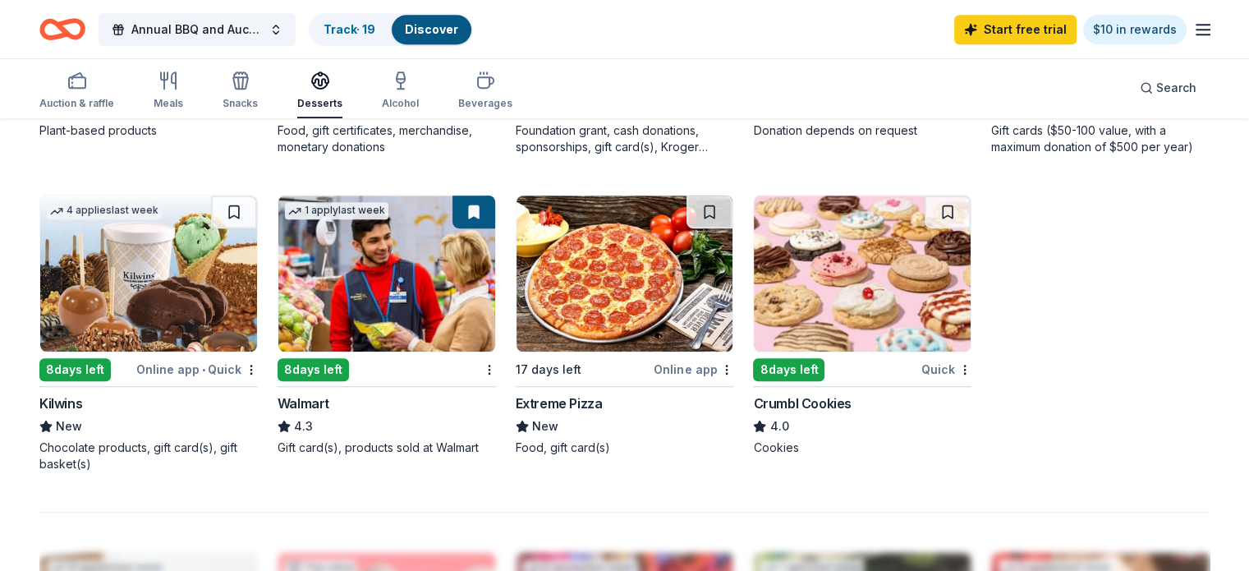
scroll to position [1068, 0]
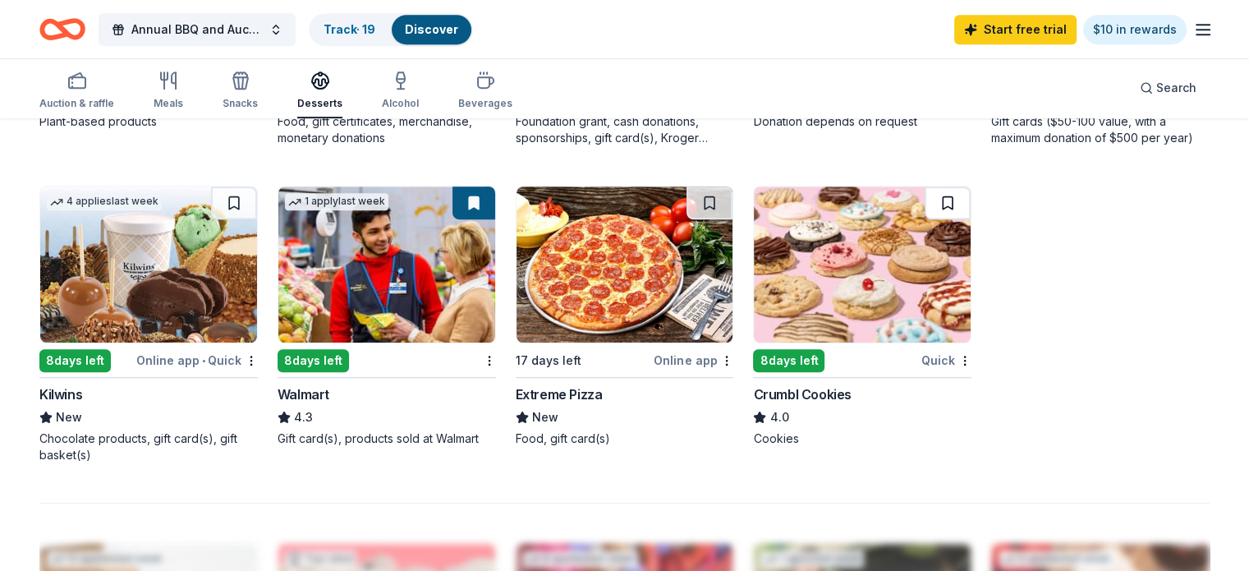
click at [936, 211] on button at bounding box center [948, 202] width 46 height 33
click at [411, 84] on icon "button" at bounding box center [401, 81] width 20 height 20
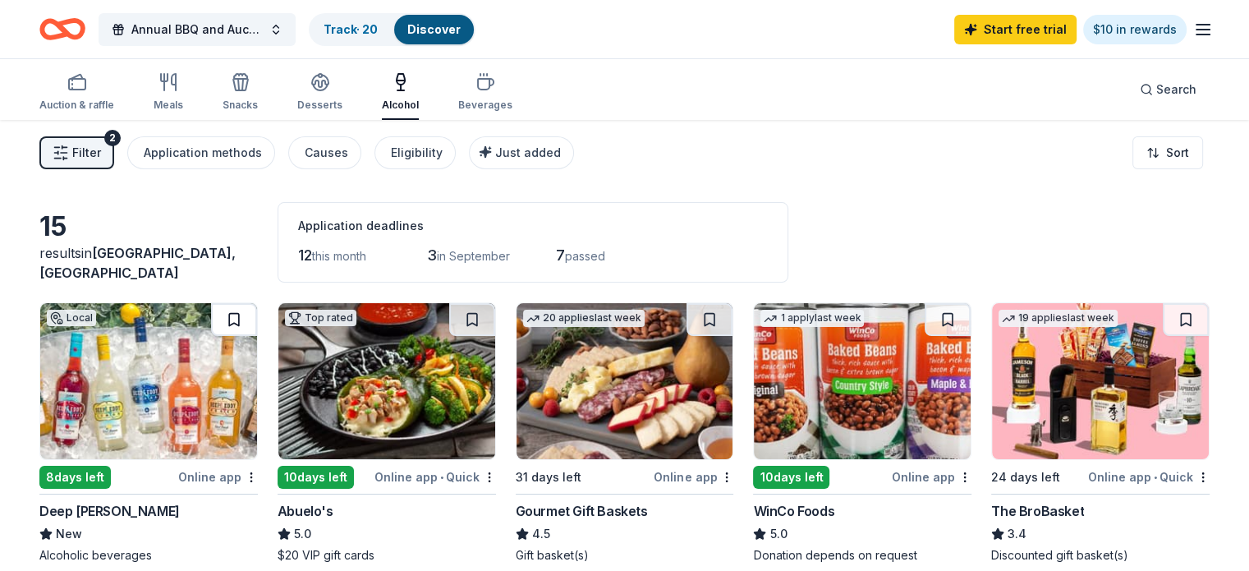
click at [242, 316] on button at bounding box center [234, 319] width 46 height 33
click at [705, 319] on button at bounding box center [710, 319] width 46 height 33
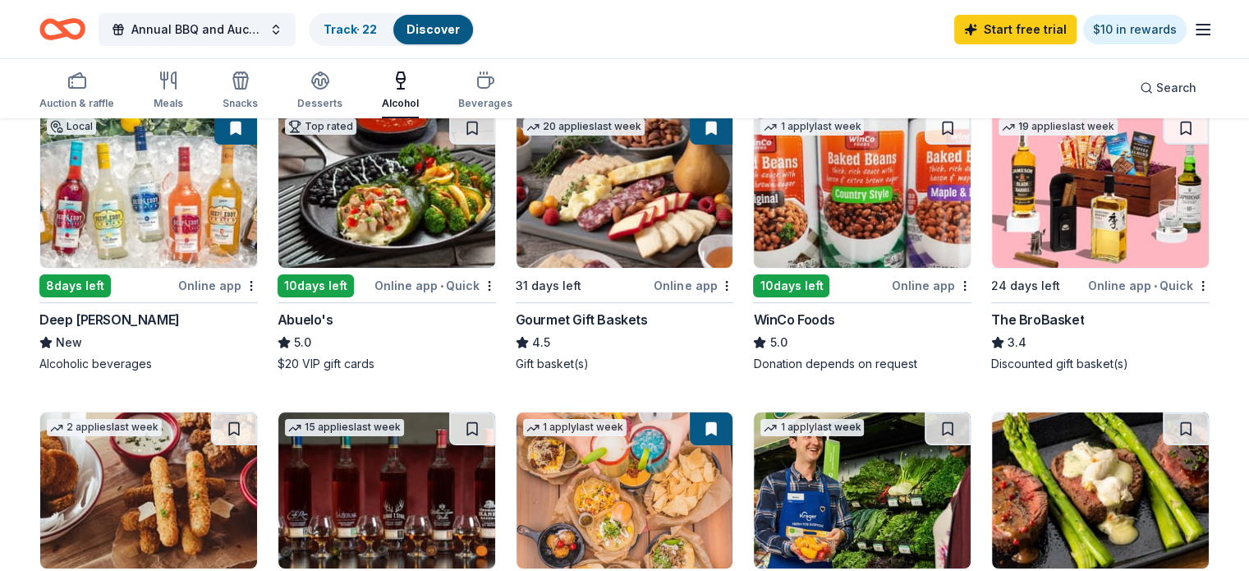
scroll to position [164, 0]
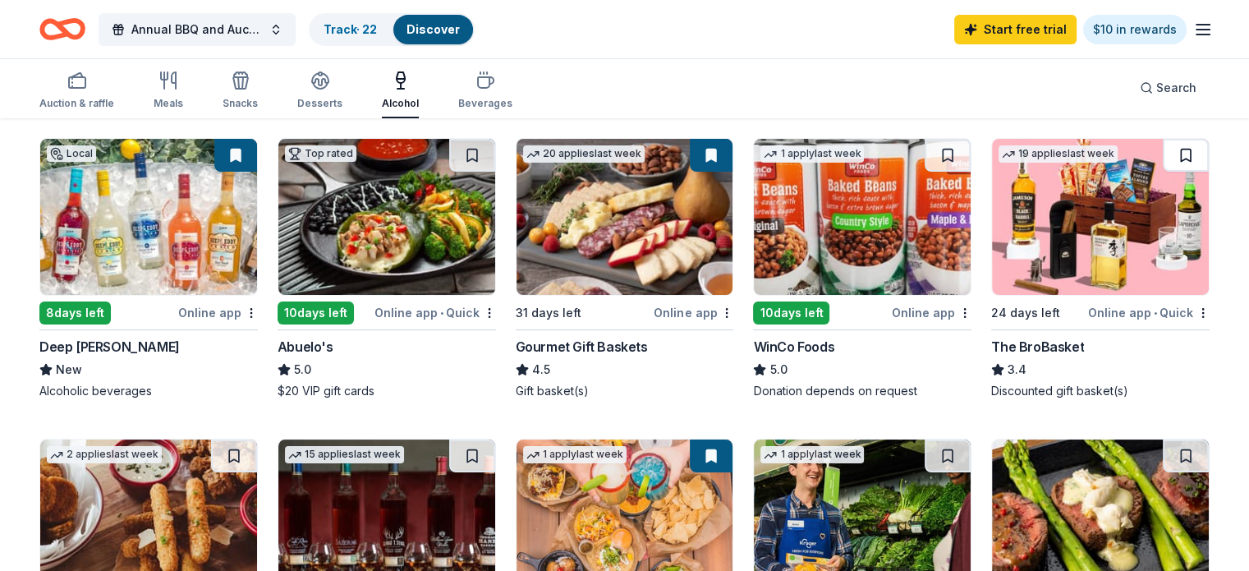
click at [1165, 151] on button at bounding box center [1186, 155] width 46 height 33
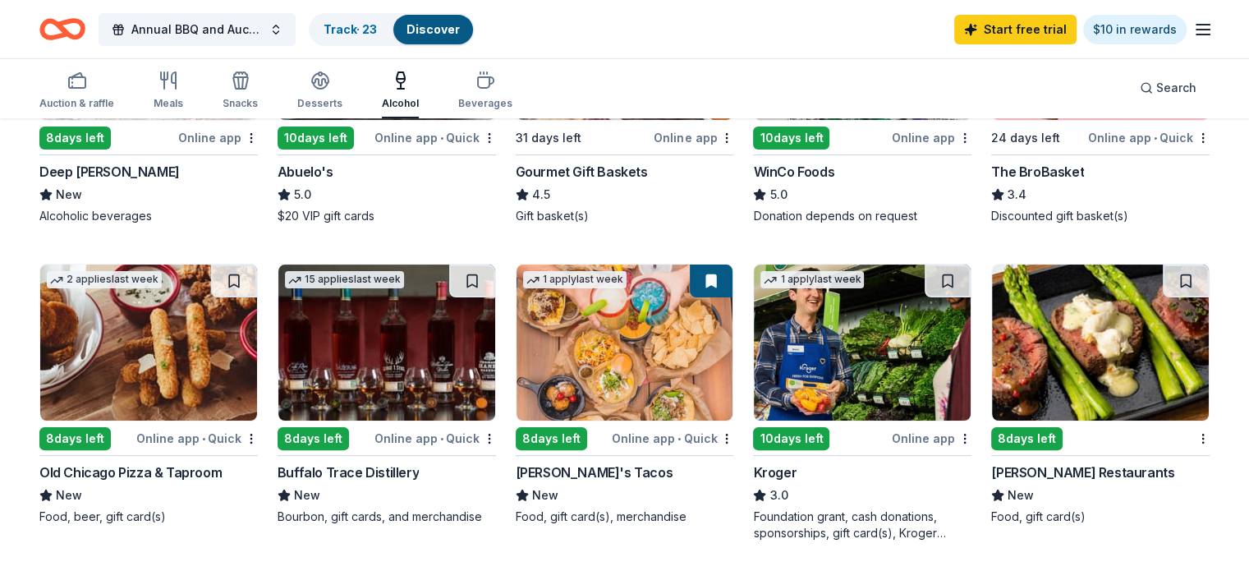
scroll to position [411, 0]
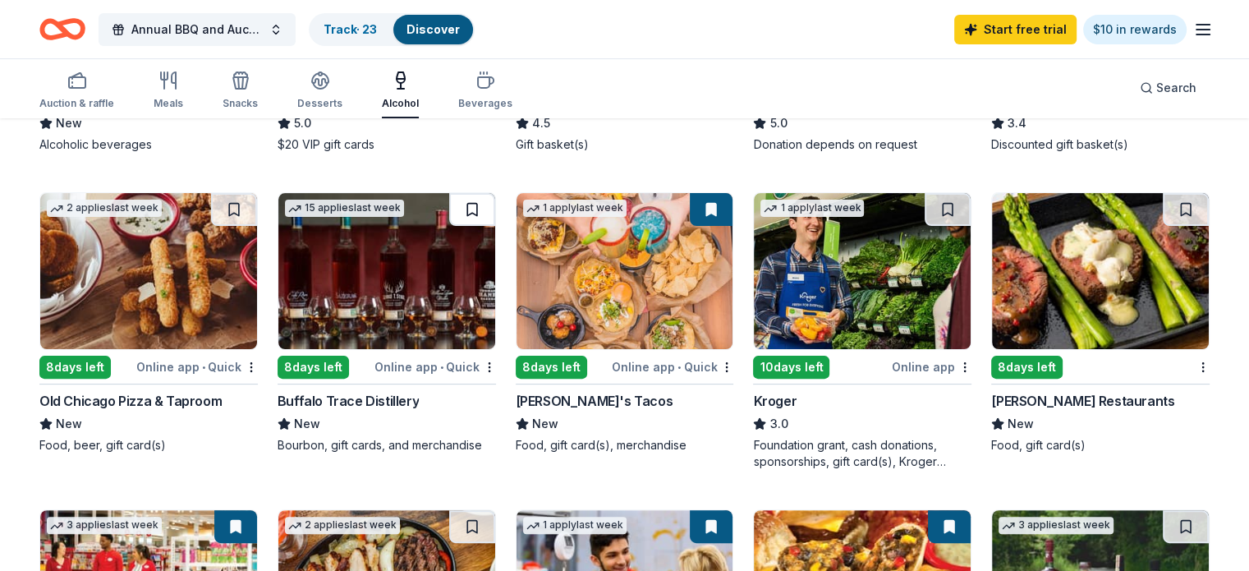
click at [479, 205] on button at bounding box center [472, 209] width 46 height 33
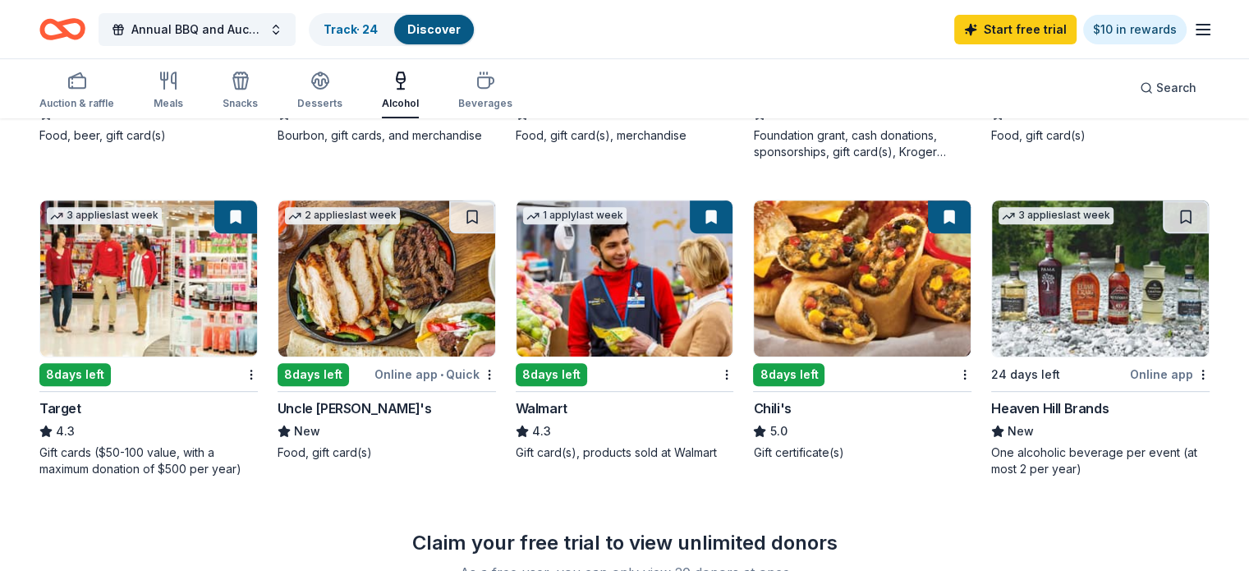
scroll to position [739, 0]
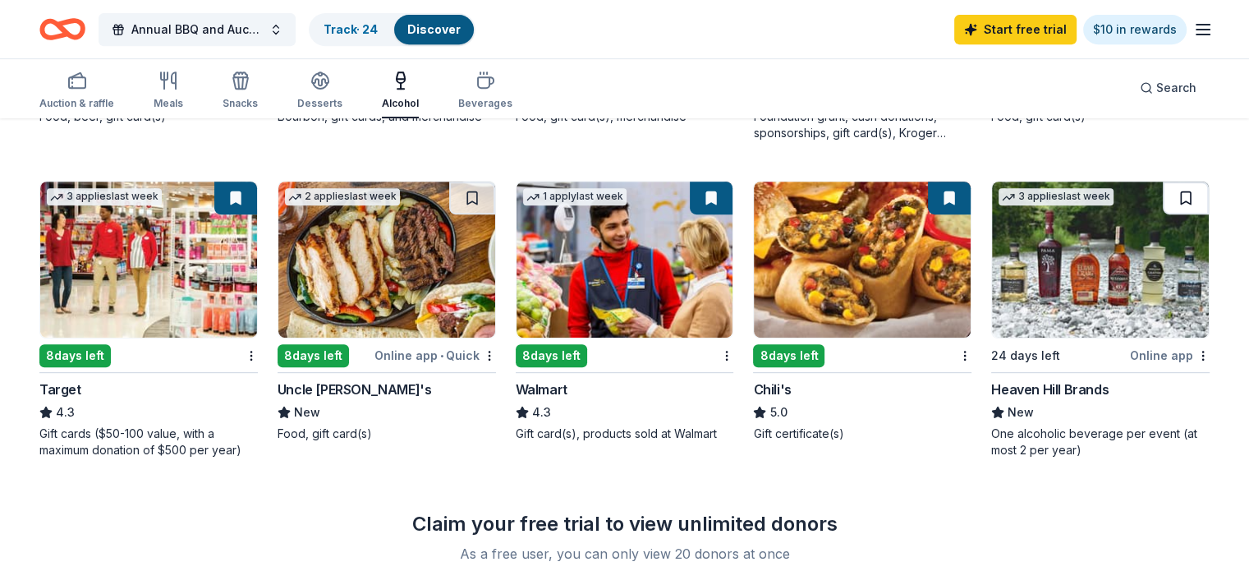
click at [1164, 202] on button at bounding box center [1186, 197] width 46 height 33
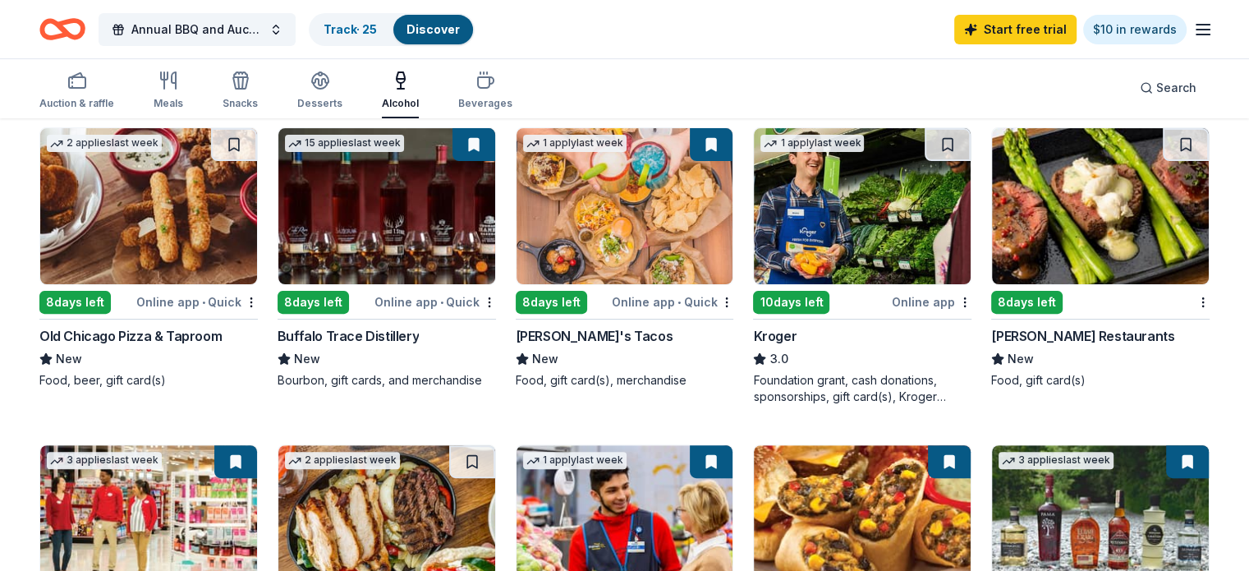
scroll to position [446, 0]
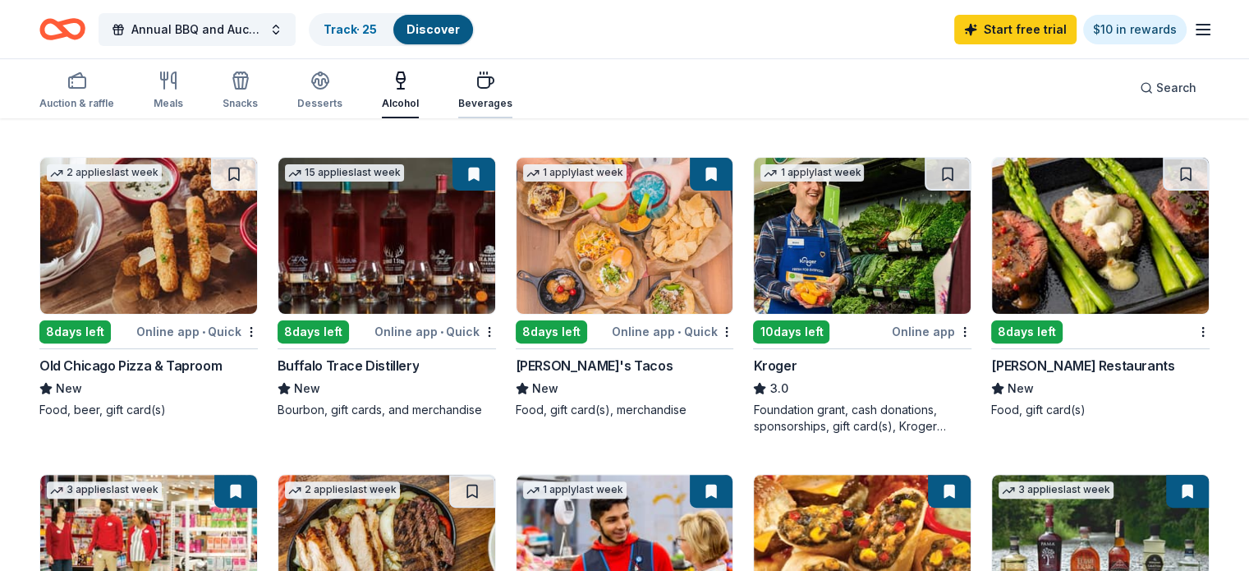
click at [486, 81] on div "button" at bounding box center [485, 81] width 54 height 20
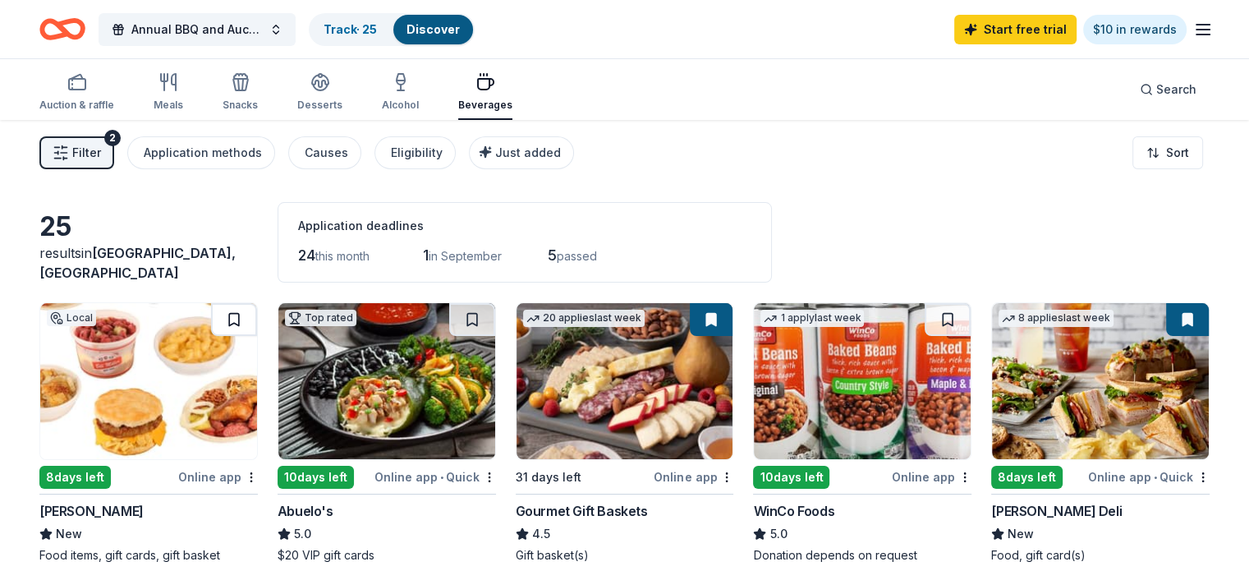
click at [256, 321] on button at bounding box center [234, 319] width 46 height 33
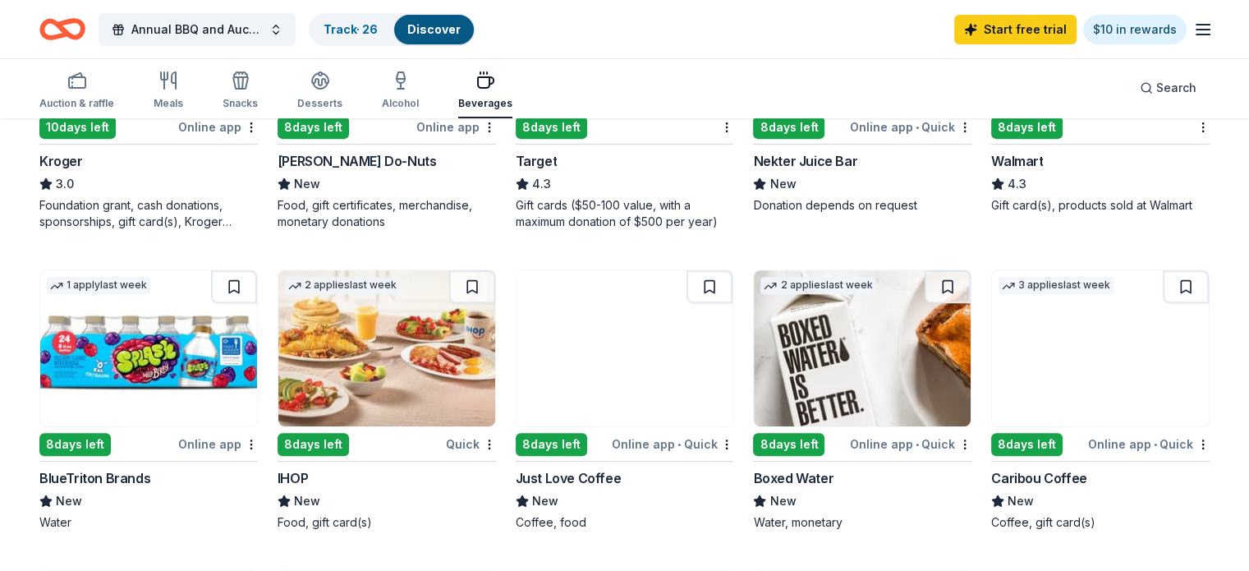
scroll to position [657, 0]
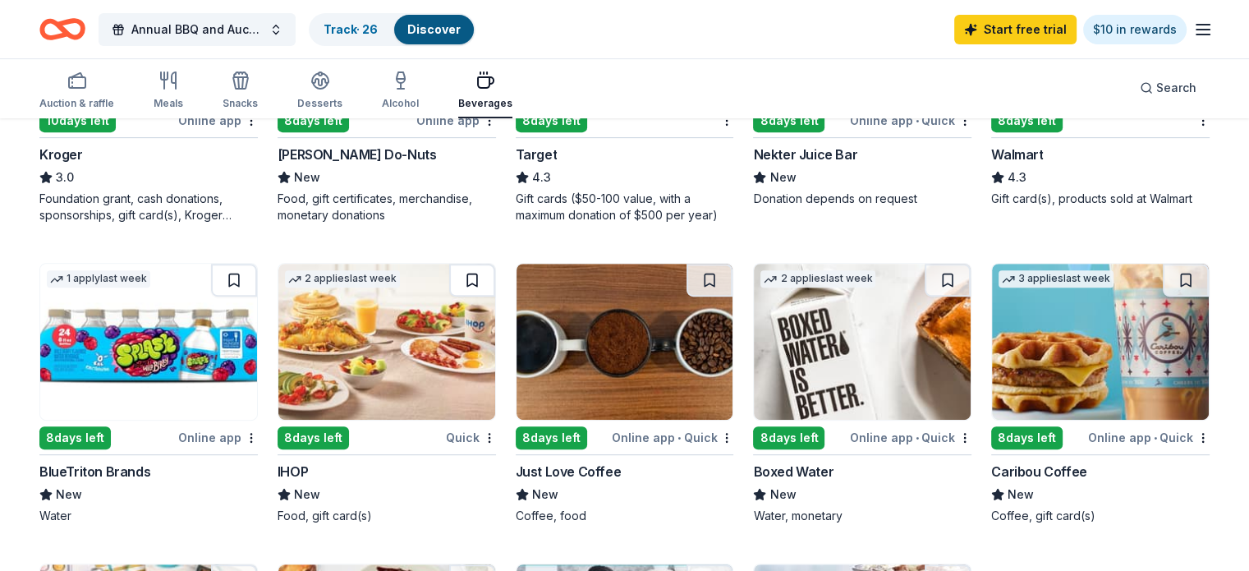
click at [481, 278] on button at bounding box center [472, 280] width 46 height 33
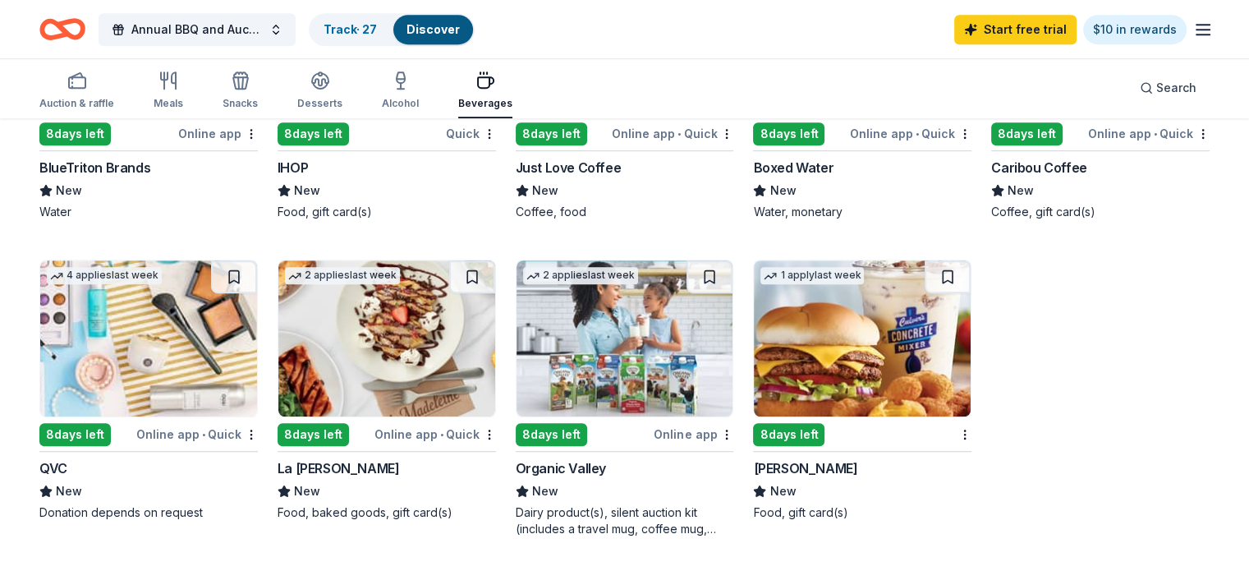
scroll to position [986, 0]
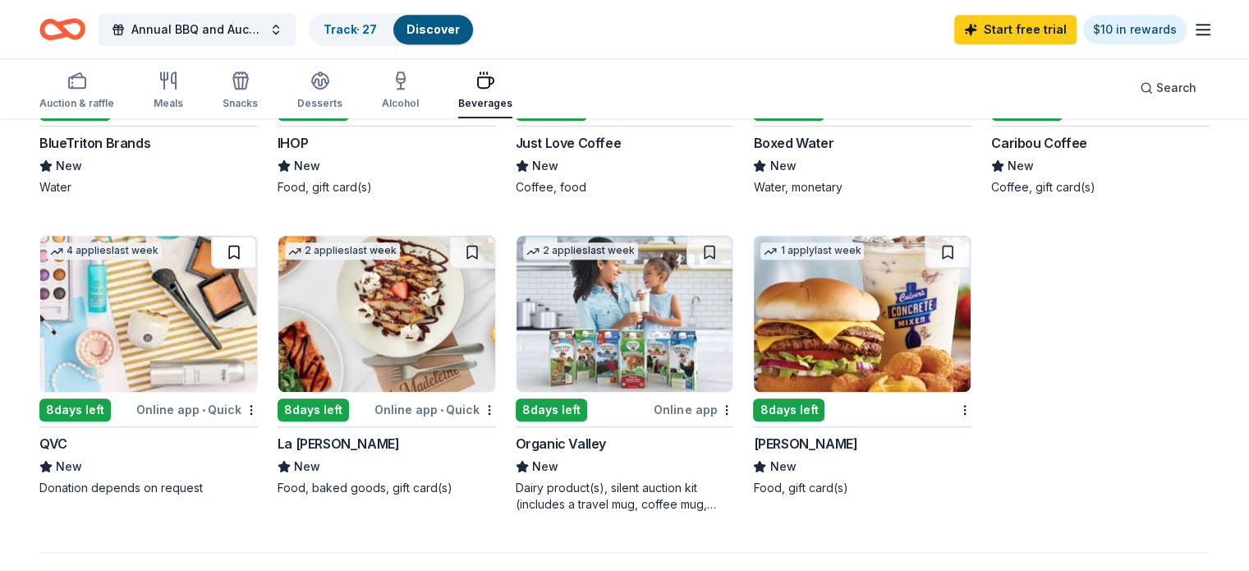
click at [257, 244] on button at bounding box center [234, 252] width 46 height 33
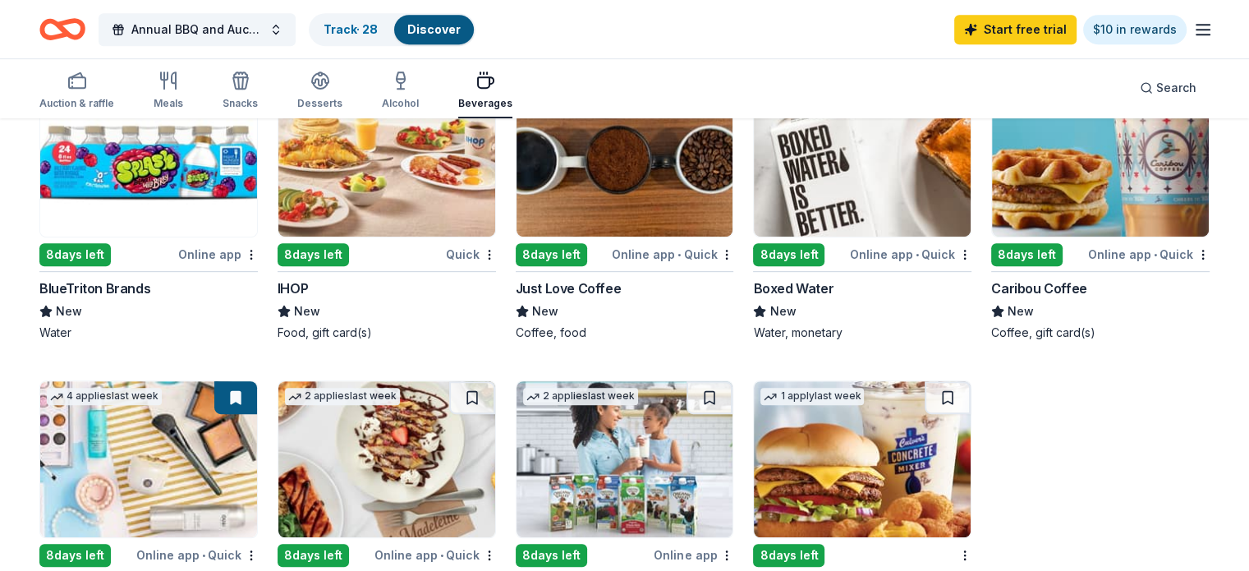
scroll to position [821, 0]
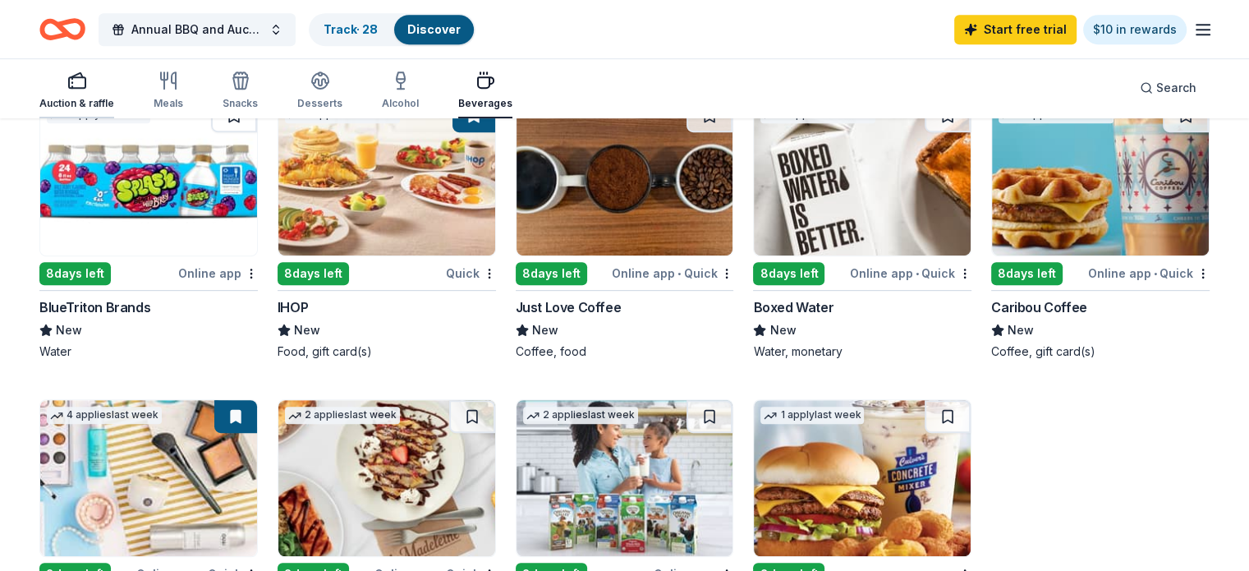
click at [89, 91] on div "Auction & raffle" at bounding box center [76, 90] width 75 height 39
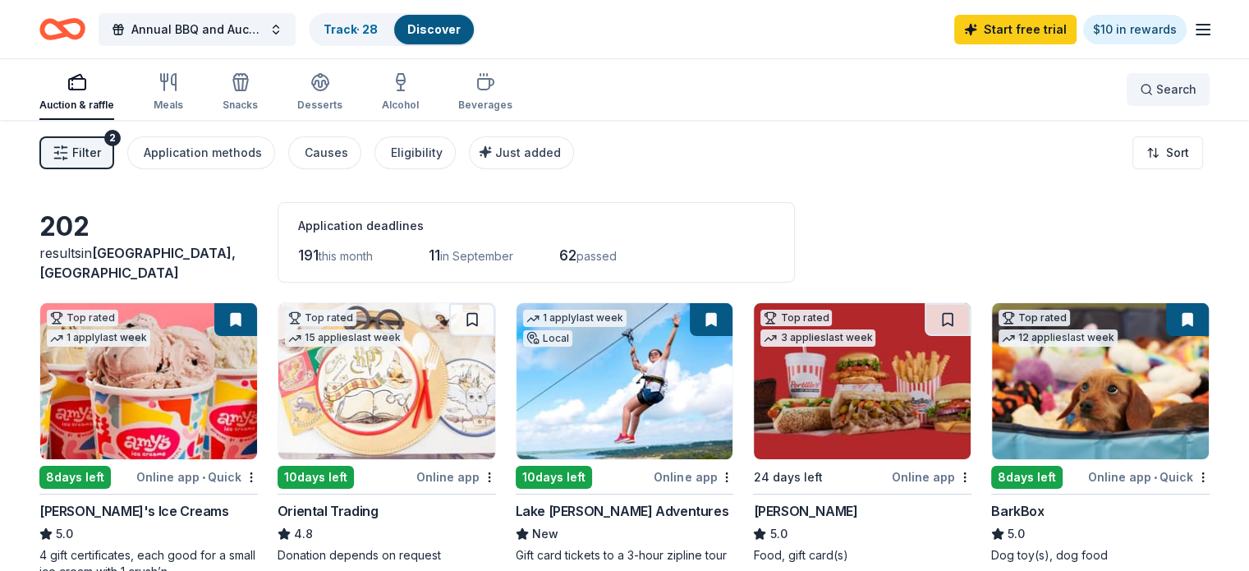
click at [1127, 88] on button "Search" at bounding box center [1168, 89] width 83 height 33
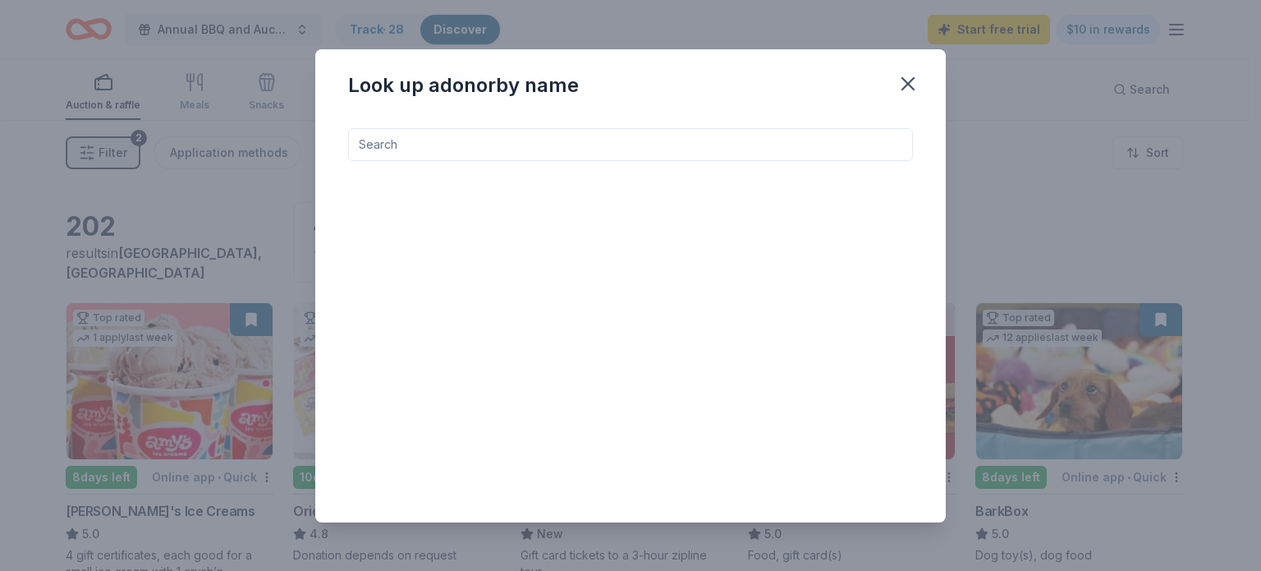
click at [427, 149] on input at bounding box center [630, 144] width 565 height 33
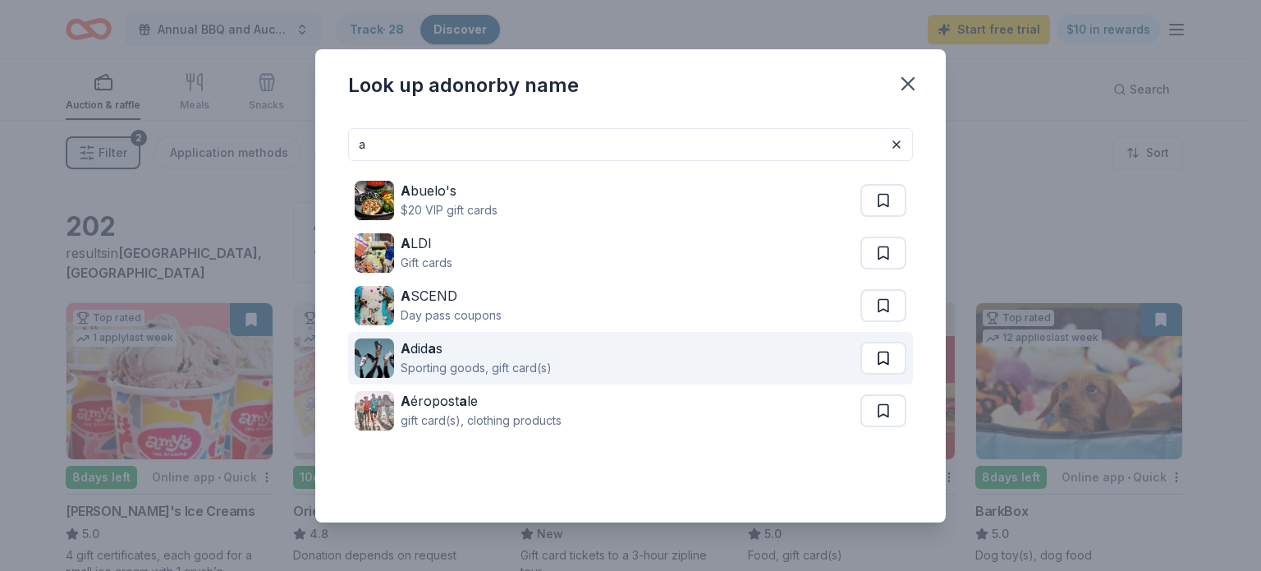
click at [879, 217] on button at bounding box center [884, 200] width 46 height 33
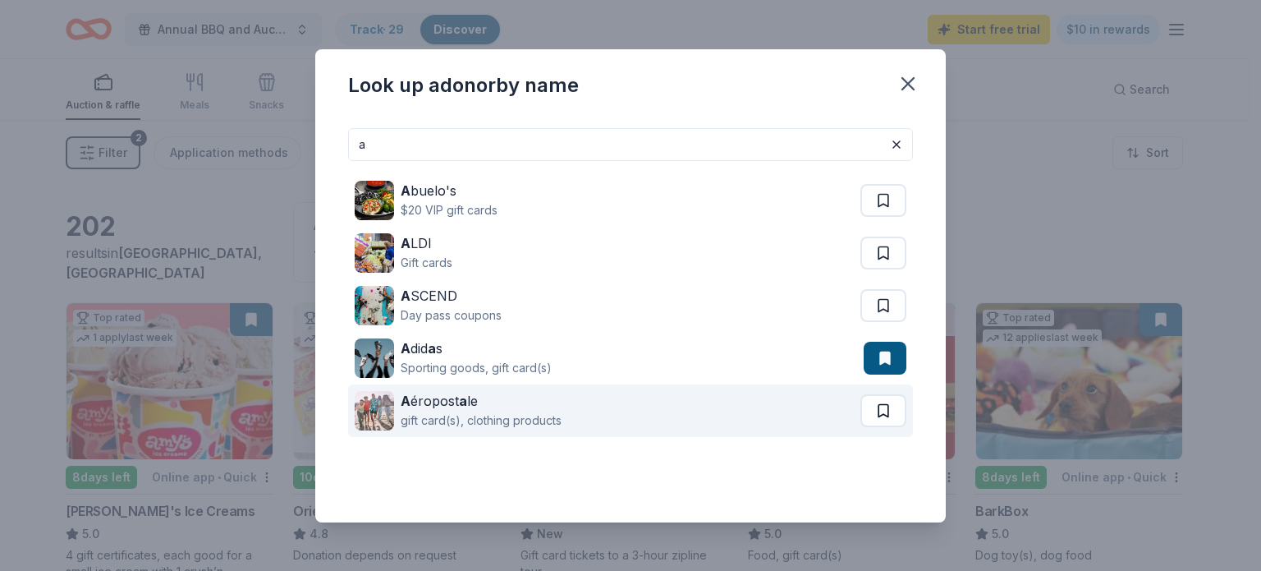
click at [869, 217] on button at bounding box center [884, 200] width 46 height 33
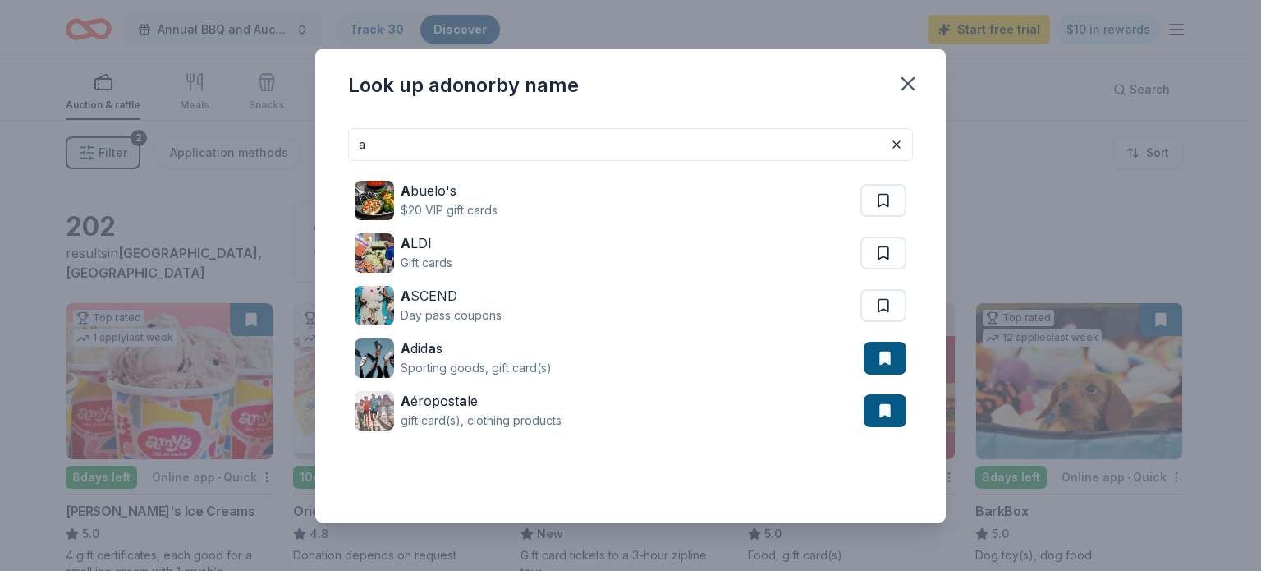
click at [397, 147] on input "a" at bounding box center [630, 144] width 565 height 33
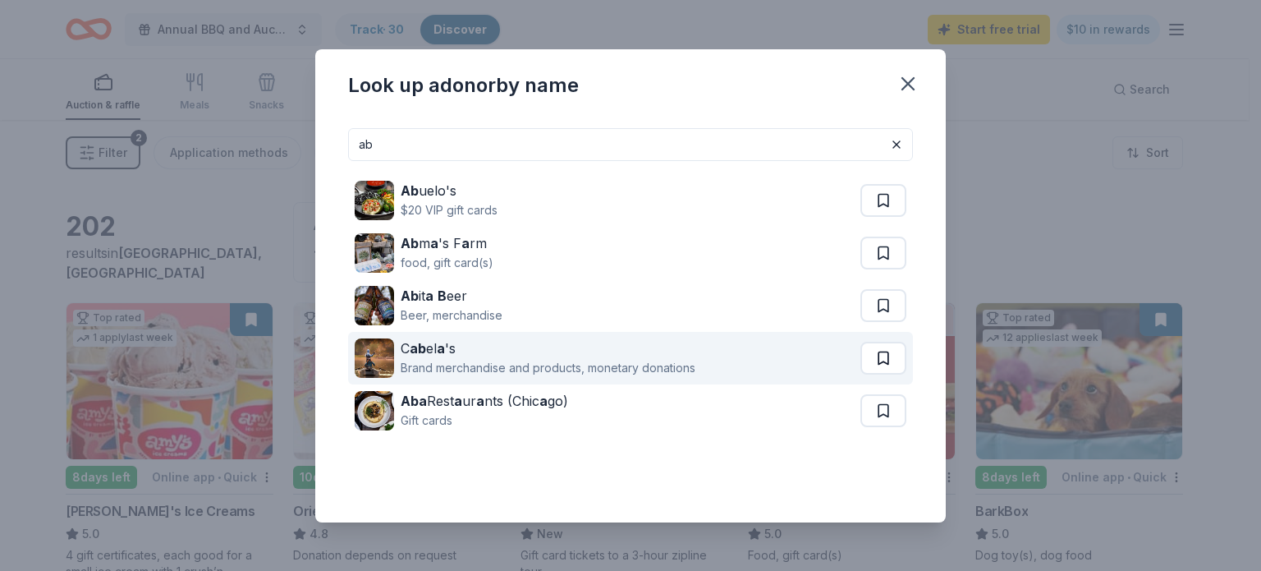
click at [875, 217] on button at bounding box center [884, 200] width 46 height 33
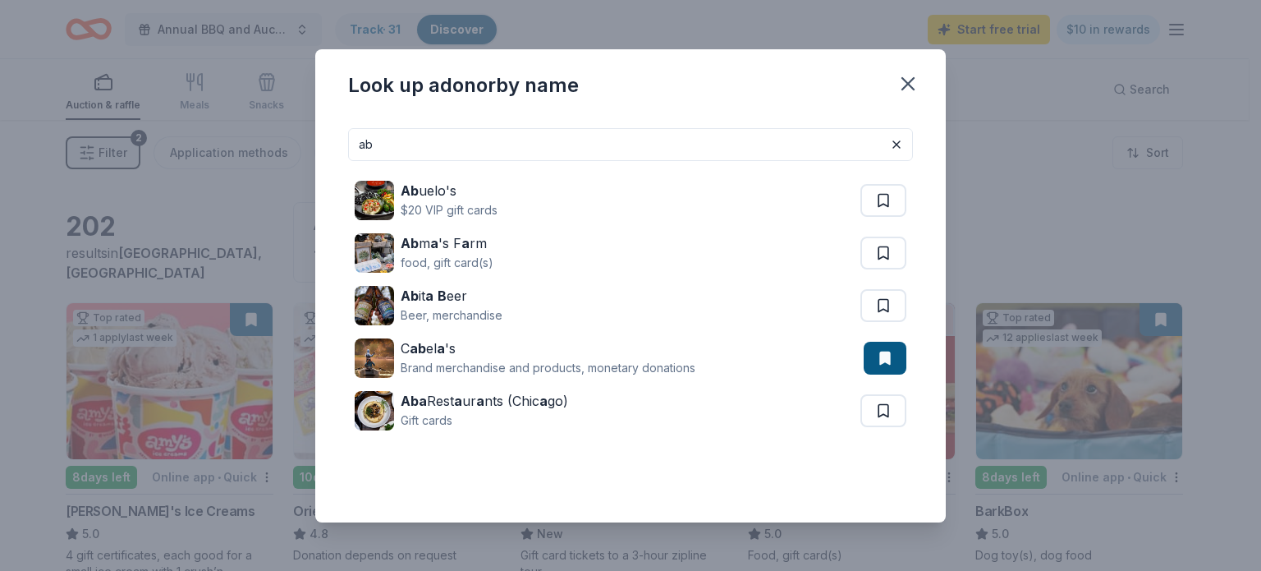
click at [391, 141] on input "ab" at bounding box center [630, 144] width 565 height 33
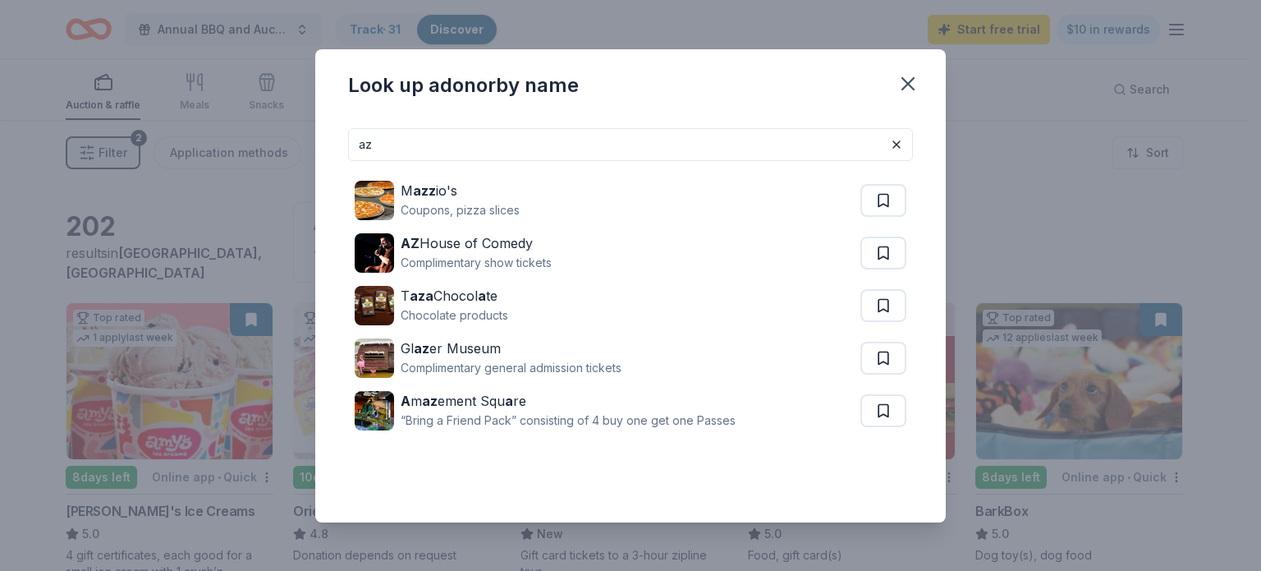
type input "a"
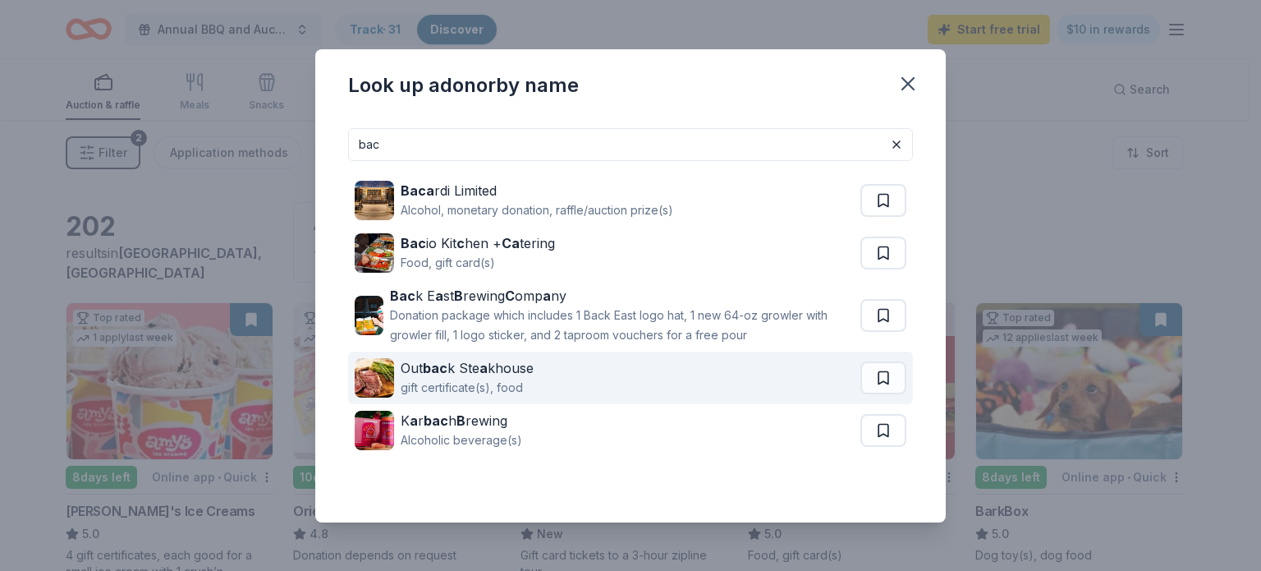
click at [876, 217] on button at bounding box center [884, 200] width 46 height 33
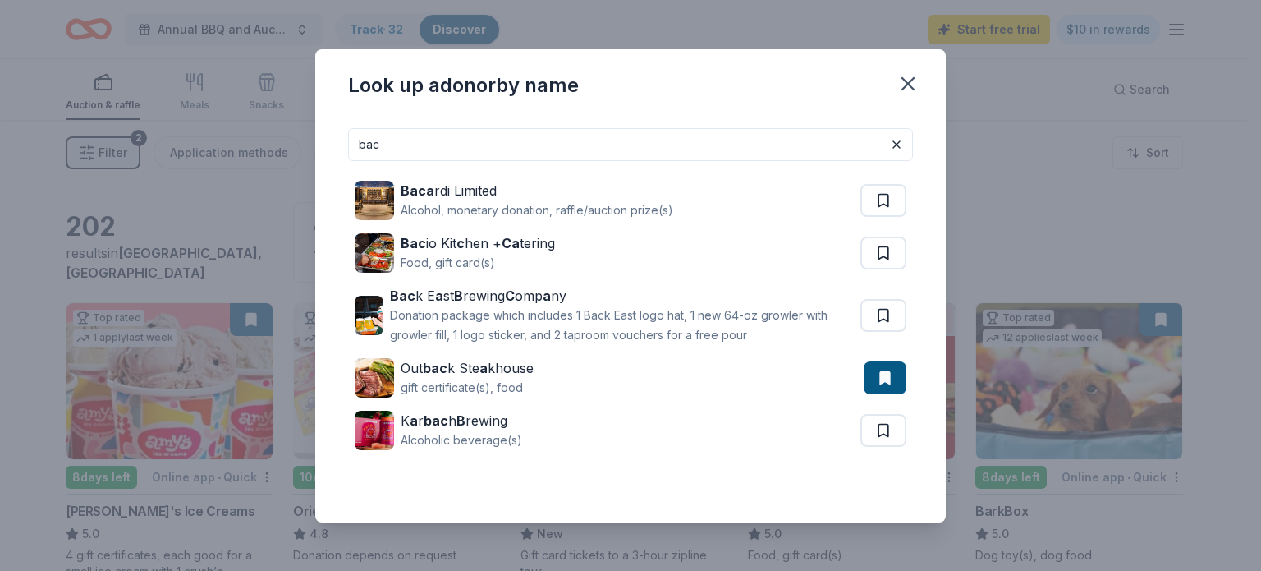
click at [393, 156] on input "bac" at bounding box center [630, 144] width 565 height 33
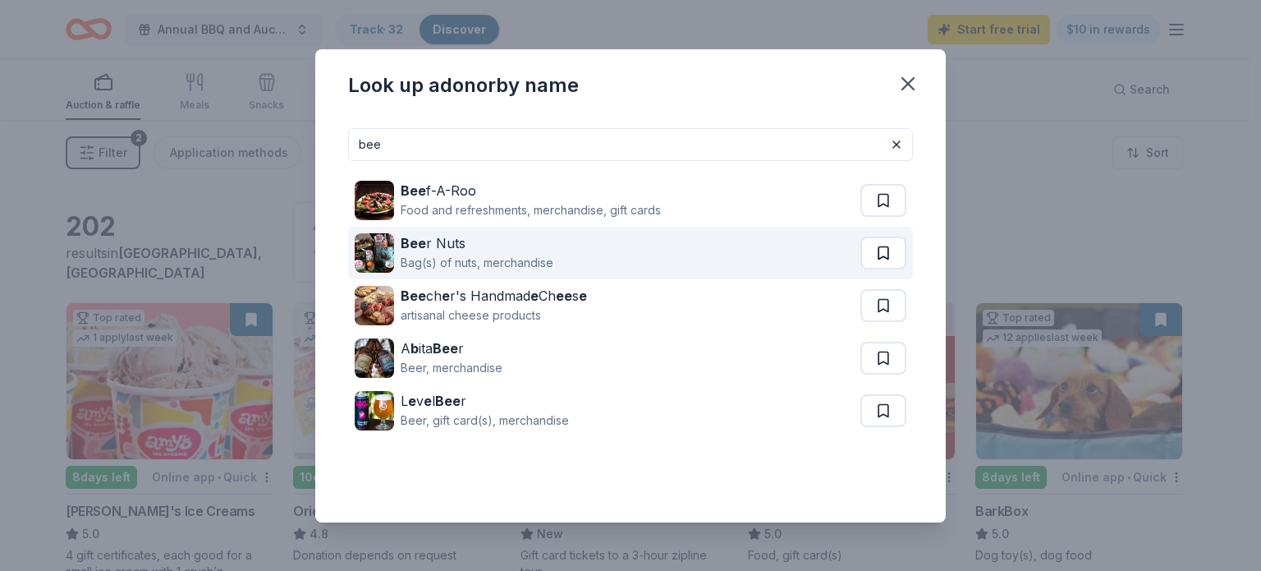
click at [896, 217] on button at bounding box center [884, 200] width 46 height 33
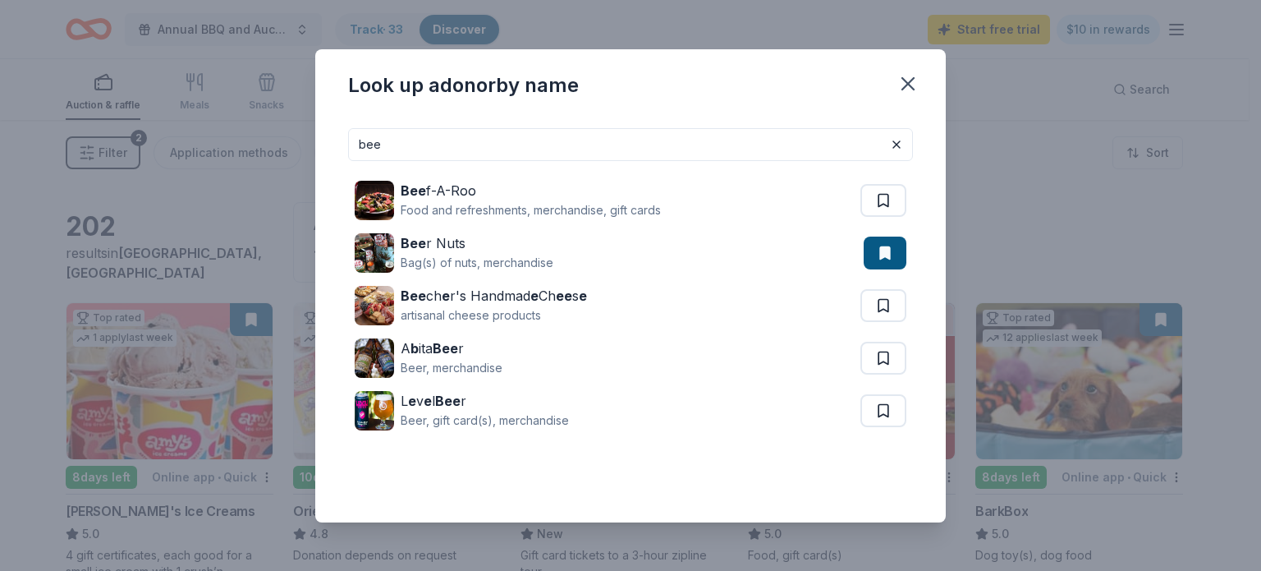
click at [391, 146] on input "bee" at bounding box center [630, 144] width 565 height 33
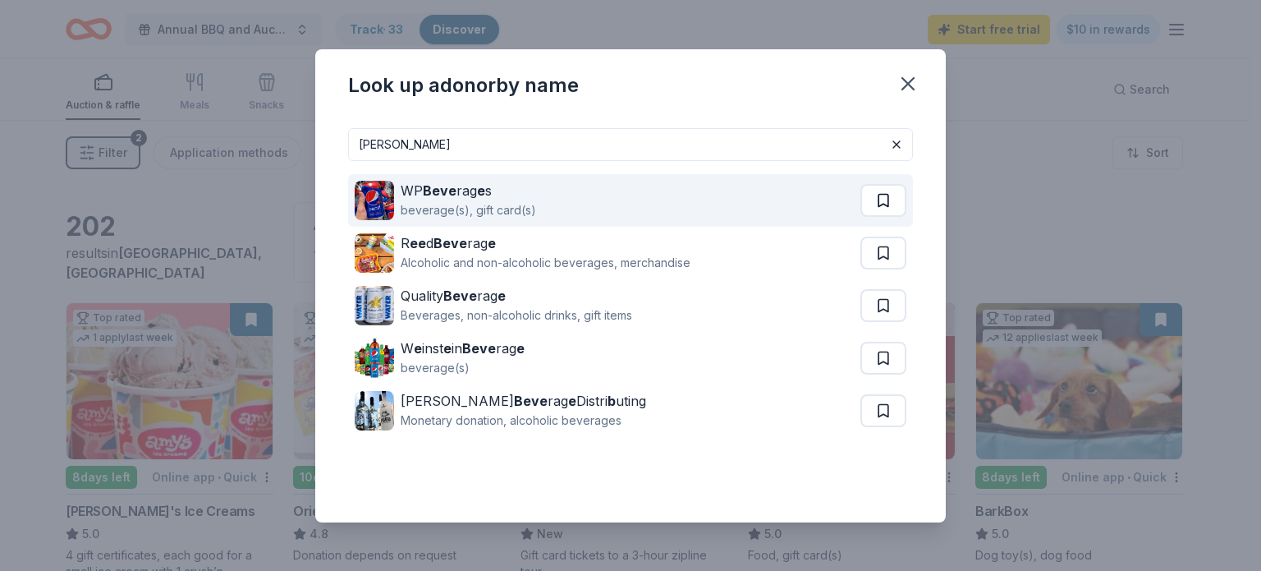
click at [869, 209] on button at bounding box center [884, 200] width 46 height 33
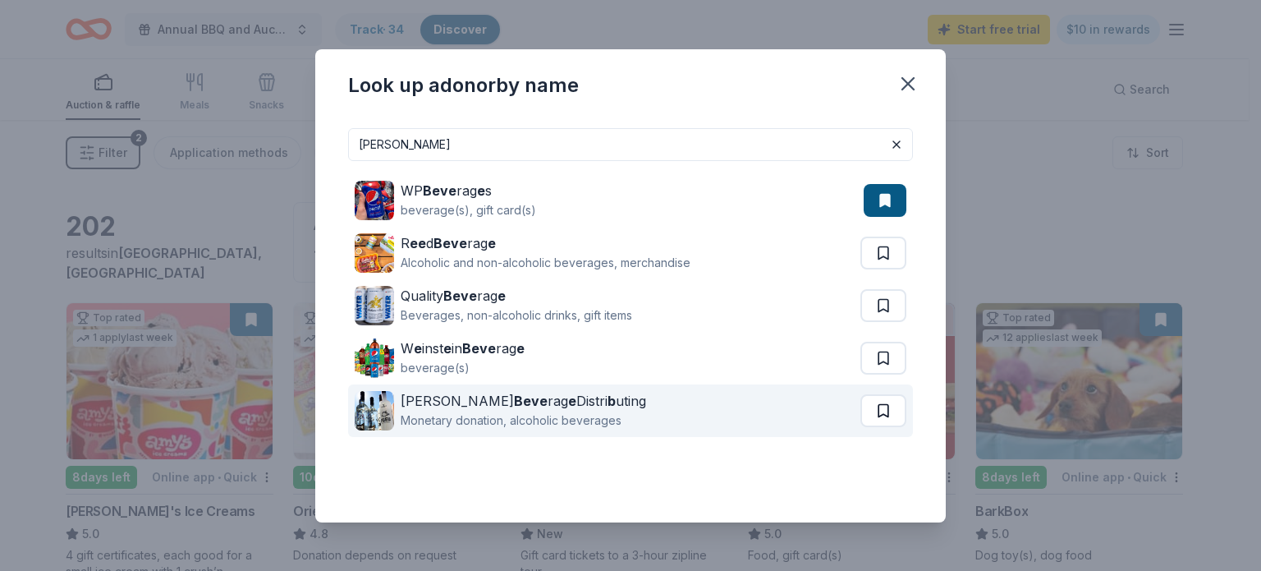
click at [890, 269] on button at bounding box center [884, 253] width 46 height 33
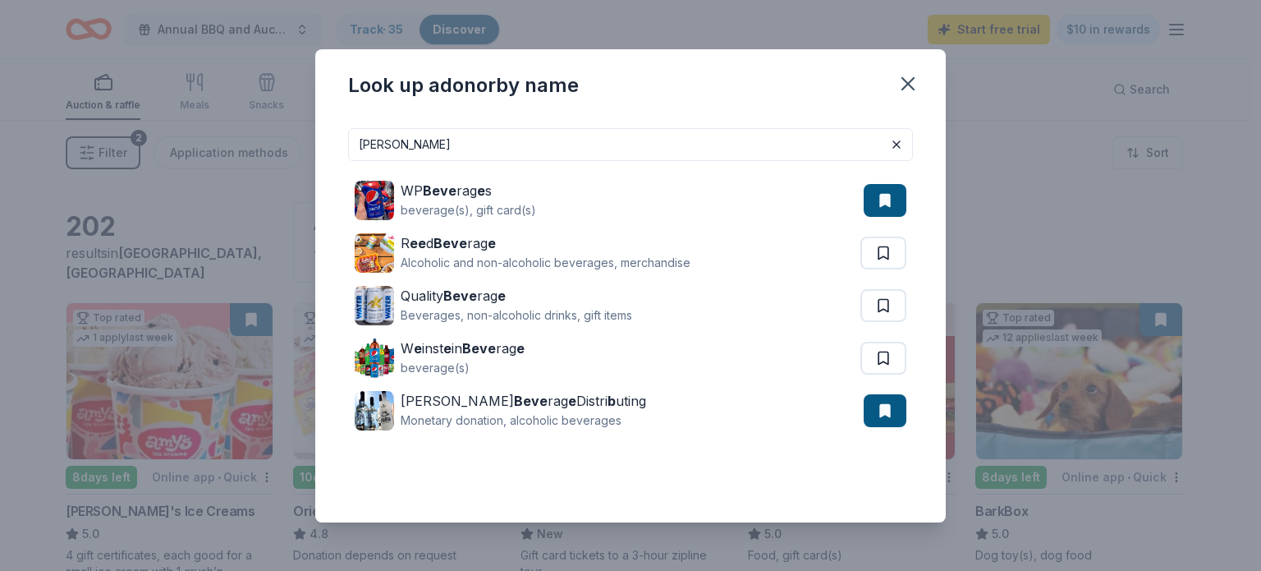
click at [415, 149] on input "[PERSON_NAME]" at bounding box center [630, 144] width 565 height 33
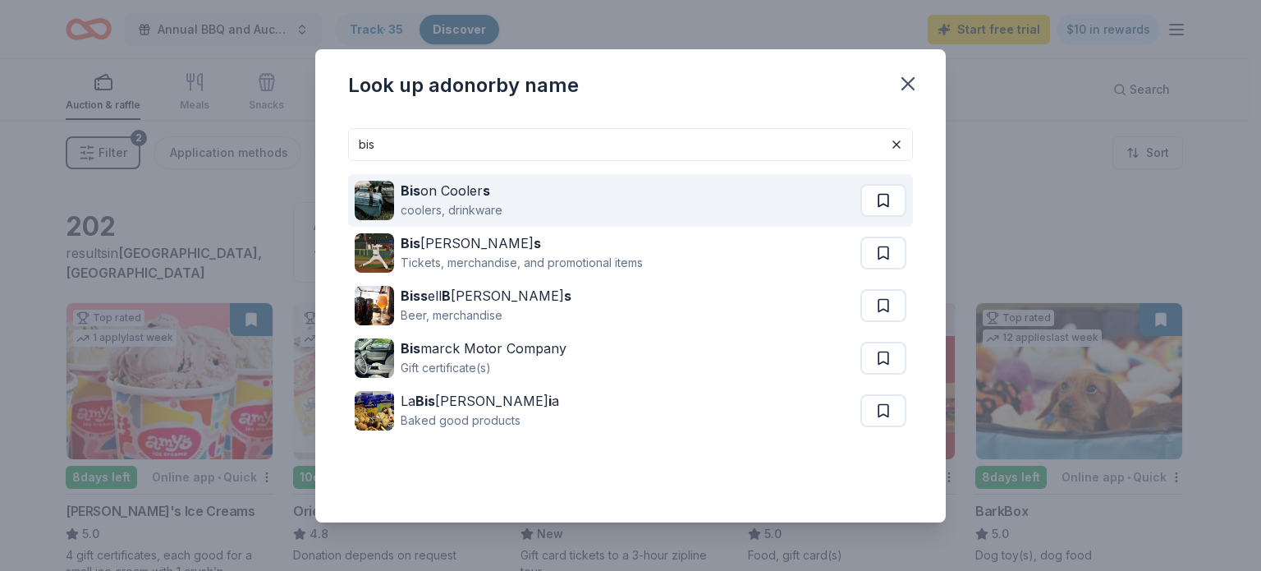
click at [889, 206] on button at bounding box center [884, 200] width 46 height 33
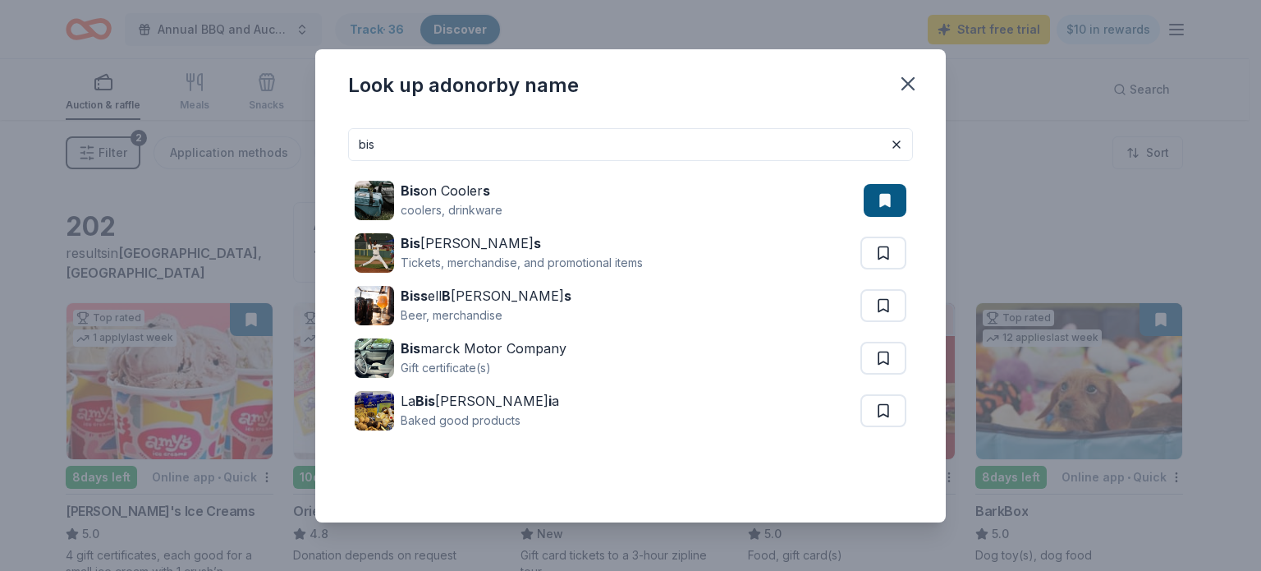
click at [415, 144] on input "bis" at bounding box center [630, 144] width 565 height 33
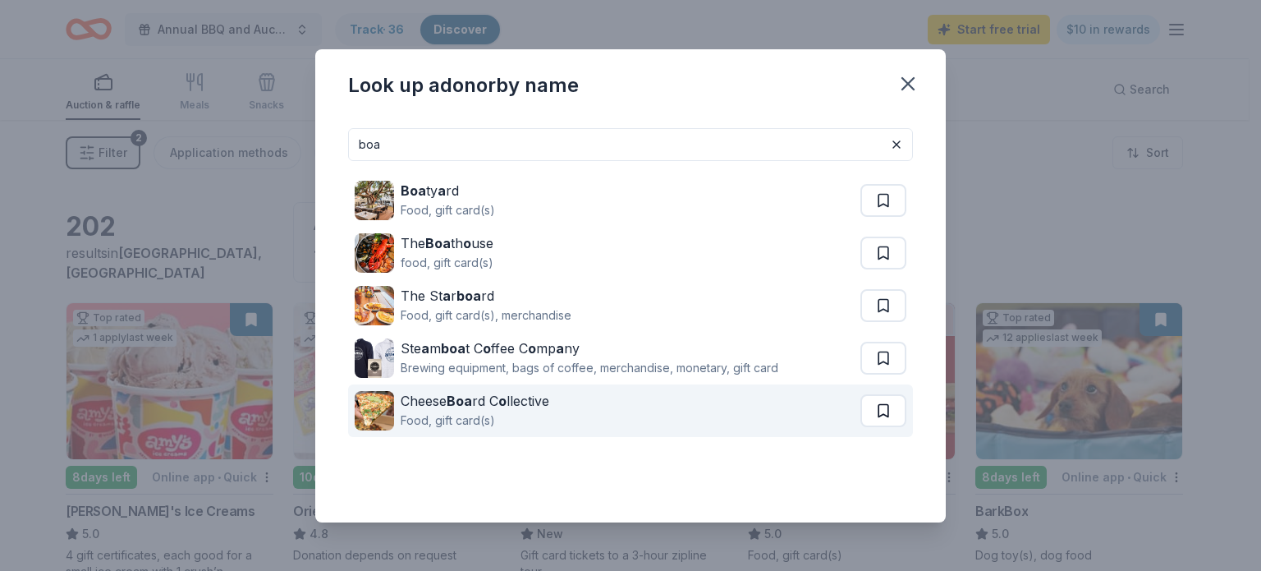
click at [894, 217] on button at bounding box center [884, 200] width 46 height 33
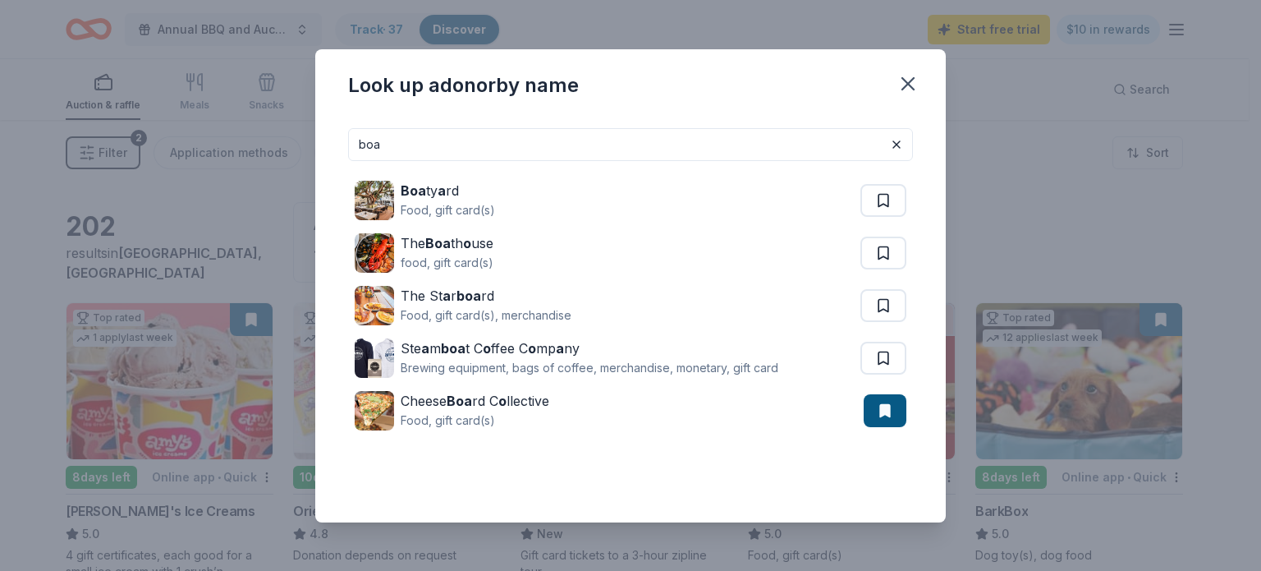
click at [388, 146] on input "boa" at bounding box center [630, 144] width 565 height 33
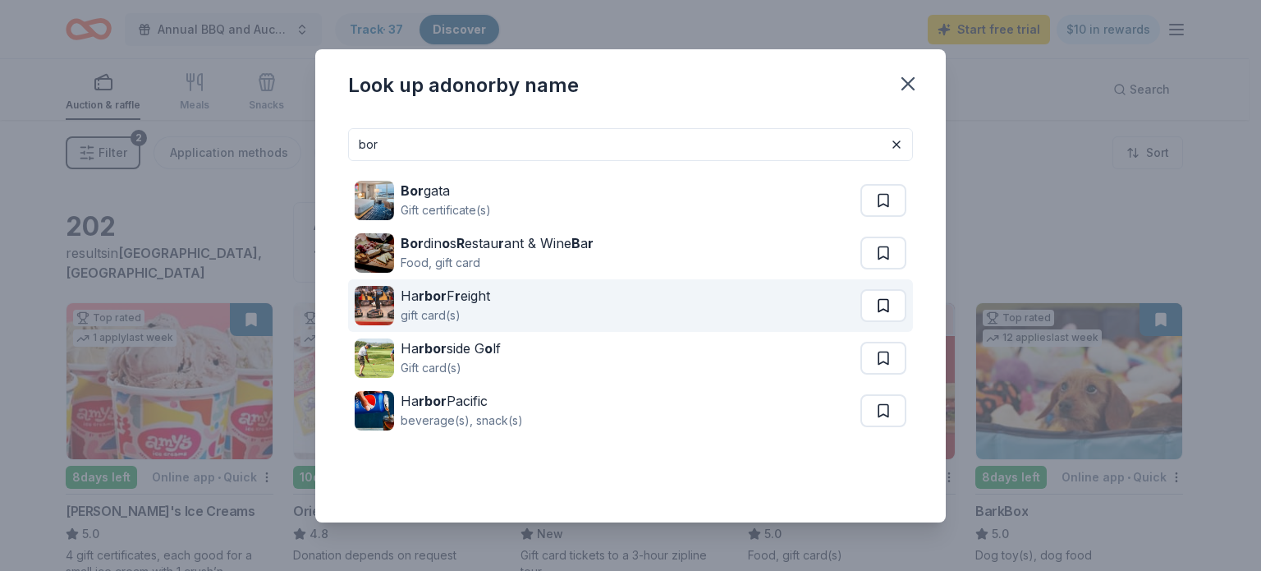
click at [871, 217] on button at bounding box center [884, 200] width 46 height 33
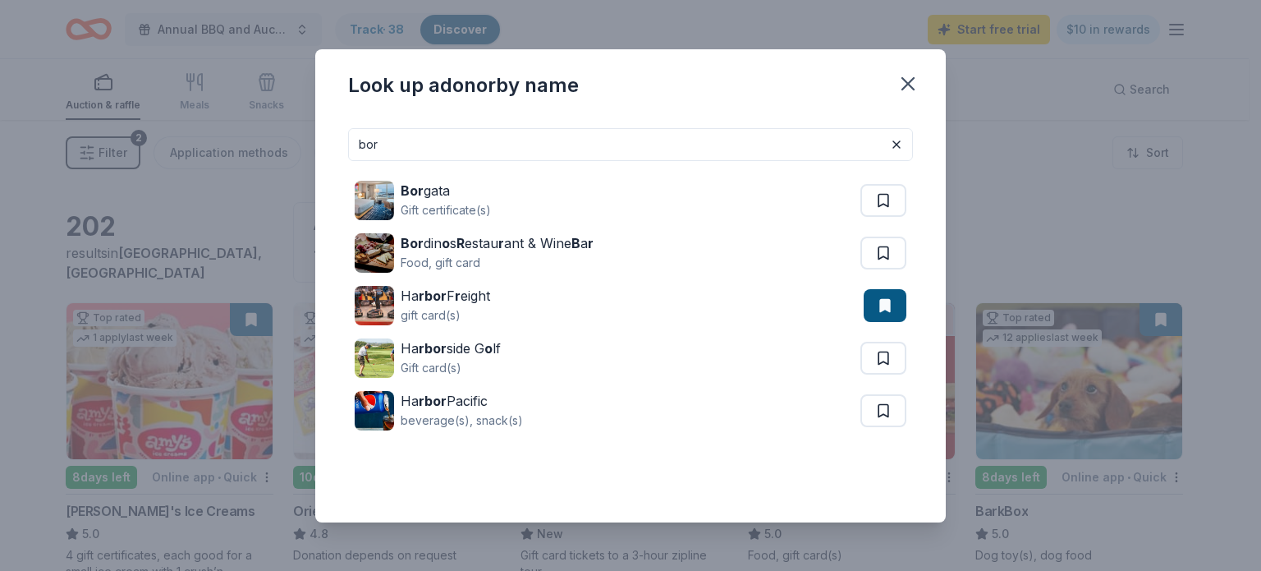
click at [414, 145] on input "bor" at bounding box center [630, 144] width 565 height 33
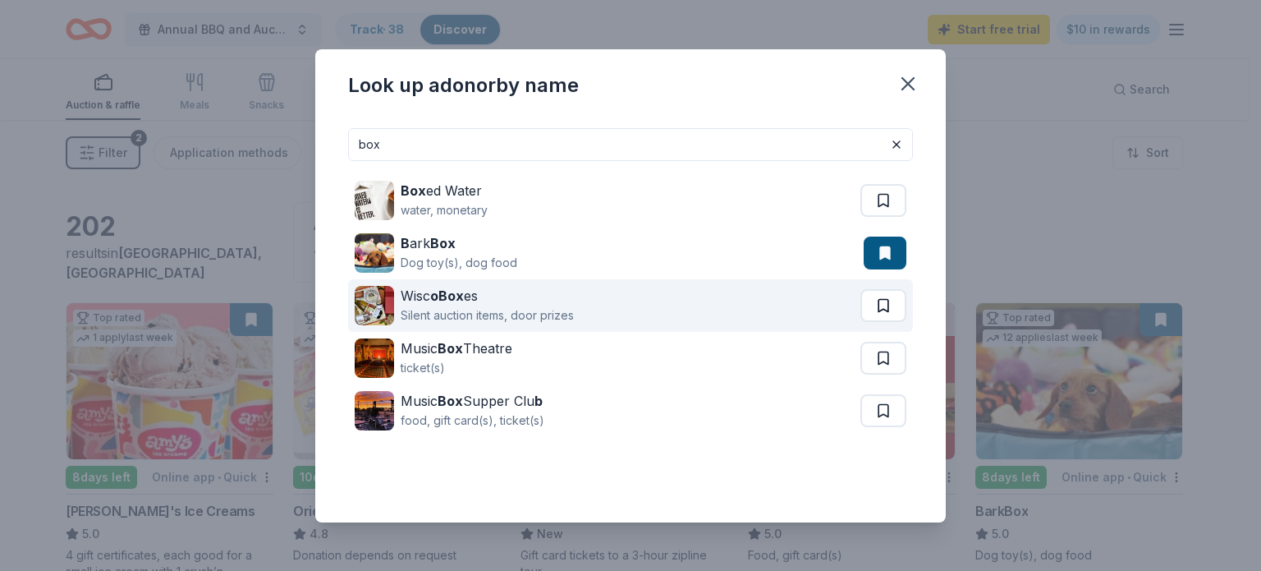
click at [890, 217] on button at bounding box center [884, 200] width 46 height 33
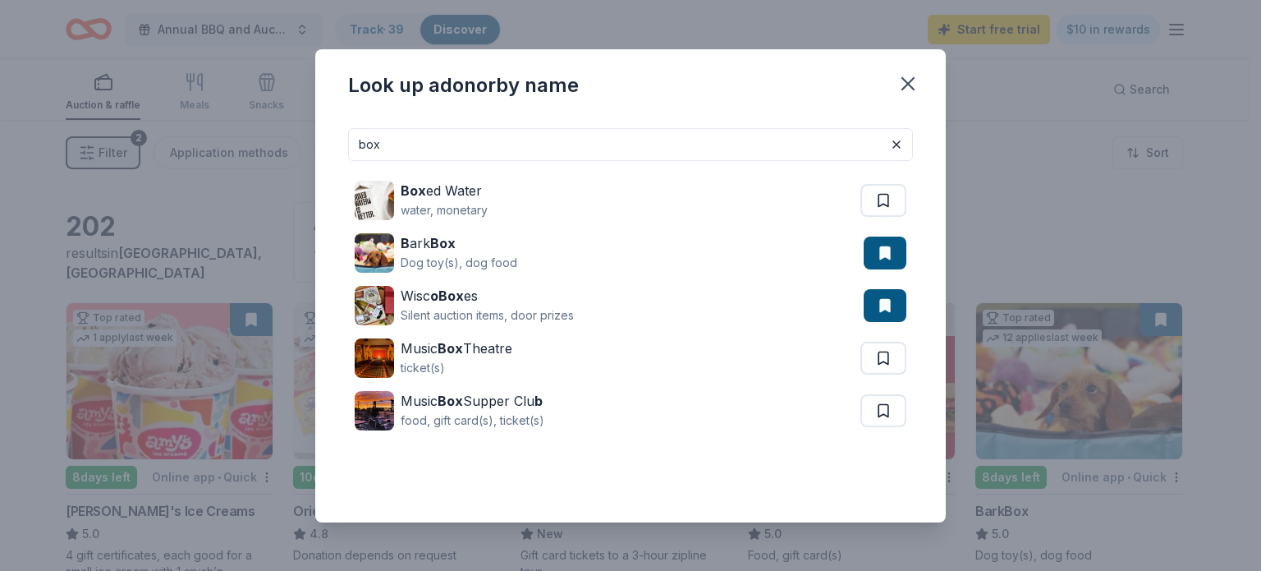
click at [378, 141] on input "box" at bounding box center [630, 144] width 565 height 33
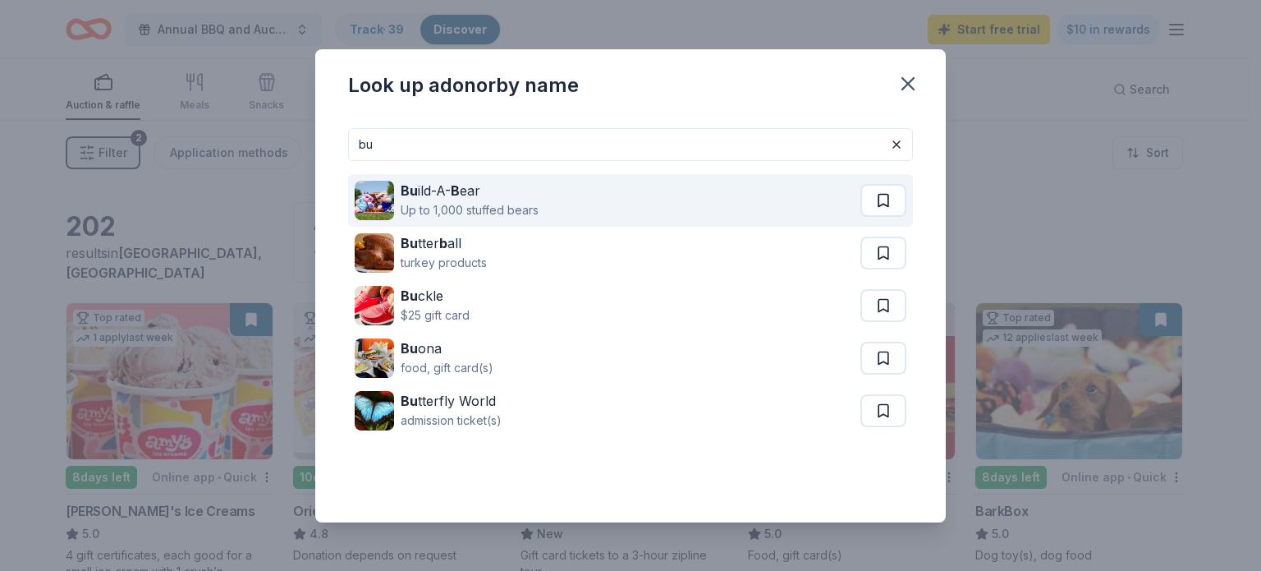
click at [884, 209] on button at bounding box center [884, 200] width 46 height 33
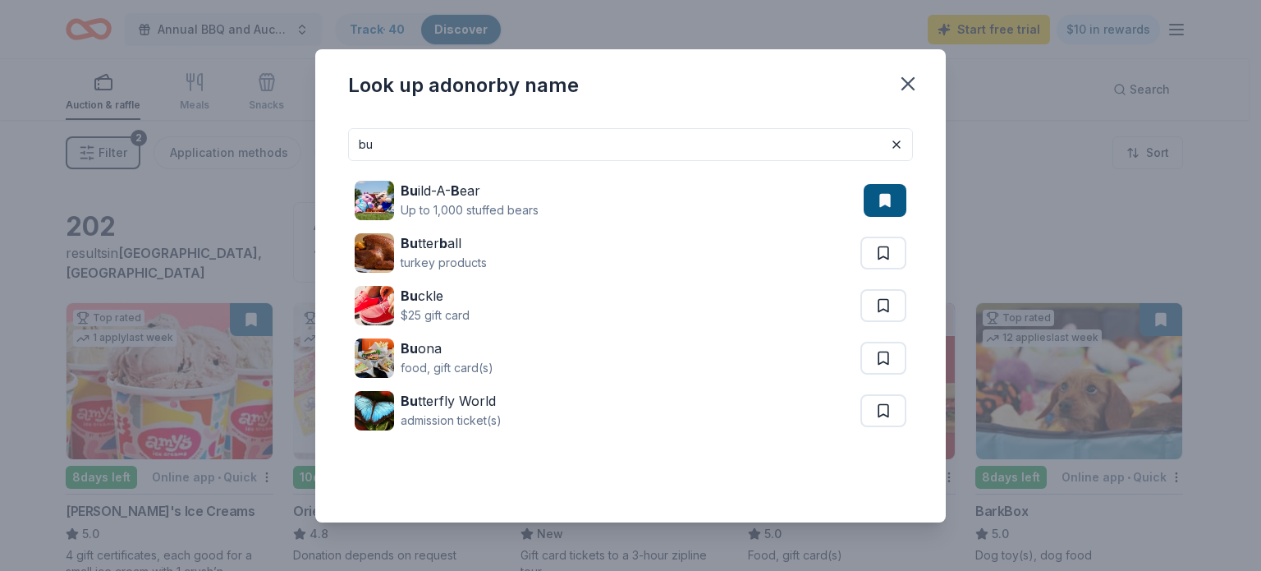
click at [425, 140] on input "bu" at bounding box center [630, 144] width 565 height 33
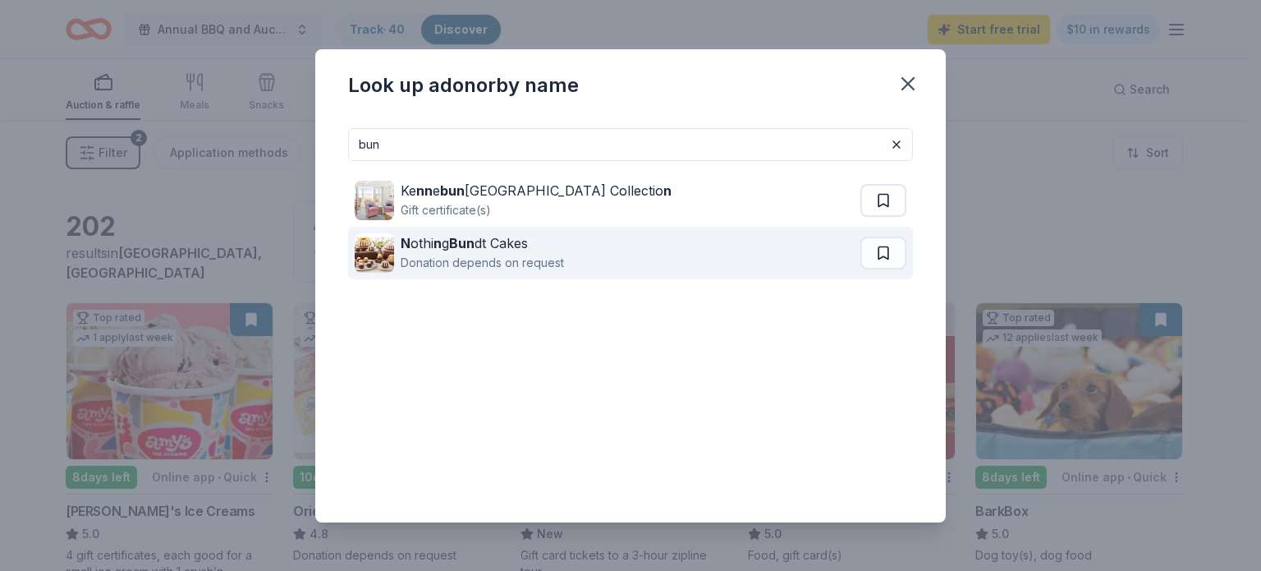
click at [877, 217] on button at bounding box center [884, 200] width 46 height 33
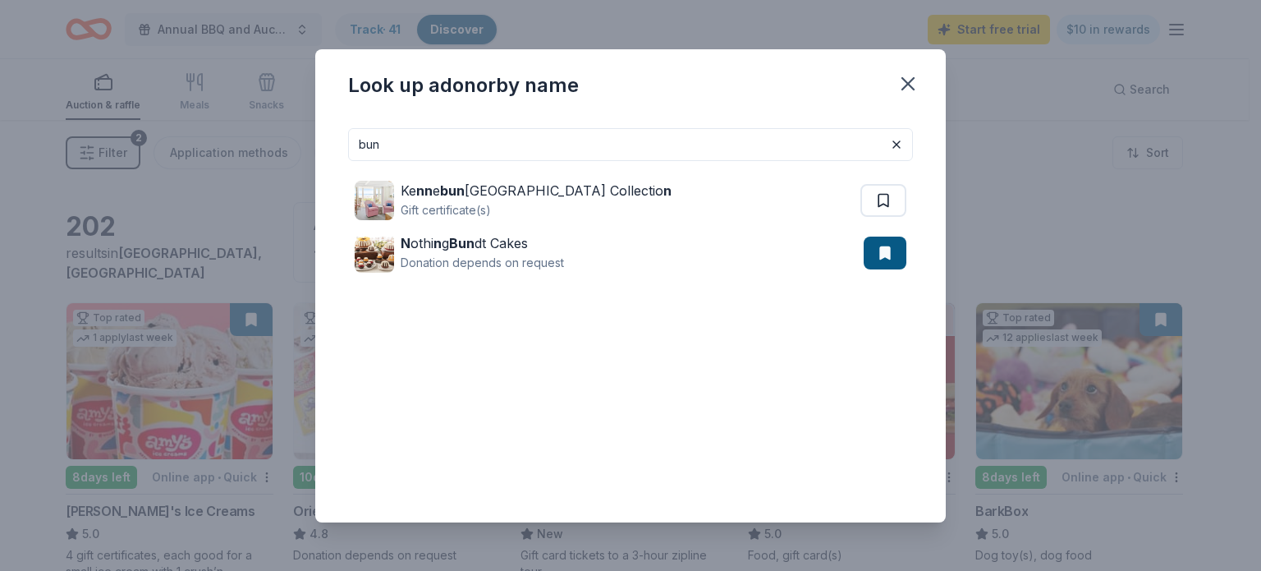
click at [446, 149] on input "bun" at bounding box center [630, 144] width 565 height 33
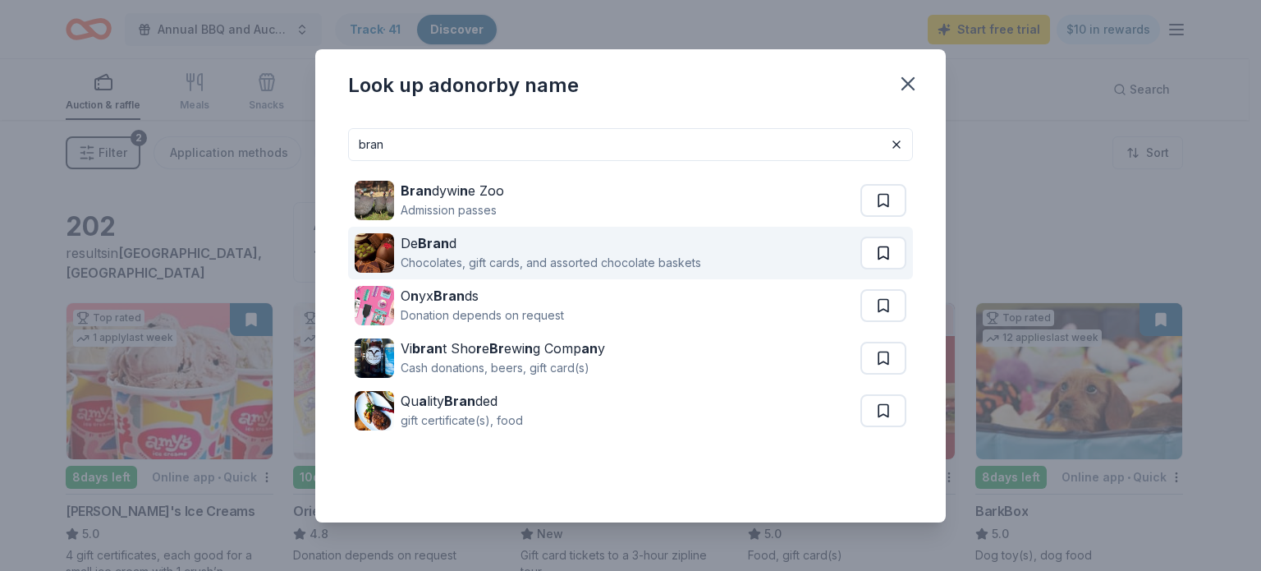
click at [891, 217] on button at bounding box center [884, 200] width 46 height 33
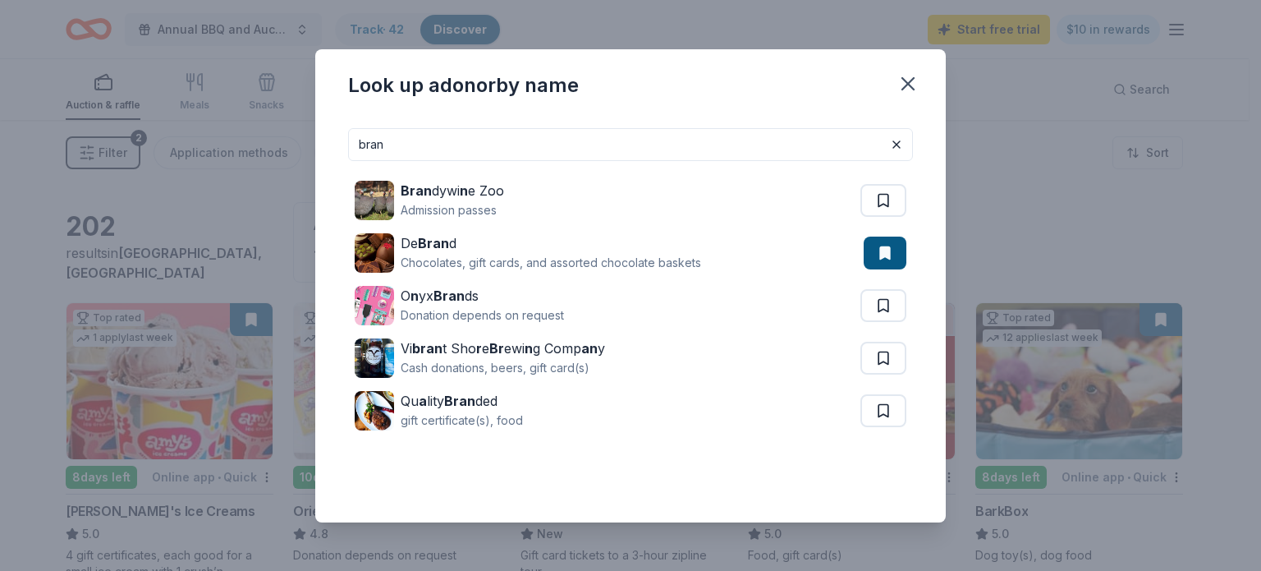
click at [397, 146] on input "bran" at bounding box center [630, 144] width 565 height 33
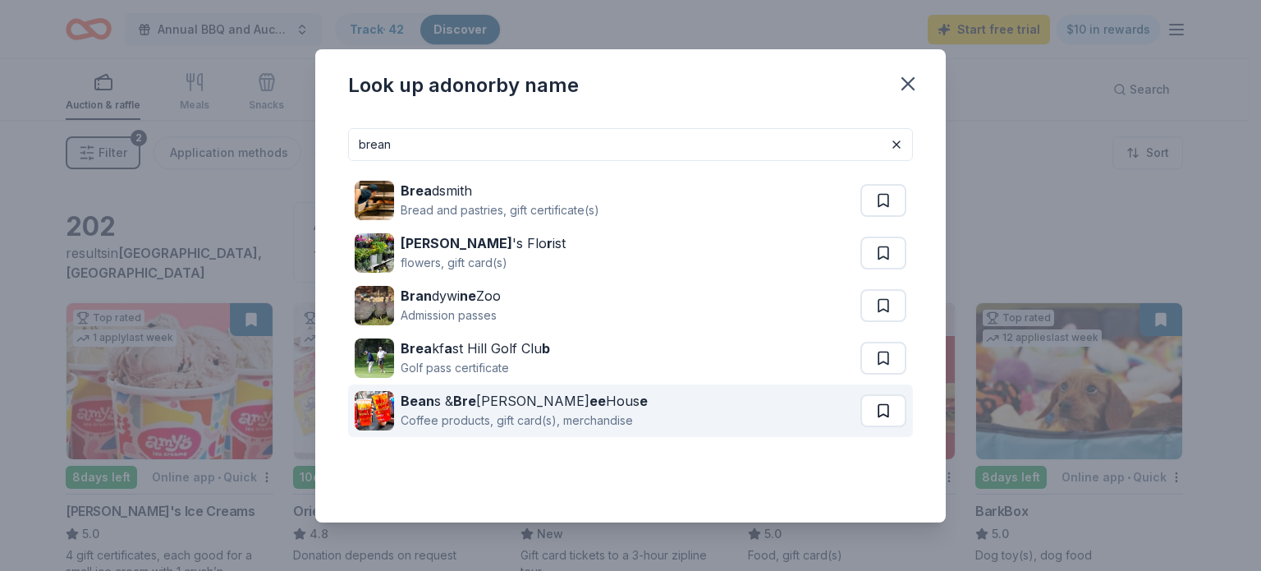
click at [883, 217] on button at bounding box center [884, 200] width 46 height 33
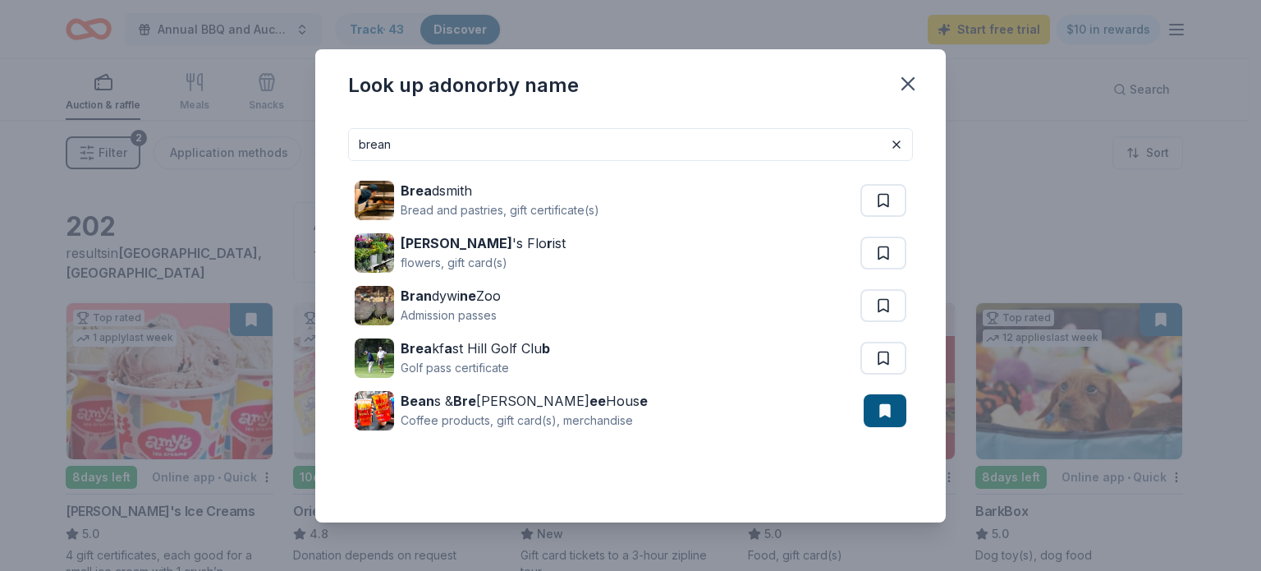
click at [455, 152] on input "brean" at bounding box center [630, 144] width 565 height 33
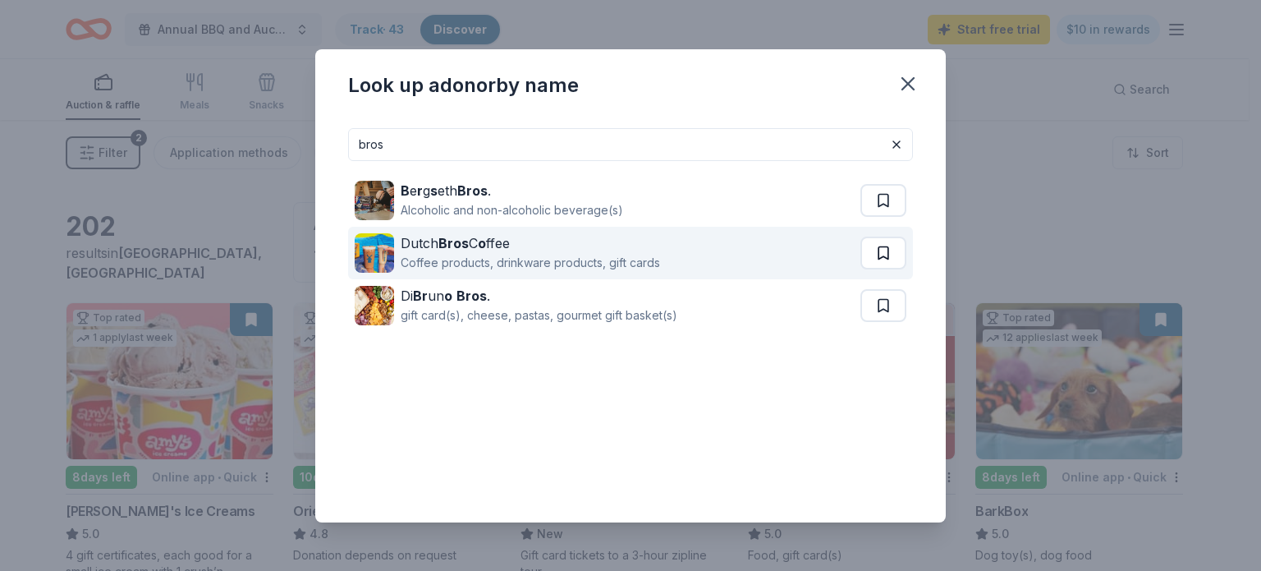
click at [898, 217] on button at bounding box center [884, 200] width 46 height 33
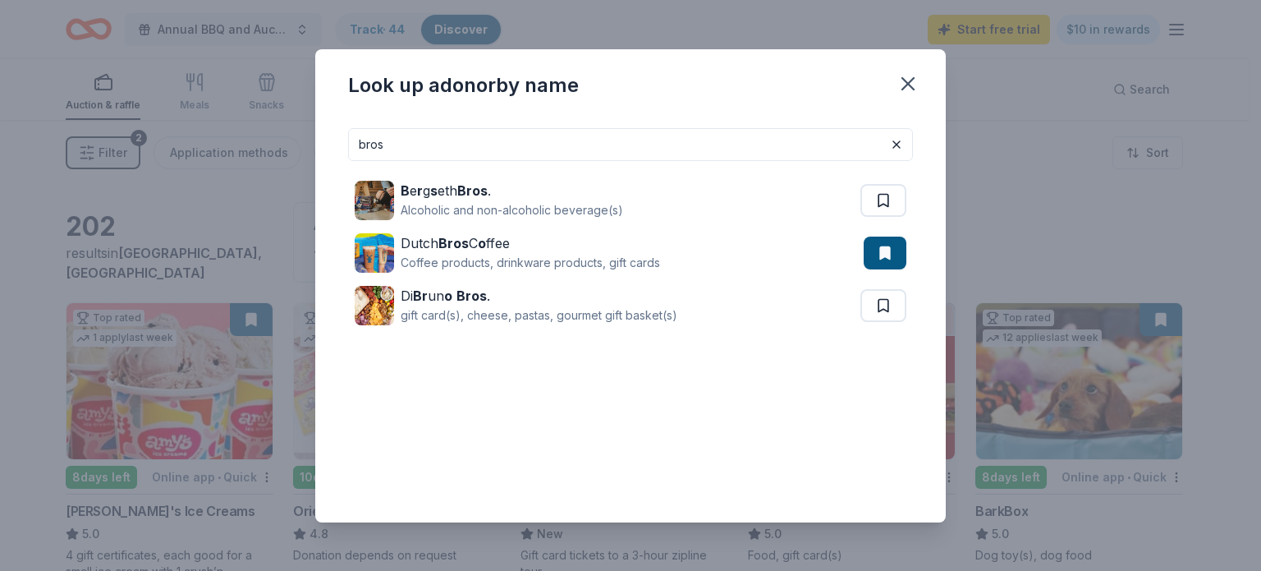
click at [416, 147] on input "bros" at bounding box center [630, 144] width 565 height 33
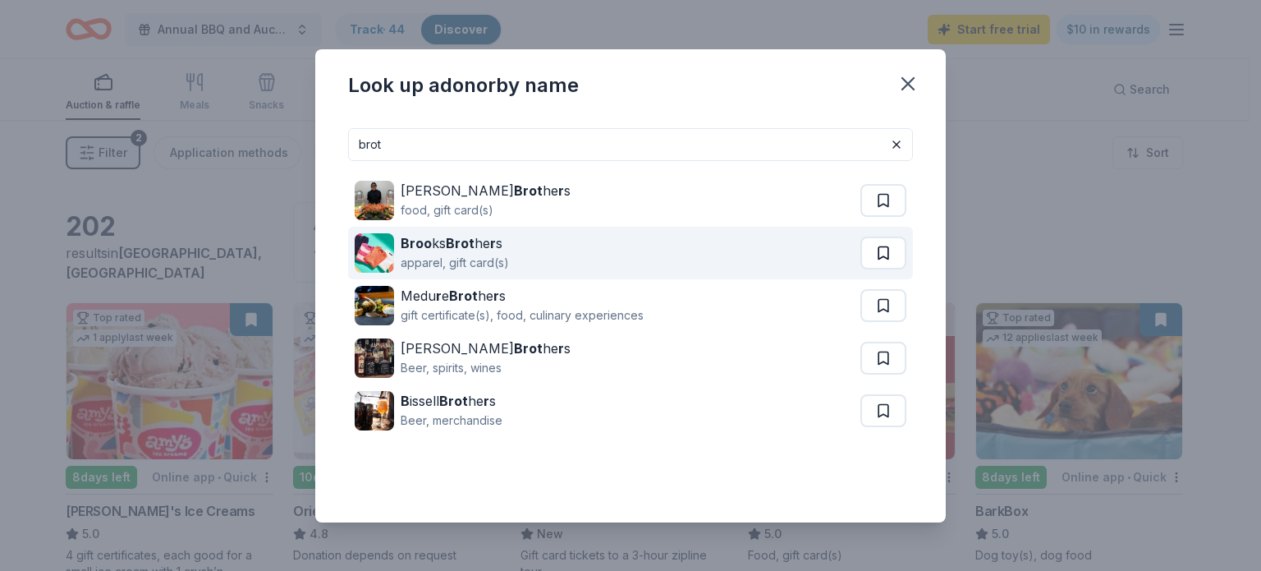
click at [897, 217] on button at bounding box center [884, 200] width 46 height 33
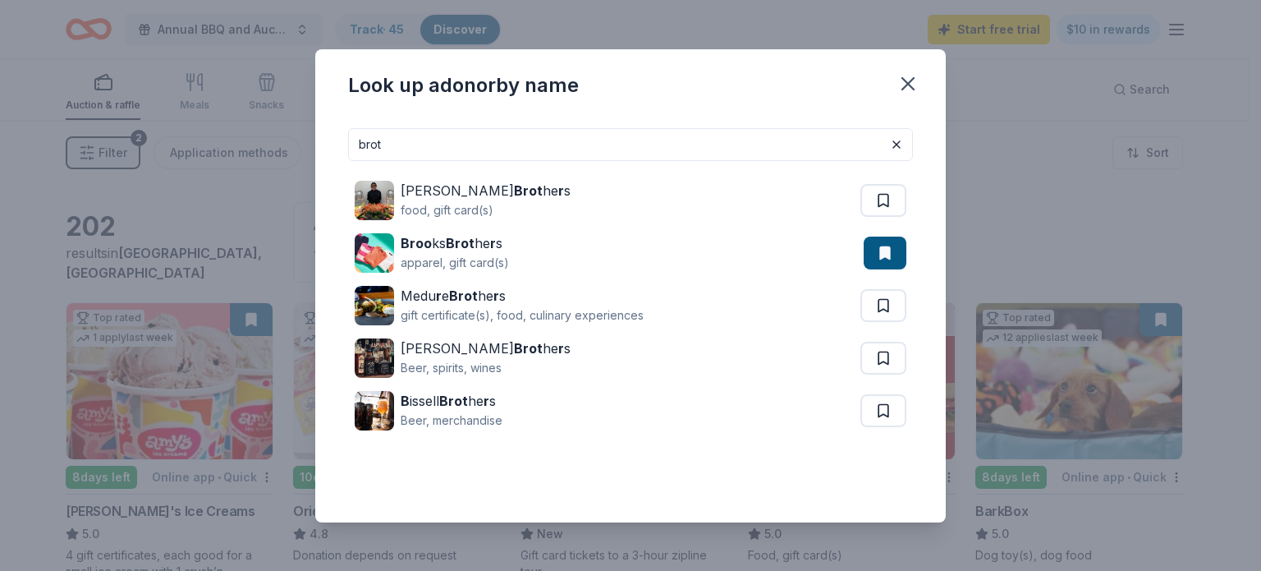
click at [404, 138] on input "brot" at bounding box center [630, 144] width 565 height 33
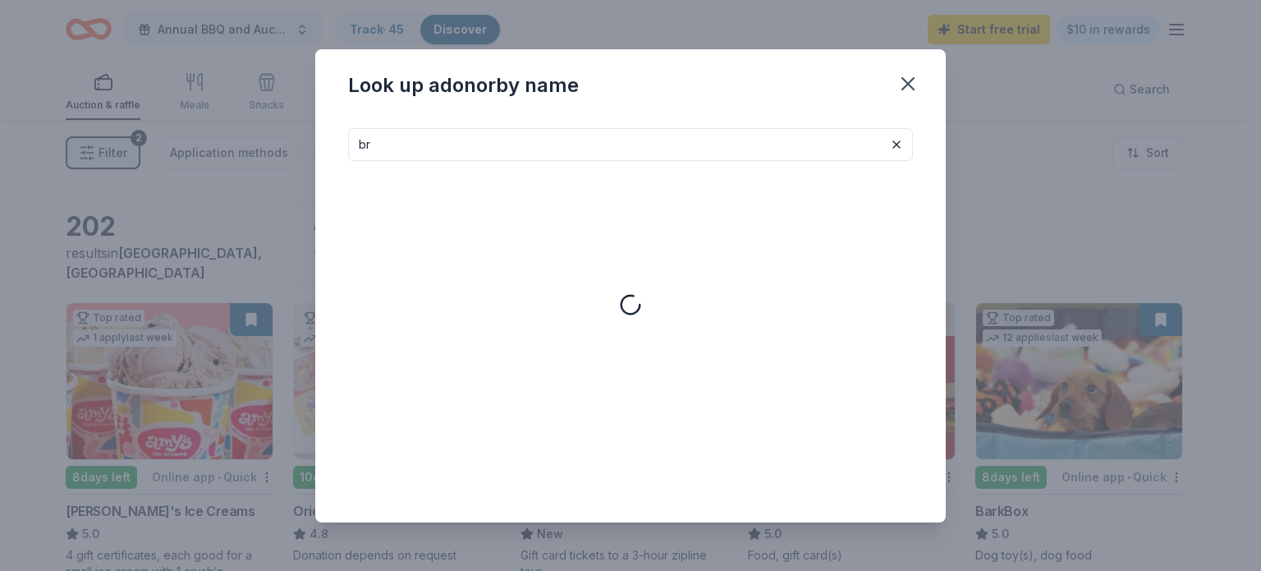
type input "b"
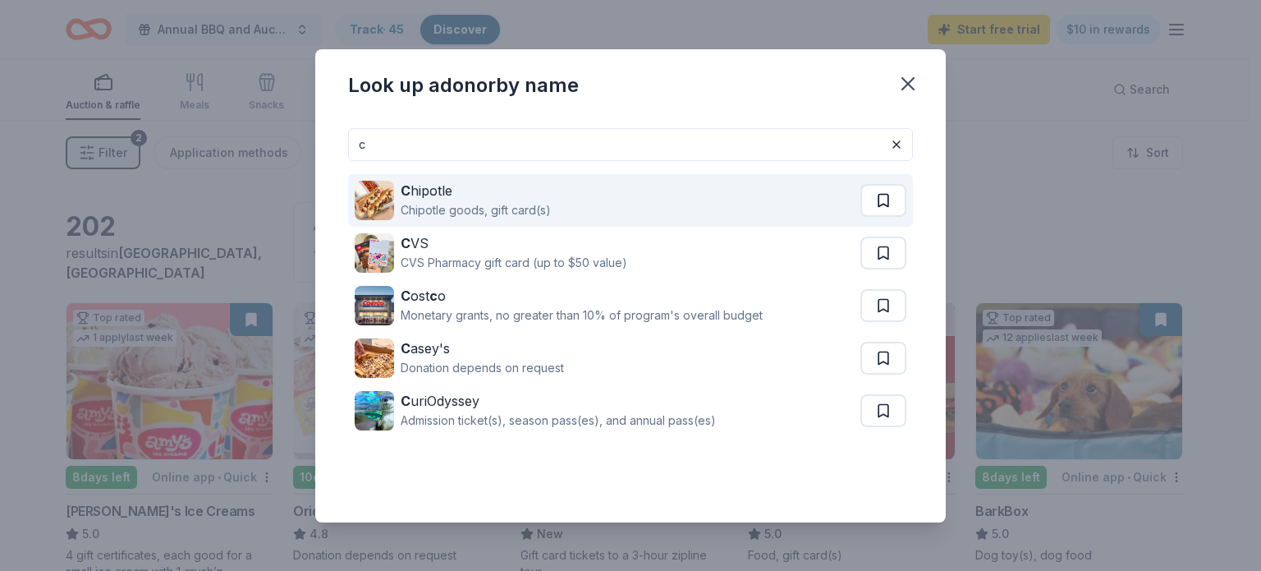
click at [891, 200] on button at bounding box center [884, 200] width 46 height 33
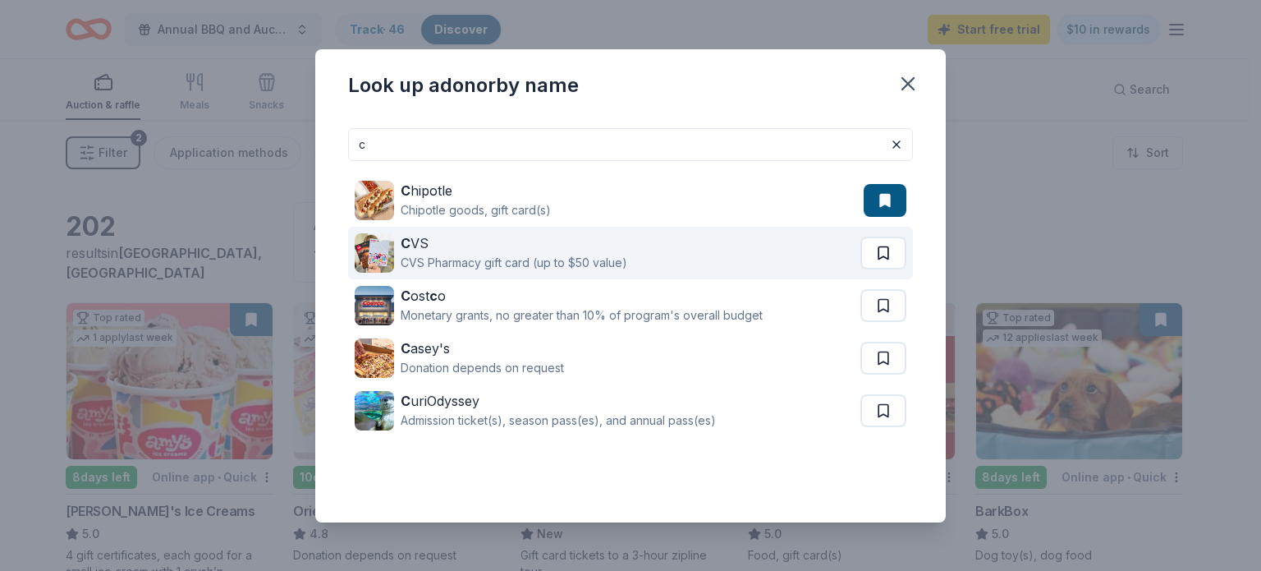
click at [871, 260] on button at bounding box center [884, 253] width 46 height 33
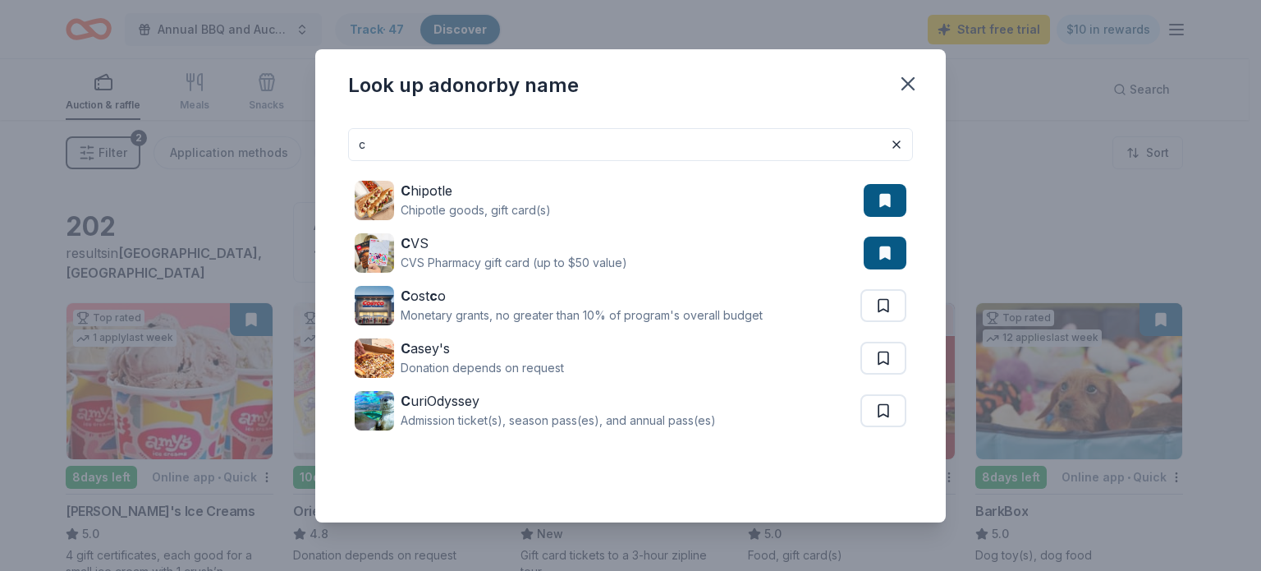
click at [401, 138] on input "c" at bounding box center [630, 144] width 565 height 33
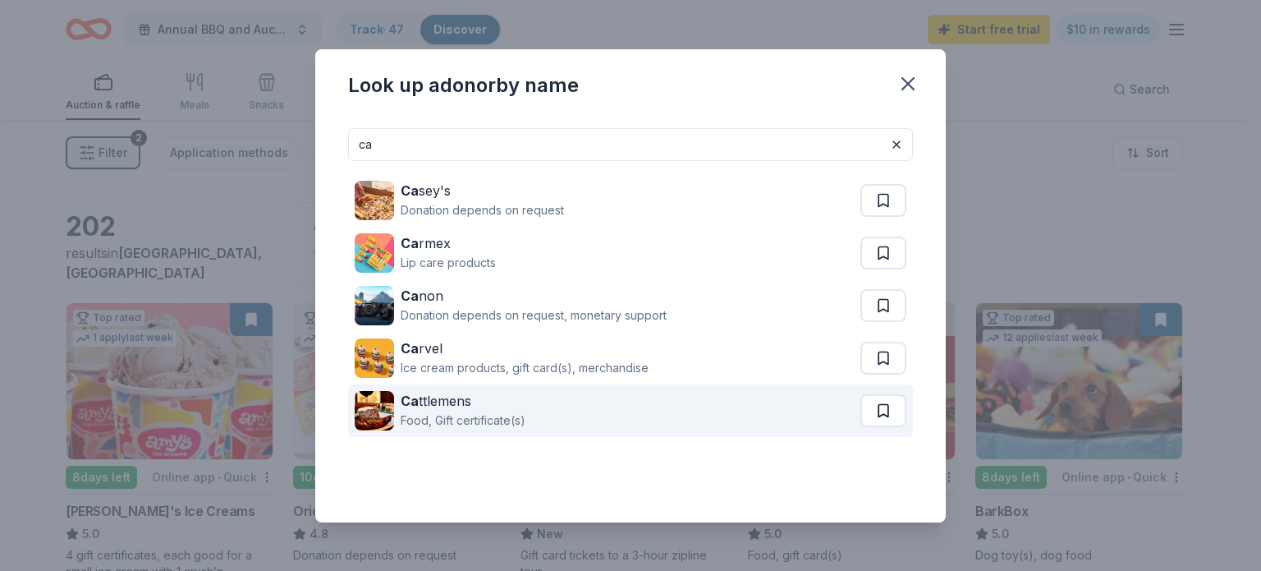
click at [880, 217] on button at bounding box center [884, 200] width 46 height 33
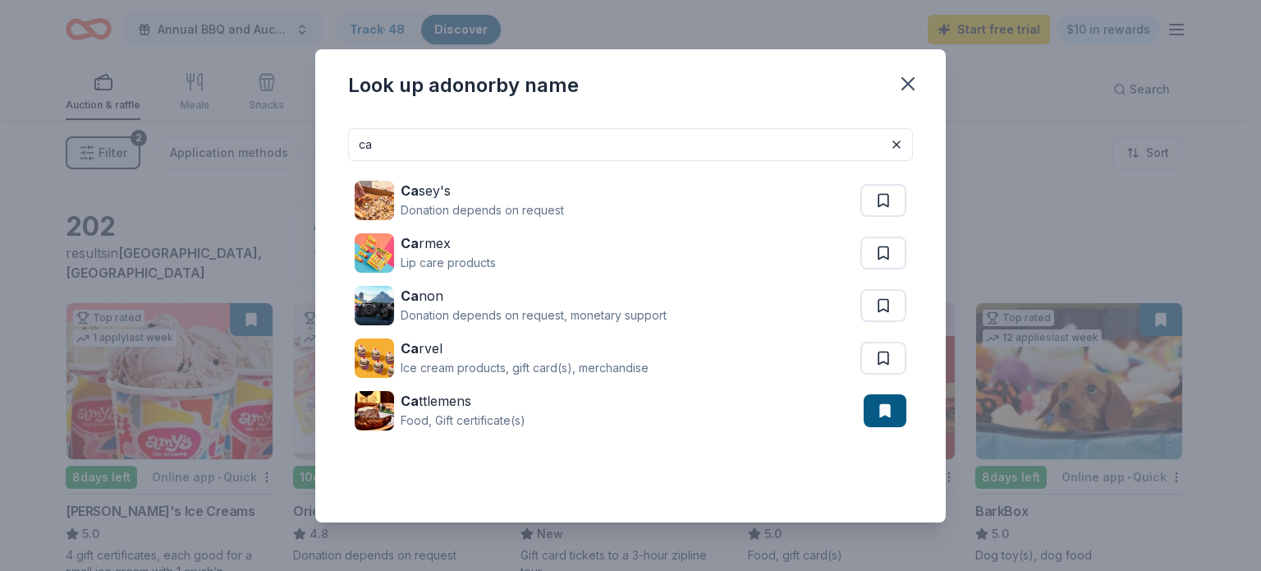
click at [388, 140] on input "ca" at bounding box center [630, 144] width 565 height 33
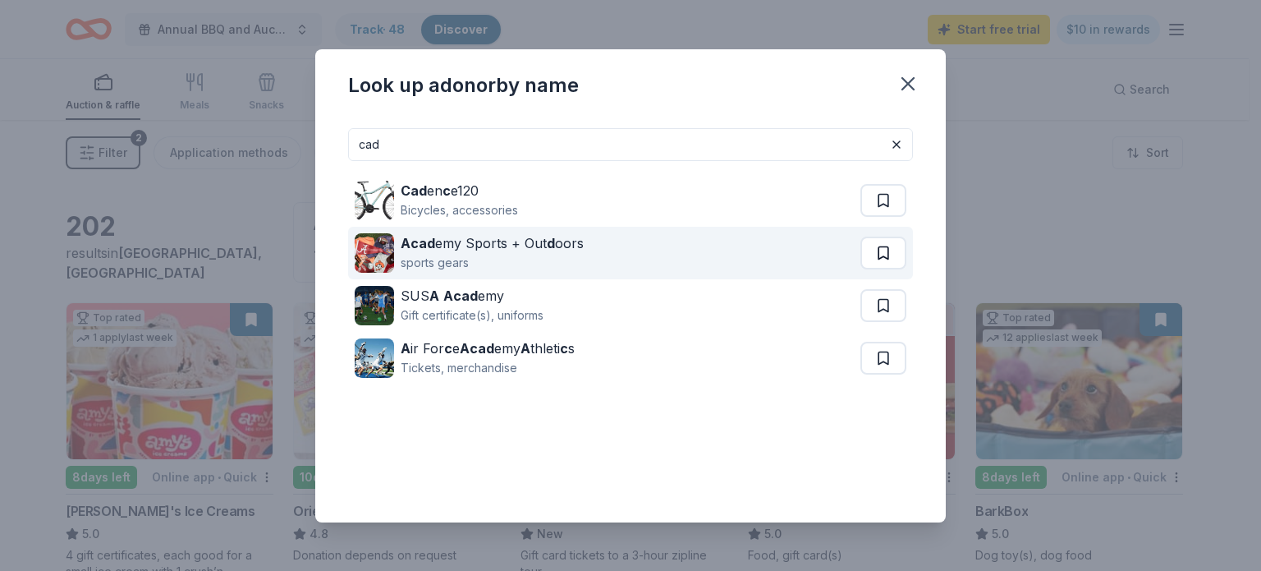
click at [883, 217] on button at bounding box center [884, 200] width 46 height 33
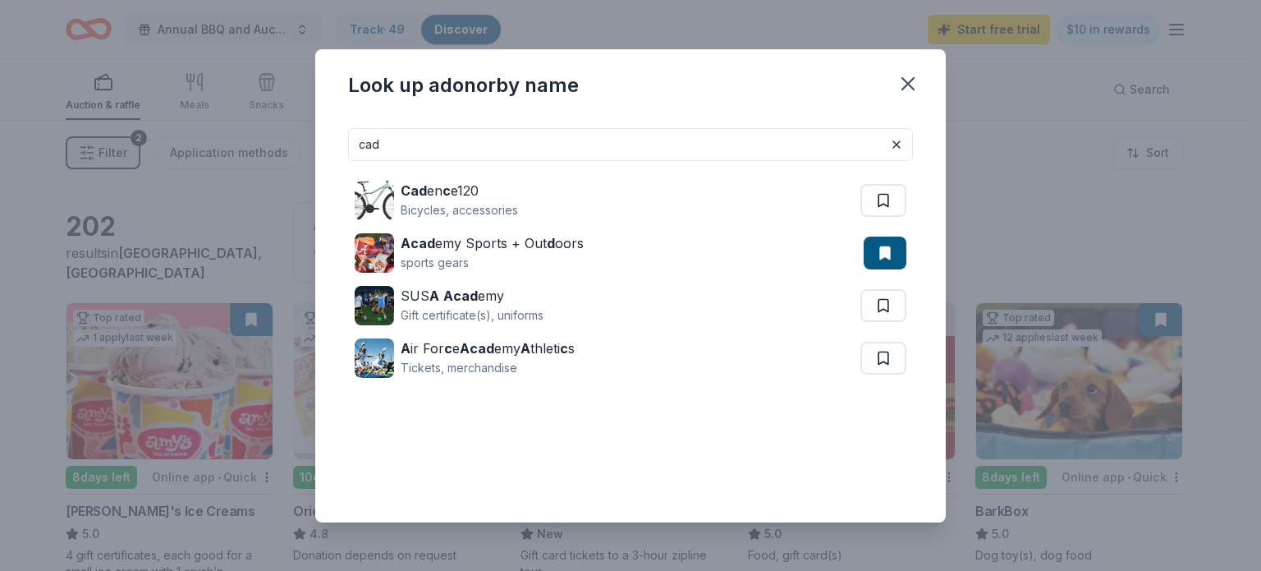
click at [384, 144] on input "cad" at bounding box center [630, 144] width 565 height 33
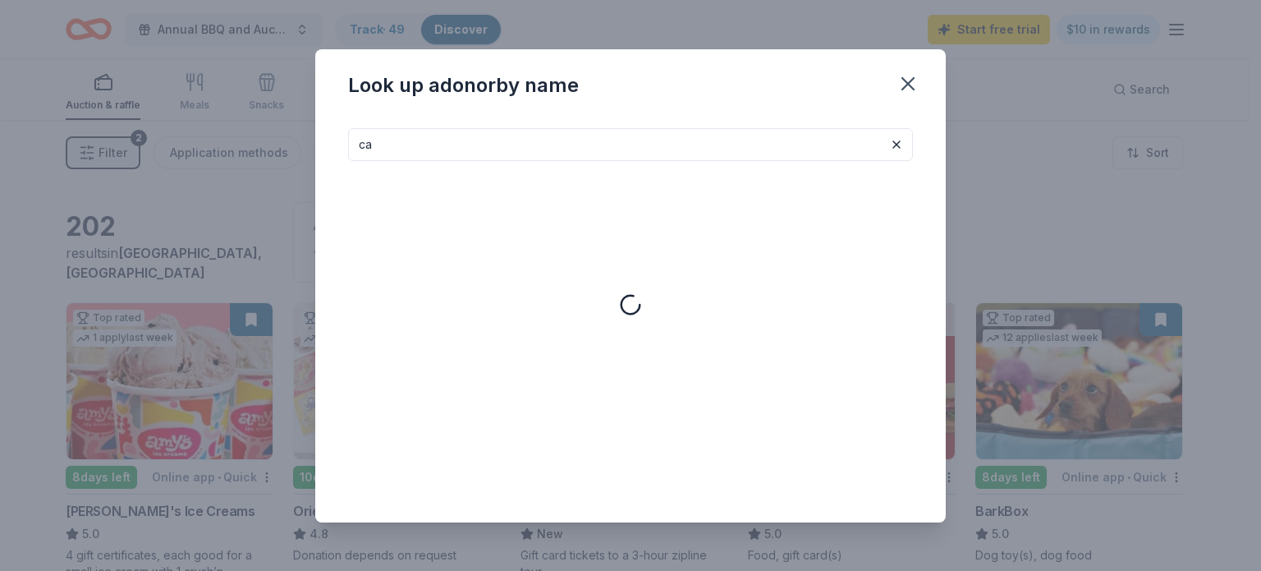
type input "c"
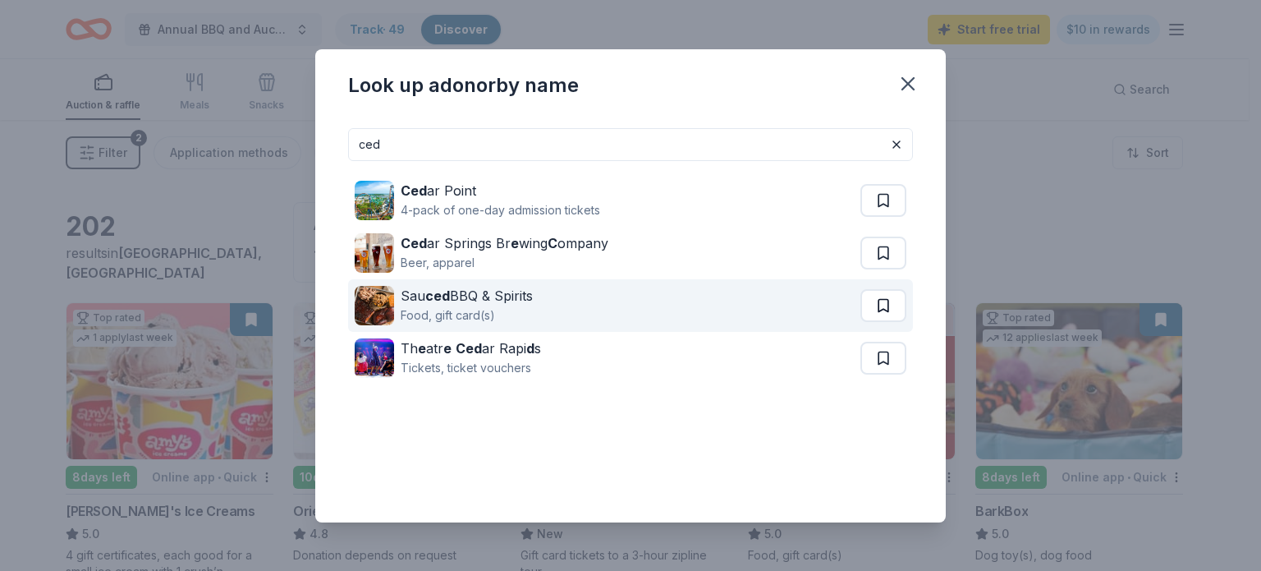
click at [880, 217] on button at bounding box center [884, 200] width 46 height 33
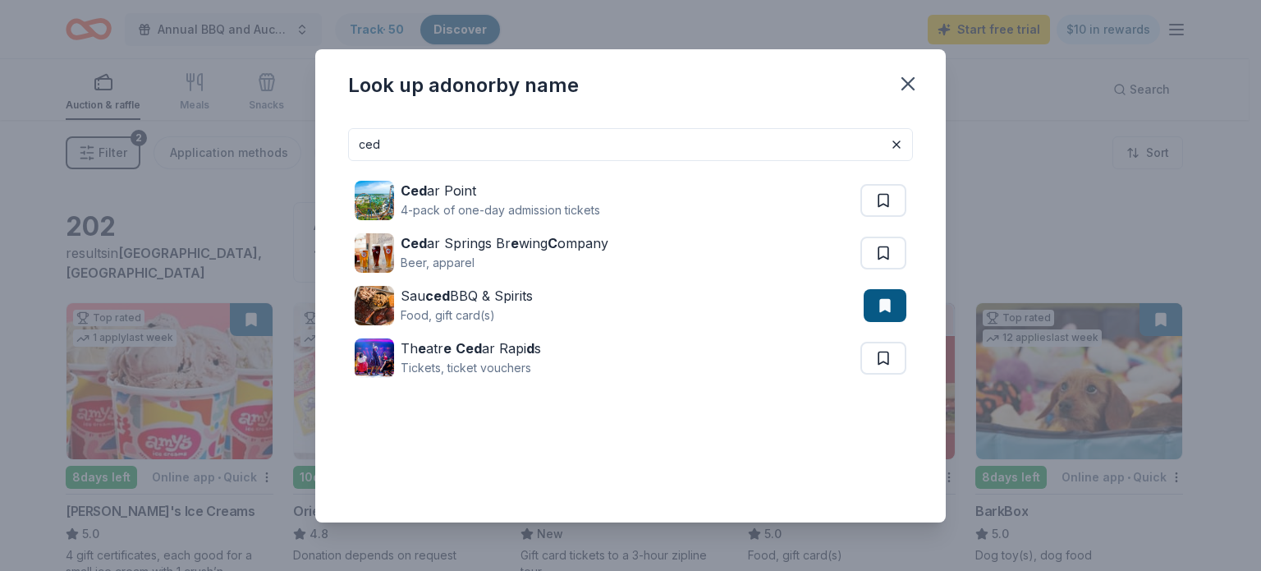
click at [407, 144] on input "ced" at bounding box center [630, 144] width 565 height 33
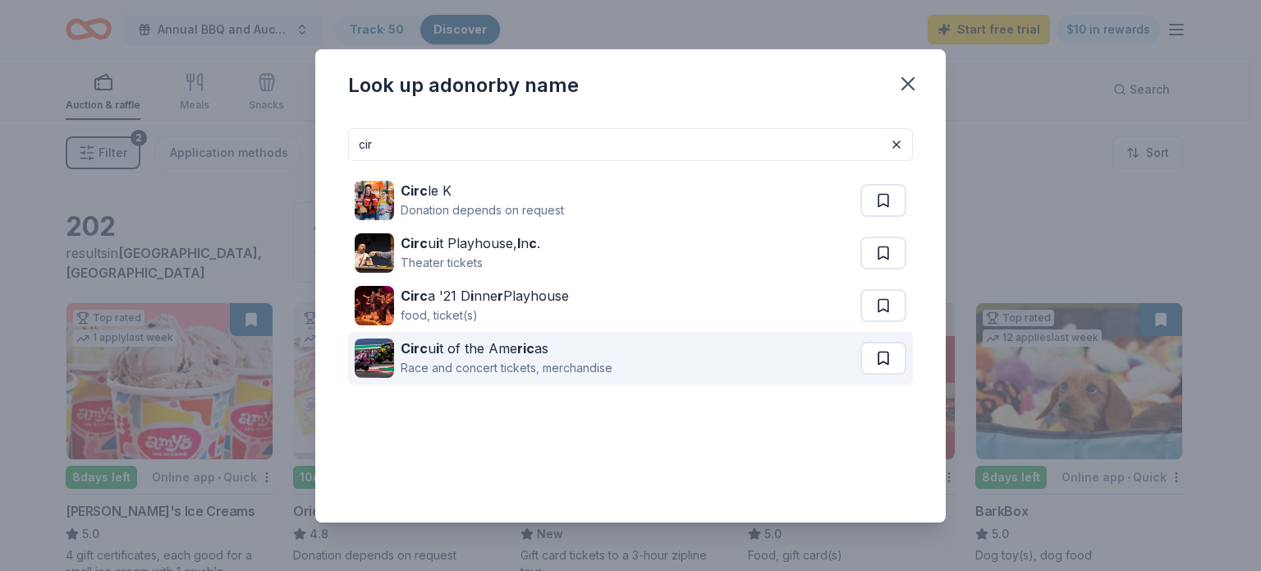
click at [890, 217] on button at bounding box center [884, 200] width 46 height 33
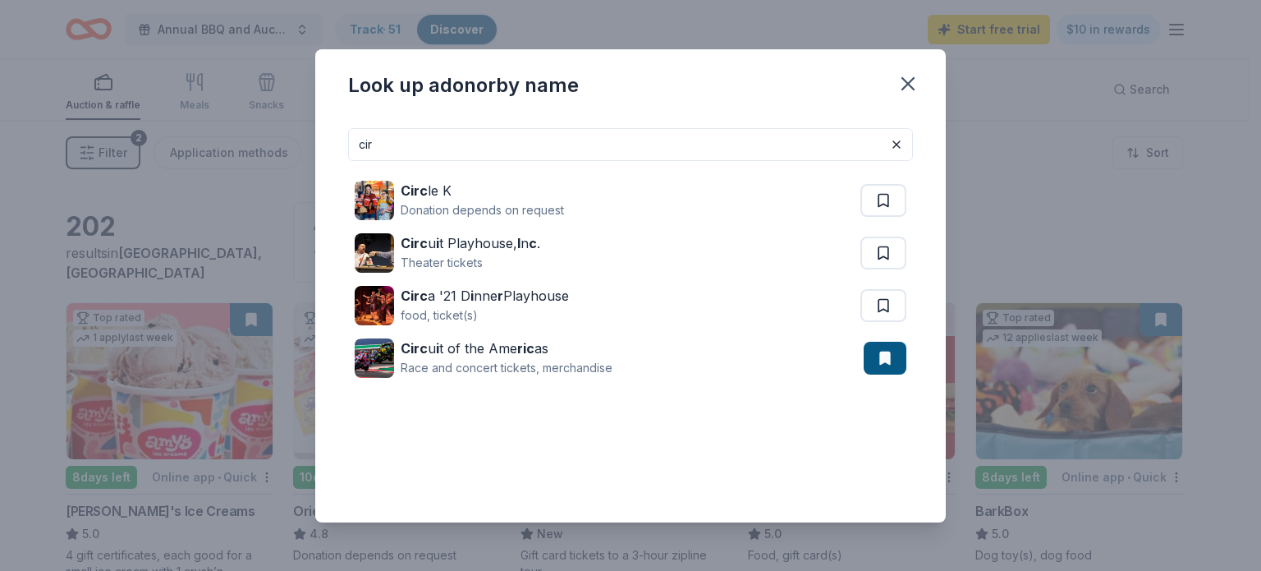
click at [397, 139] on input "cir" at bounding box center [630, 144] width 565 height 33
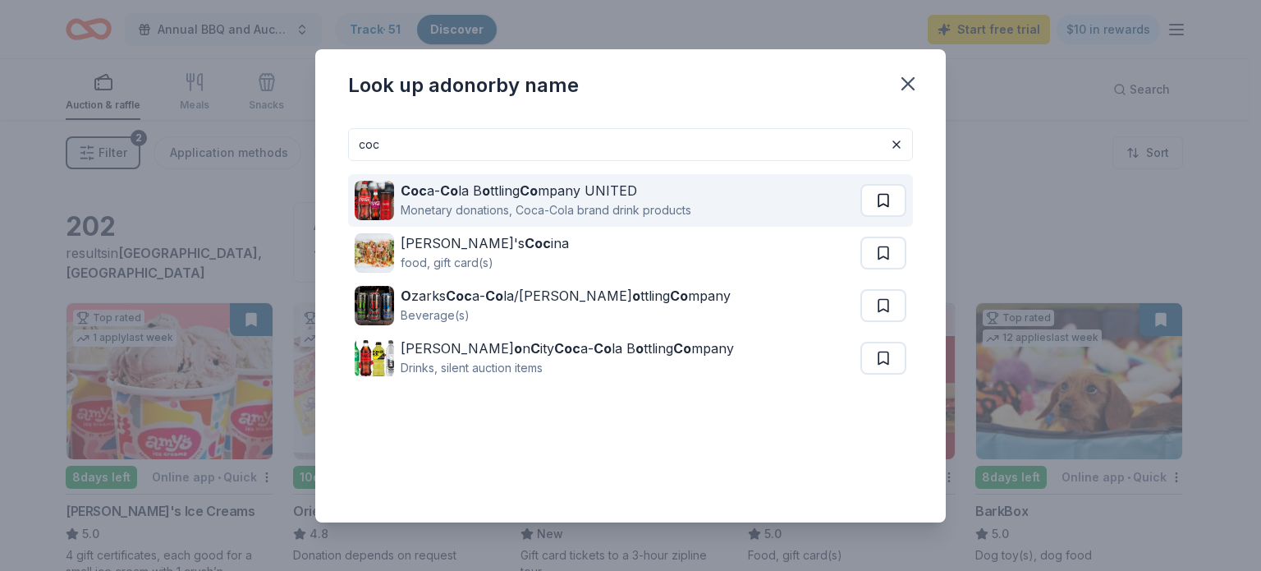
click at [884, 206] on button at bounding box center [884, 200] width 46 height 33
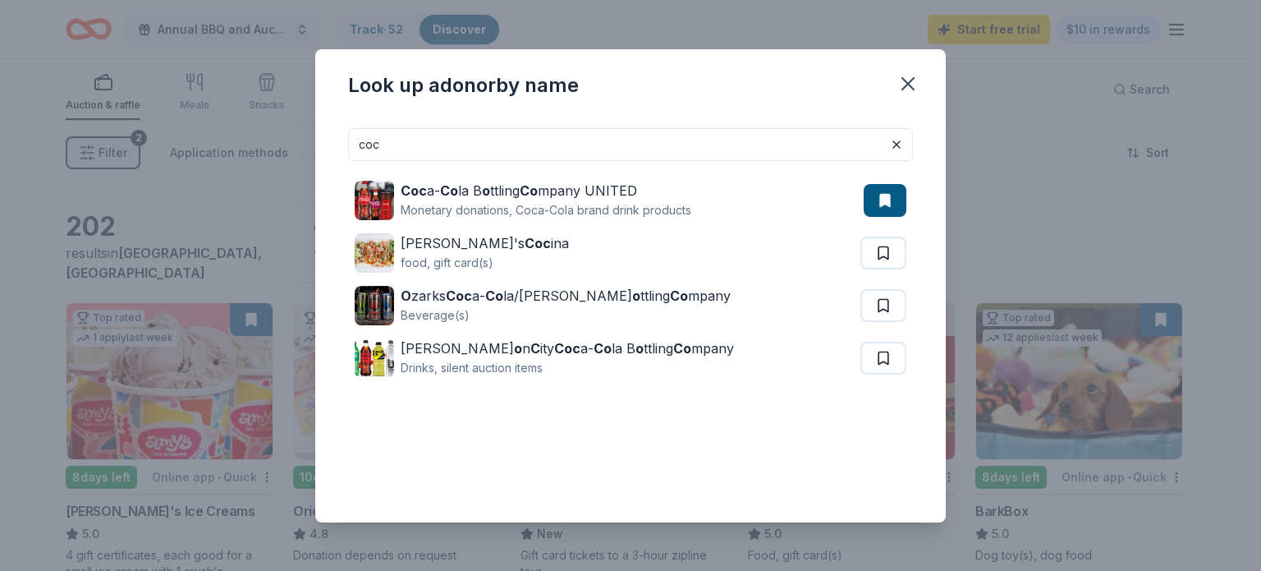
click at [506, 131] on input "coc" at bounding box center [630, 144] width 565 height 33
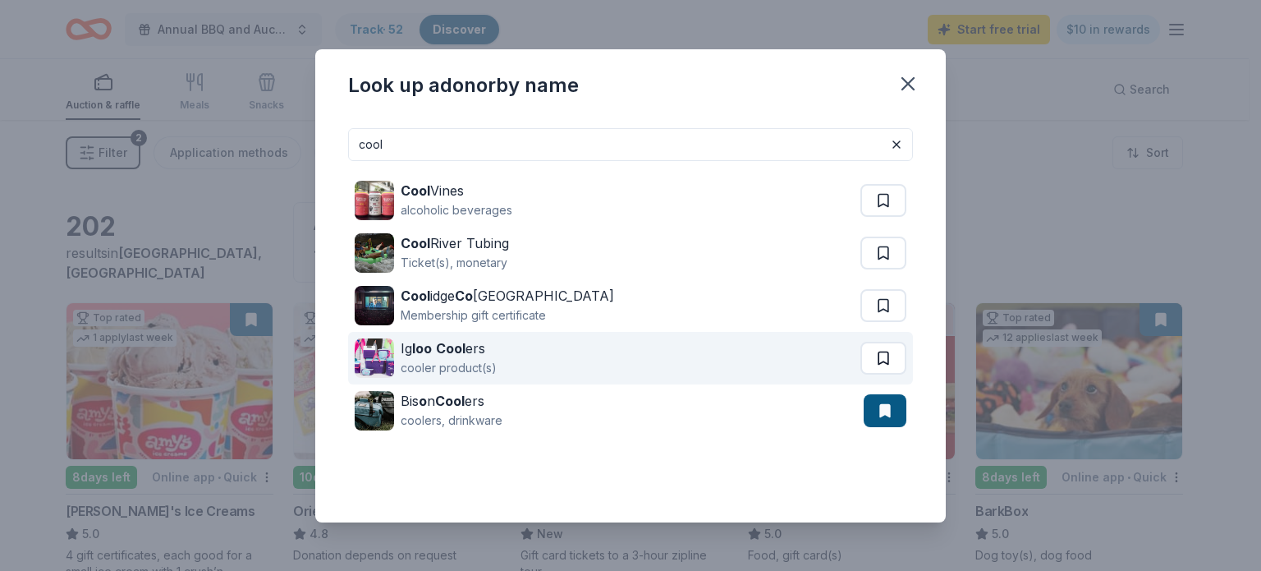
click at [884, 217] on button at bounding box center [884, 200] width 46 height 33
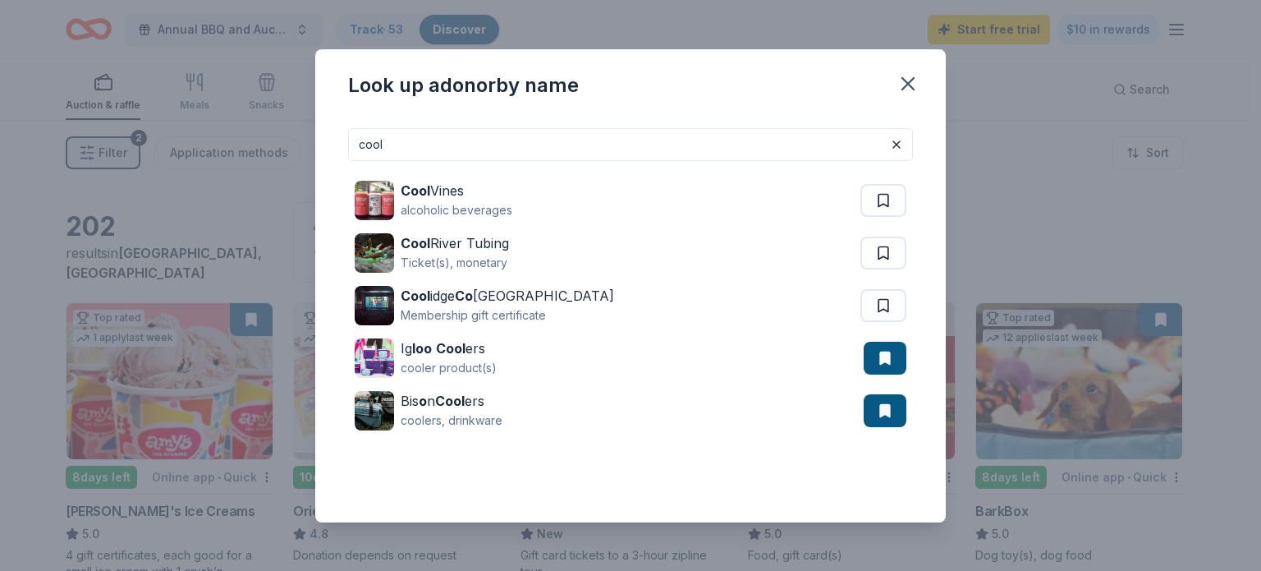
click at [395, 141] on input "cool" at bounding box center [630, 144] width 565 height 33
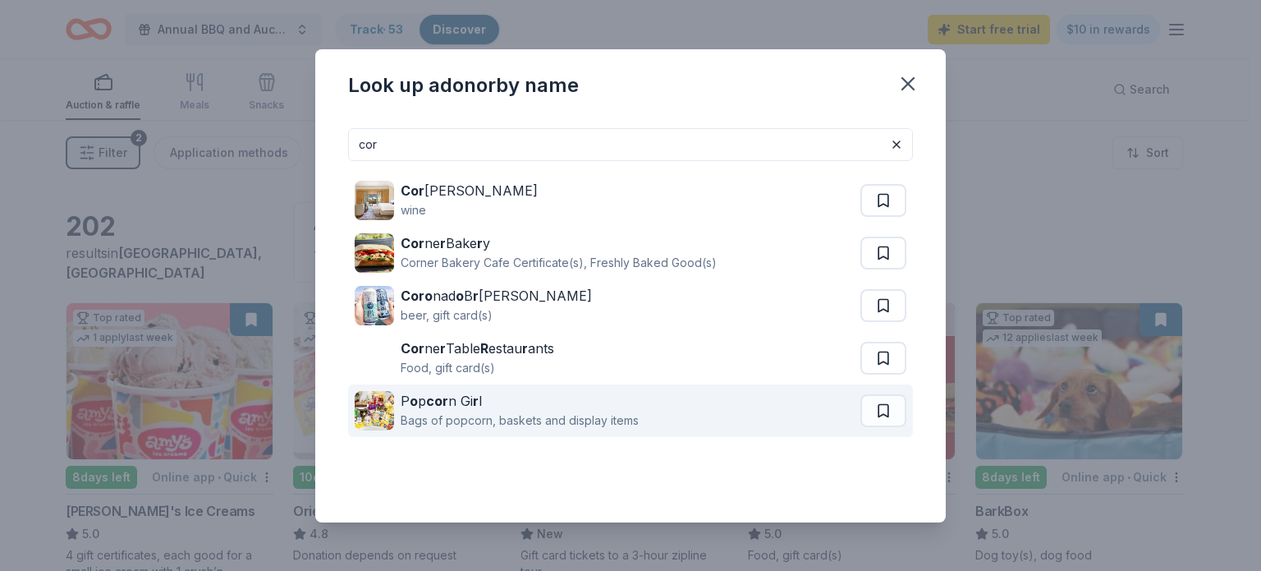
click at [872, 217] on button at bounding box center [884, 200] width 46 height 33
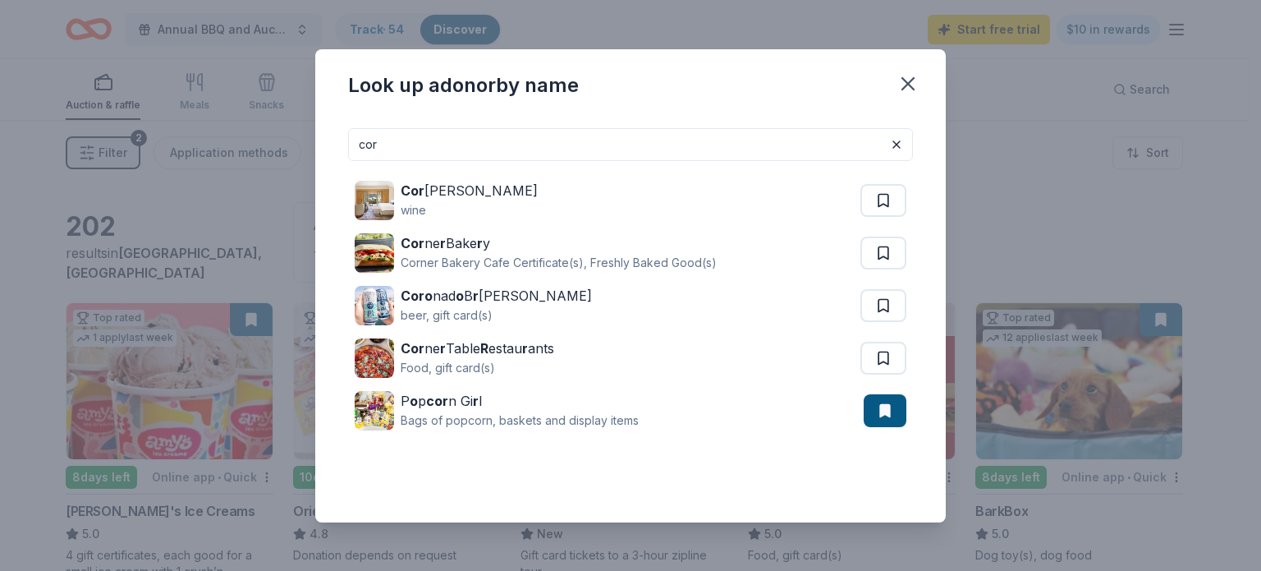
click at [386, 138] on input "cor" at bounding box center [630, 144] width 565 height 33
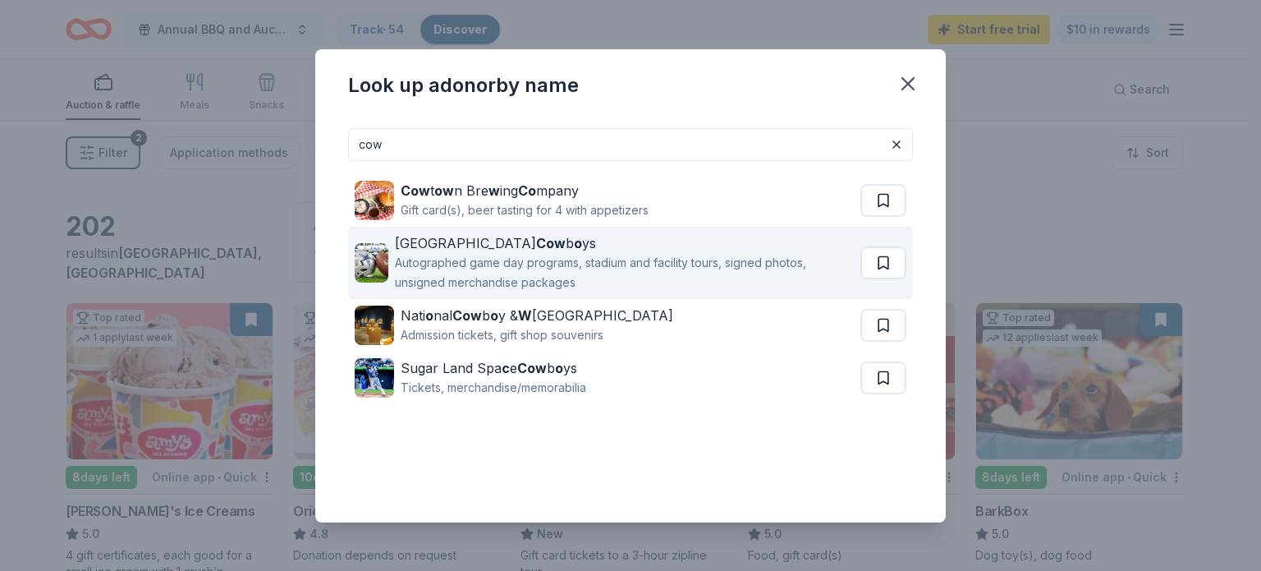
click at [887, 217] on button at bounding box center [884, 200] width 46 height 33
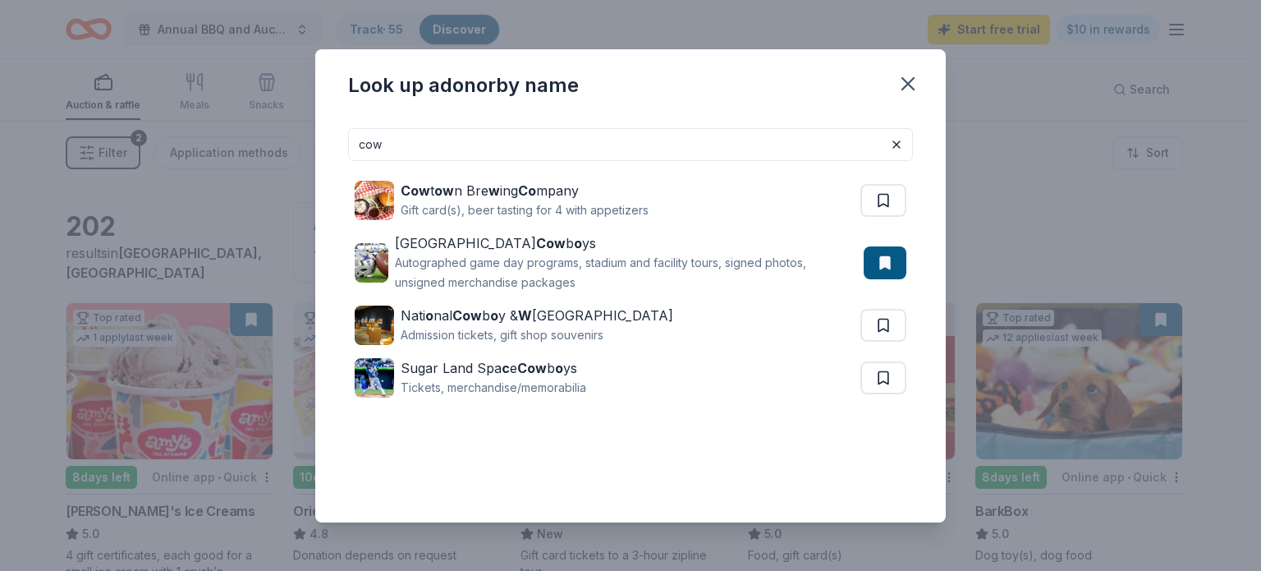
click at [446, 146] on input "cow" at bounding box center [630, 144] width 565 height 33
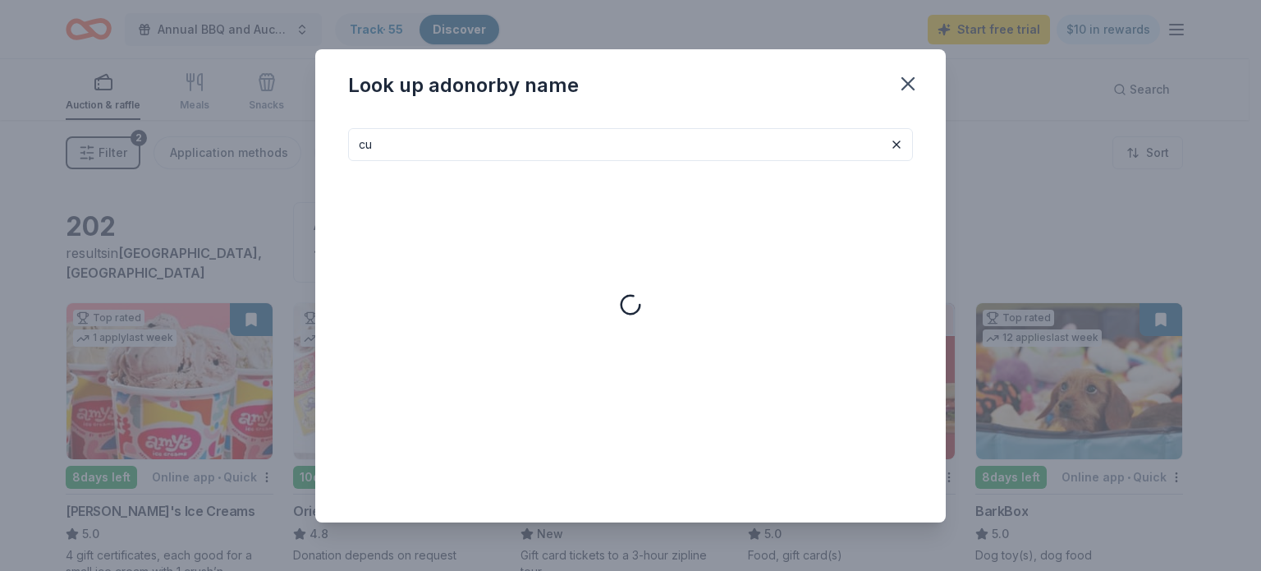
type input "c"
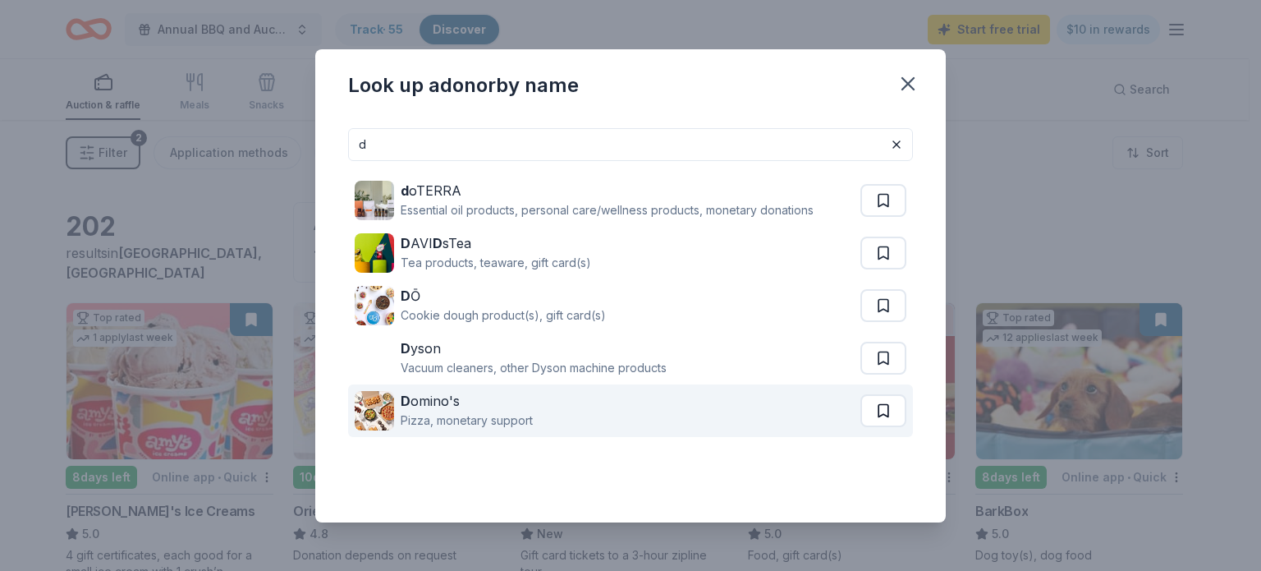
click at [887, 217] on button at bounding box center [884, 200] width 46 height 33
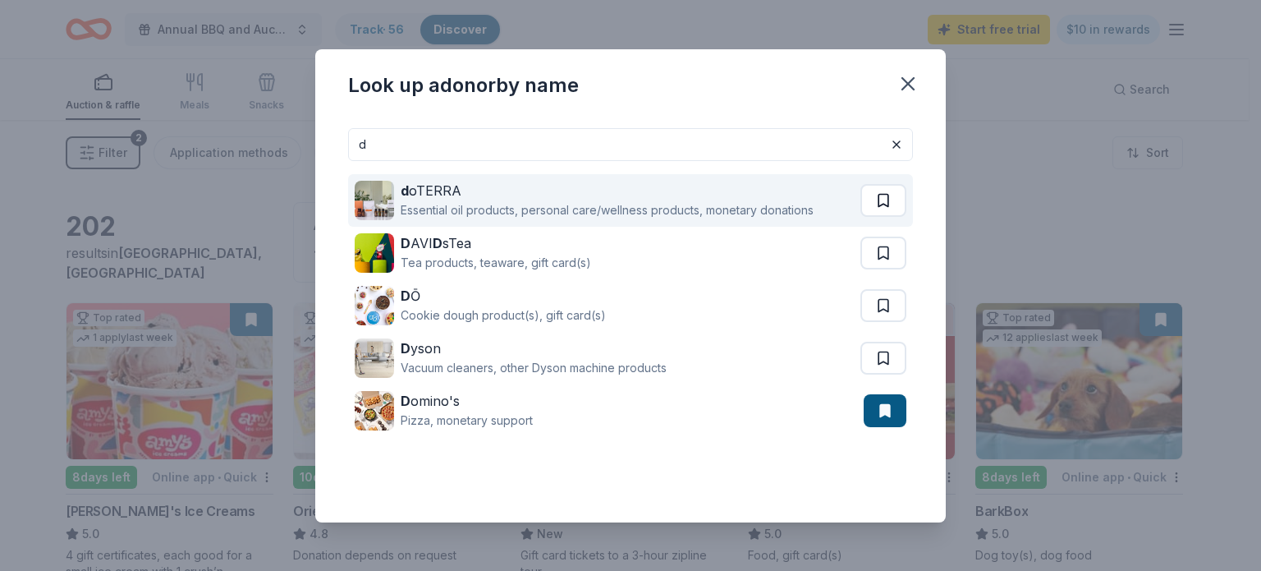
click at [867, 200] on button at bounding box center [884, 200] width 46 height 33
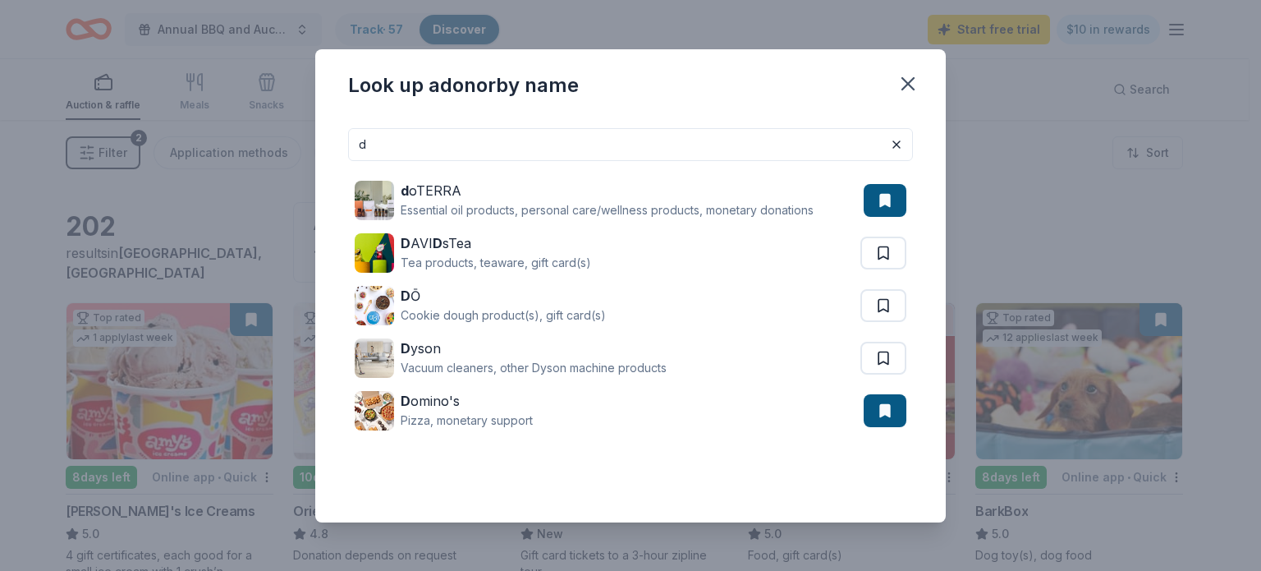
click at [393, 142] on input "d" at bounding box center [630, 144] width 565 height 33
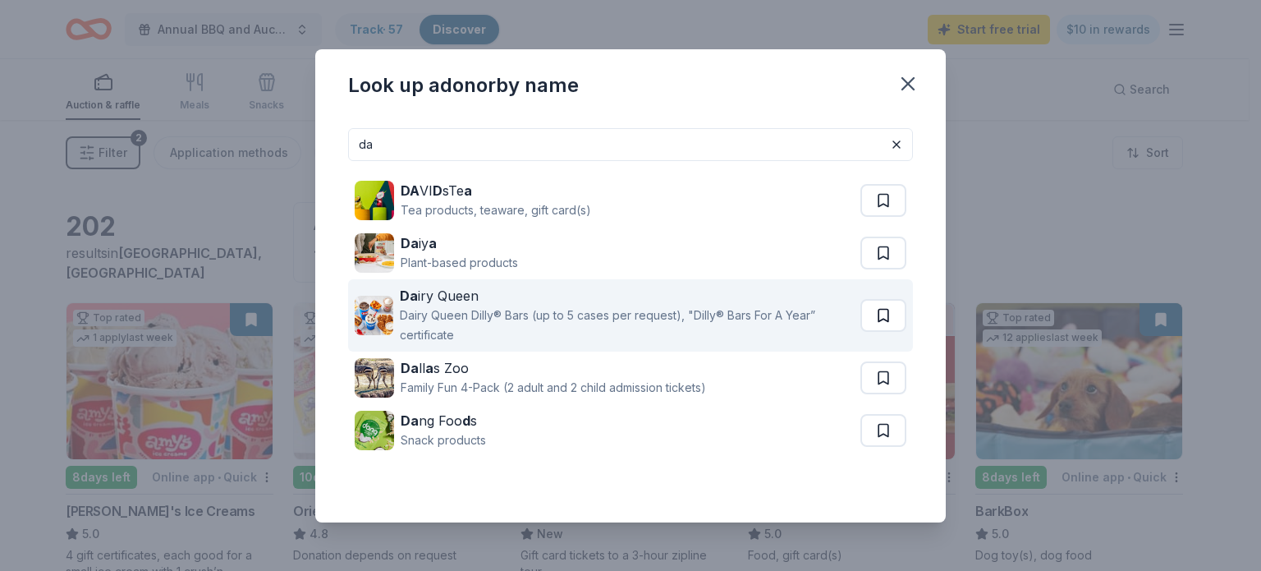
click at [863, 217] on button at bounding box center [884, 200] width 46 height 33
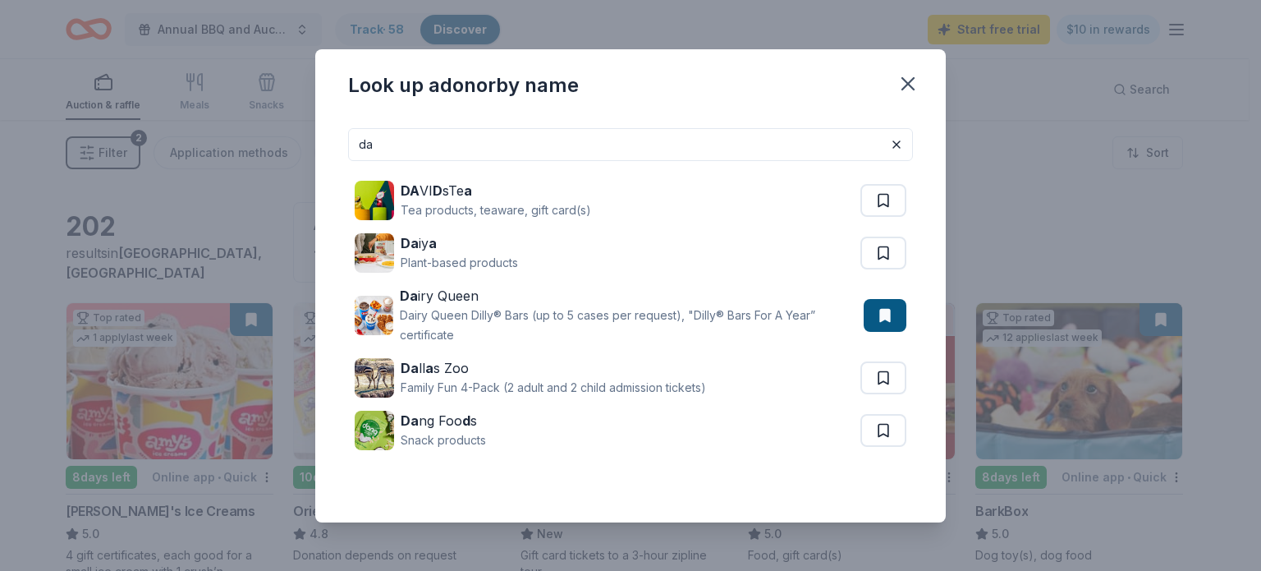
click at [457, 149] on input "da" at bounding box center [630, 144] width 565 height 33
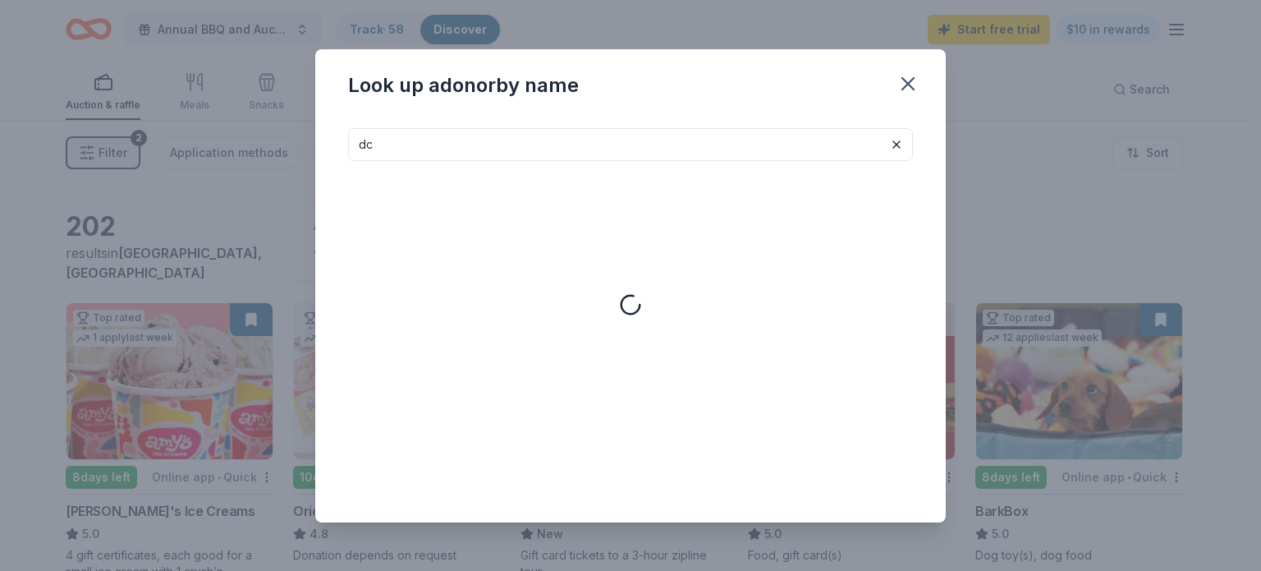
type input "d"
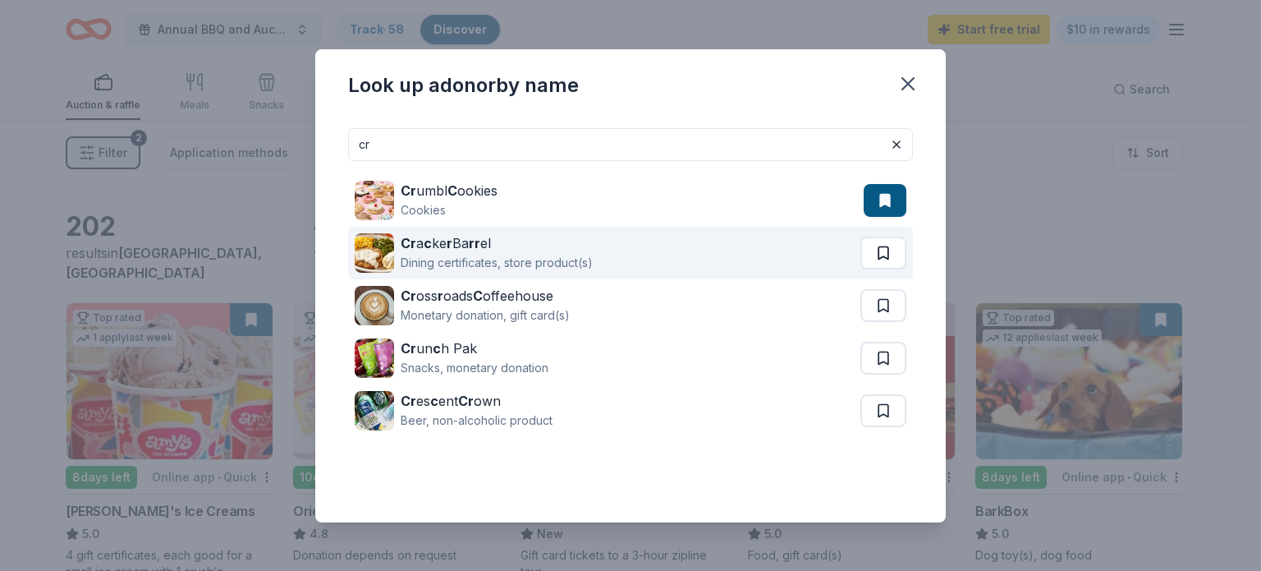
click at [884, 256] on button at bounding box center [884, 253] width 46 height 33
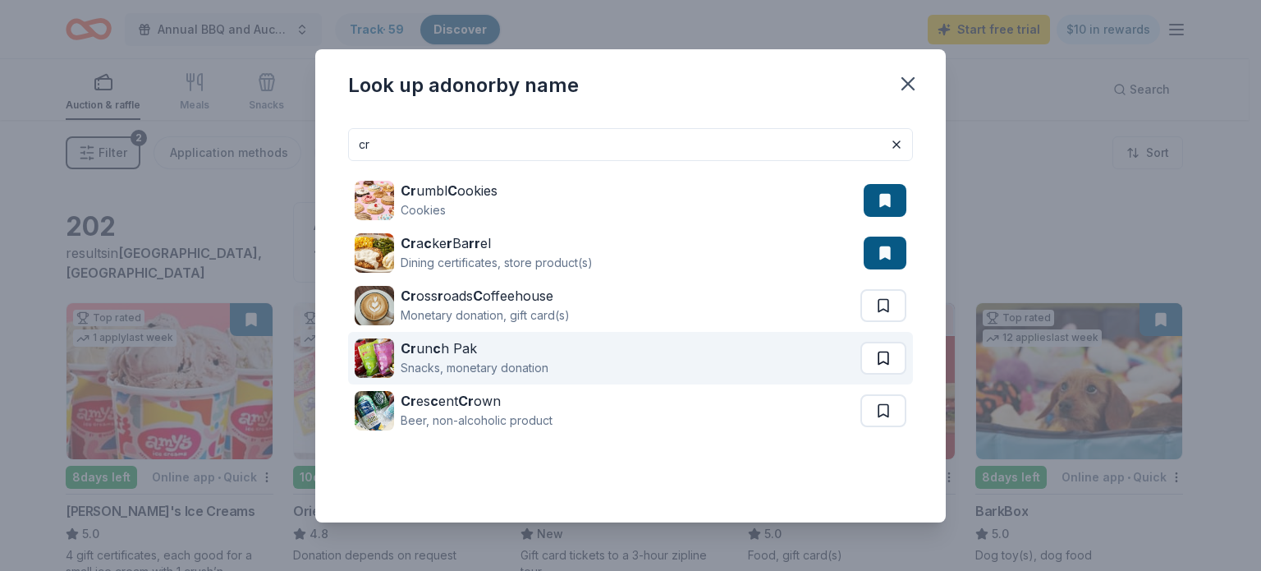
click at [883, 322] on button at bounding box center [884, 305] width 46 height 33
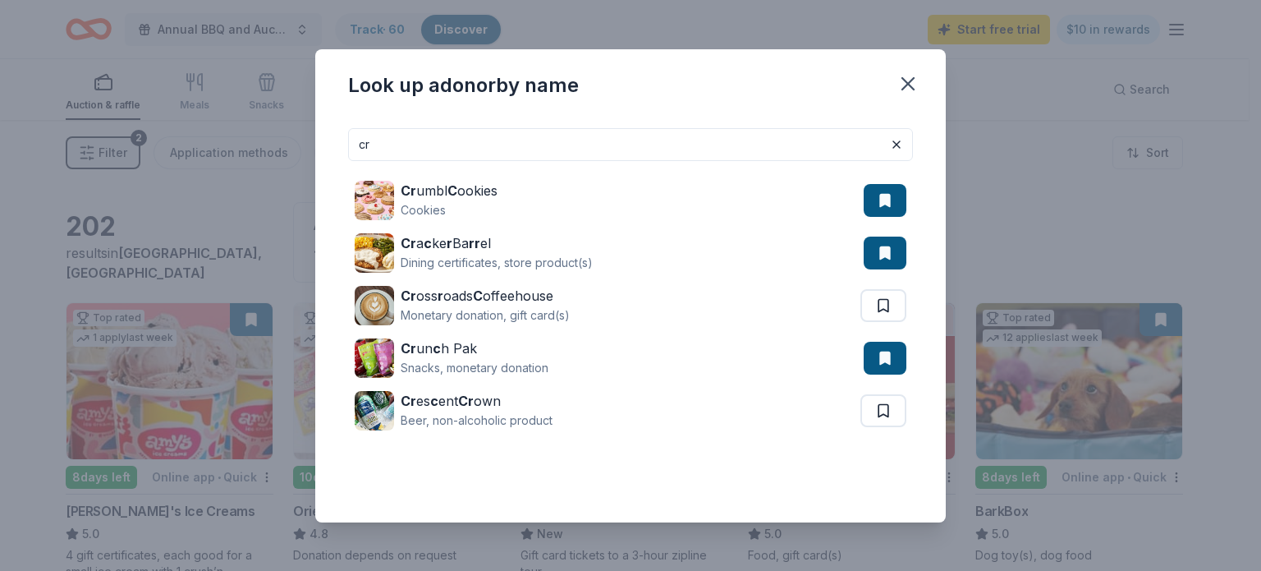
click at [392, 140] on input "cr" at bounding box center [630, 144] width 565 height 33
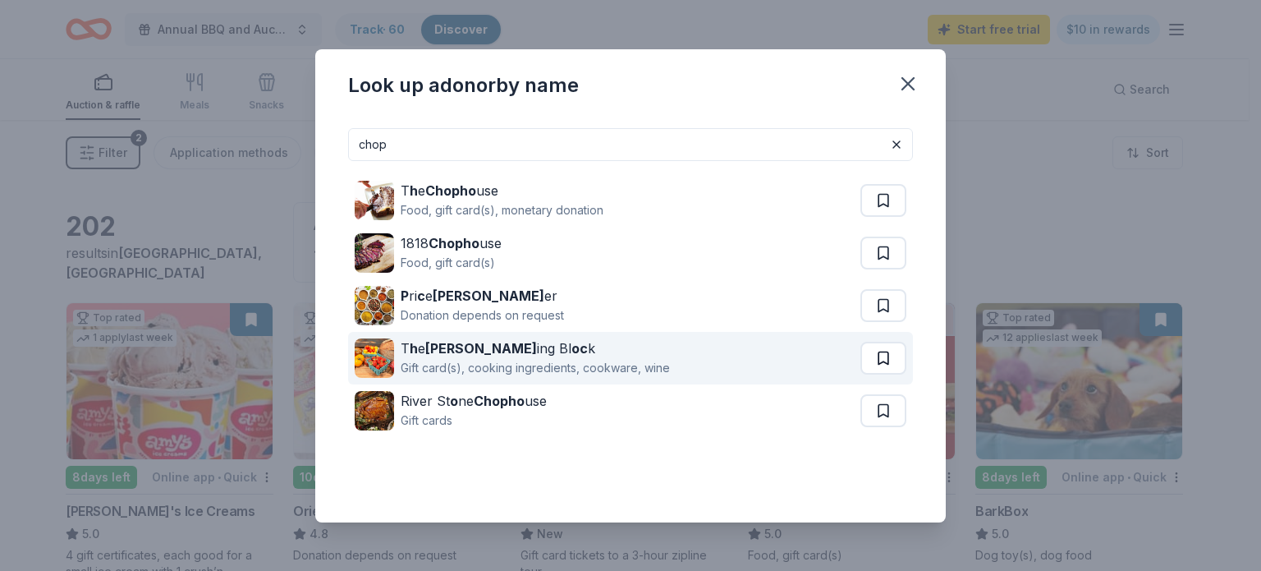
click at [875, 217] on button at bounding box center [884, 200] width 46 height 33
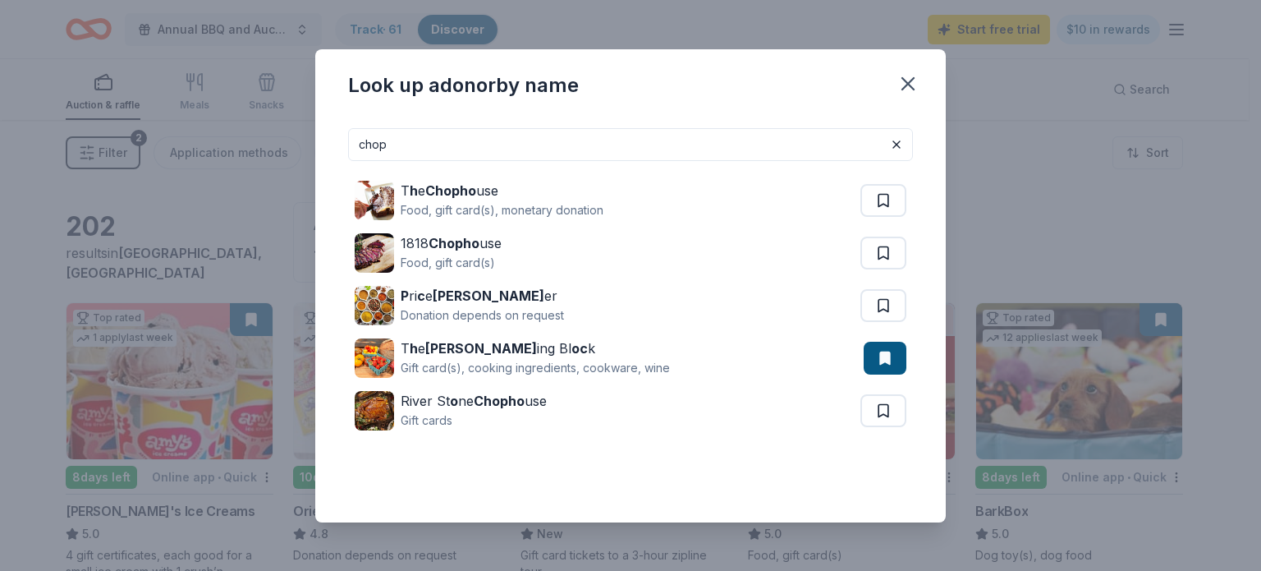
click at [421, 149] on input "chop" at bounding box center [630, 144] width 565 height 33
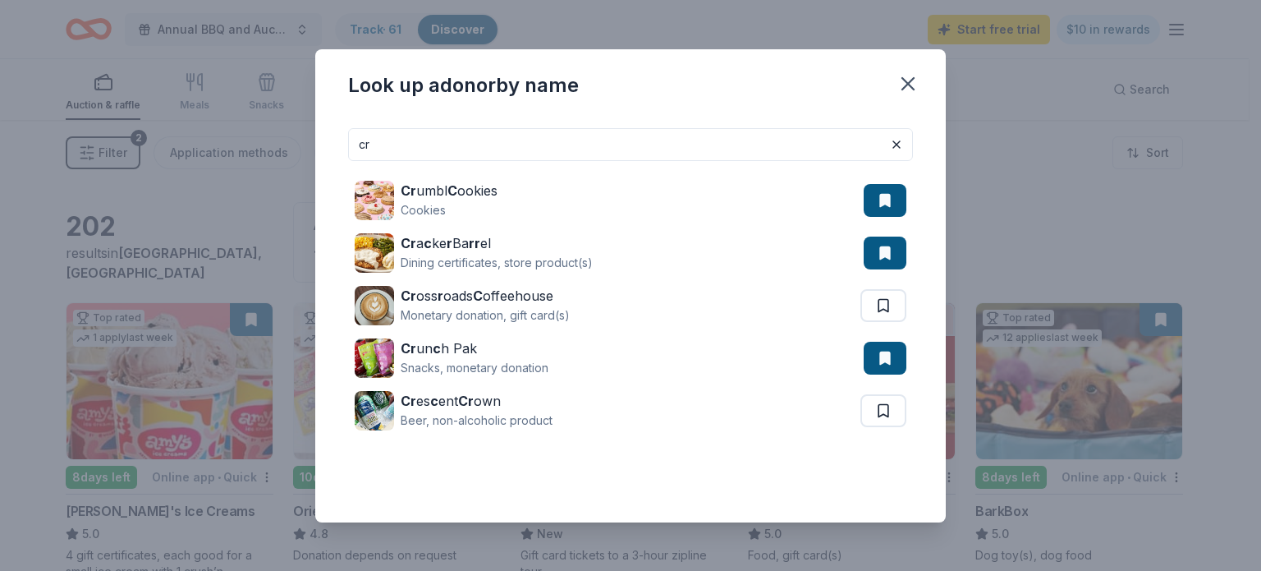
type input "c"
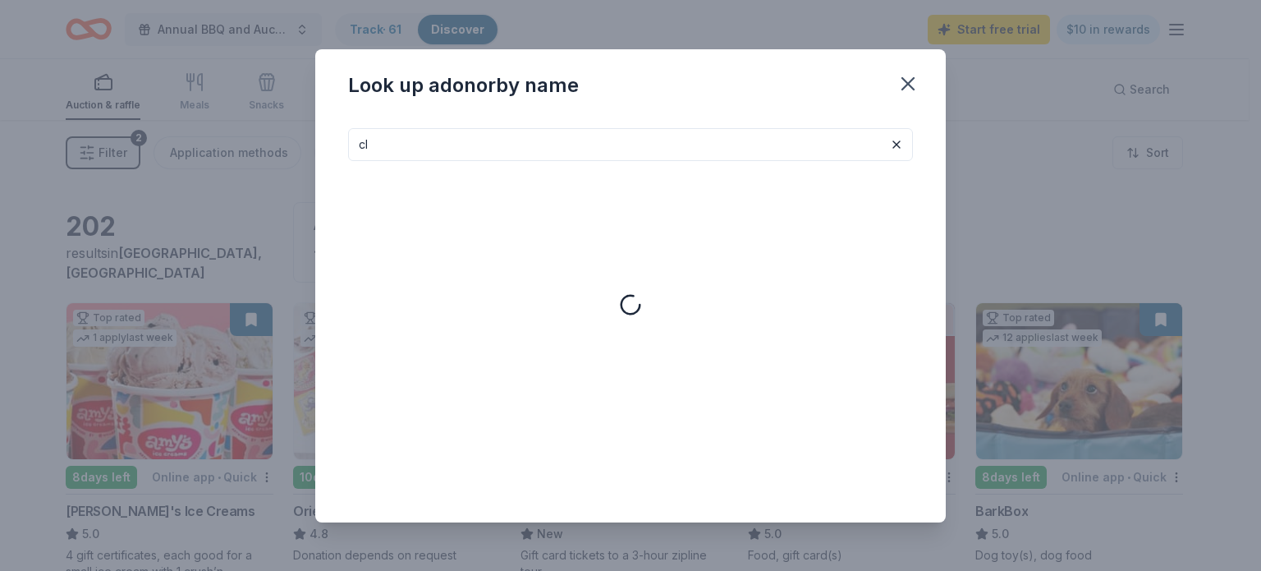
type input "c"
